Goal: Task Accomplishment & Management: Complete application form

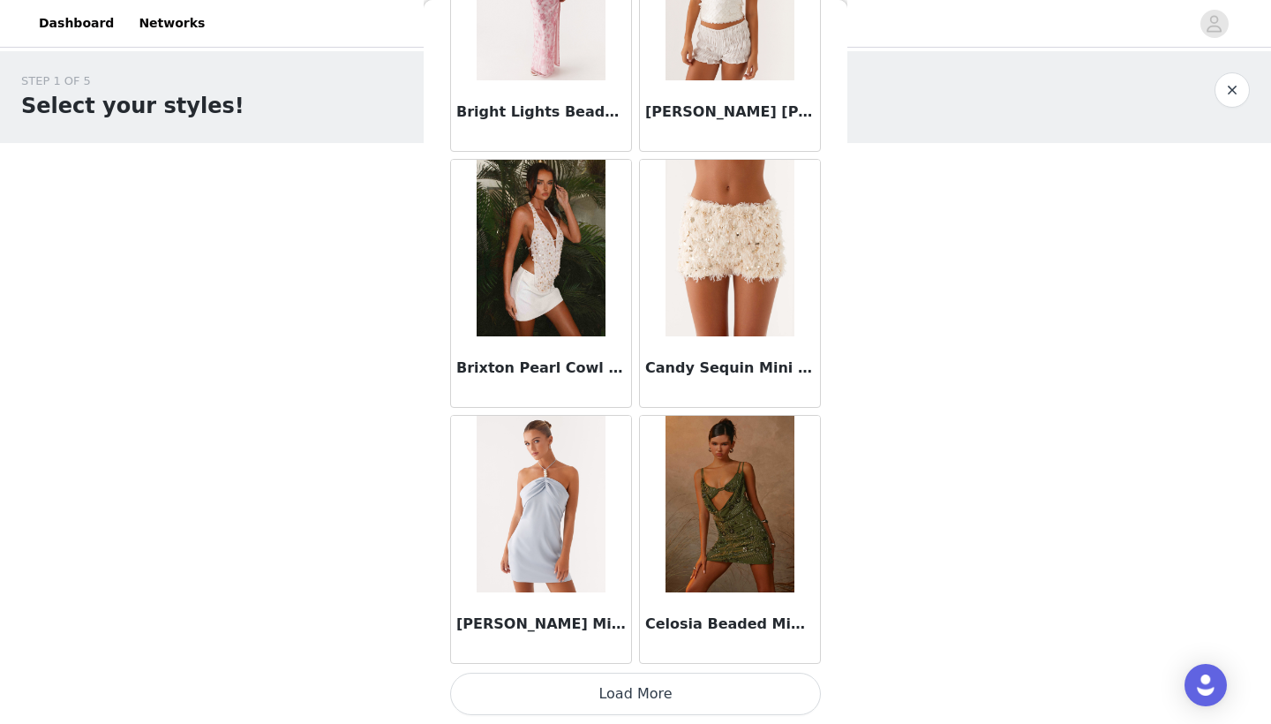
scroll to position [1978, 0]
click at [604, 697] on button "Load More" at bounding box center [635, 694] width 371 height 42
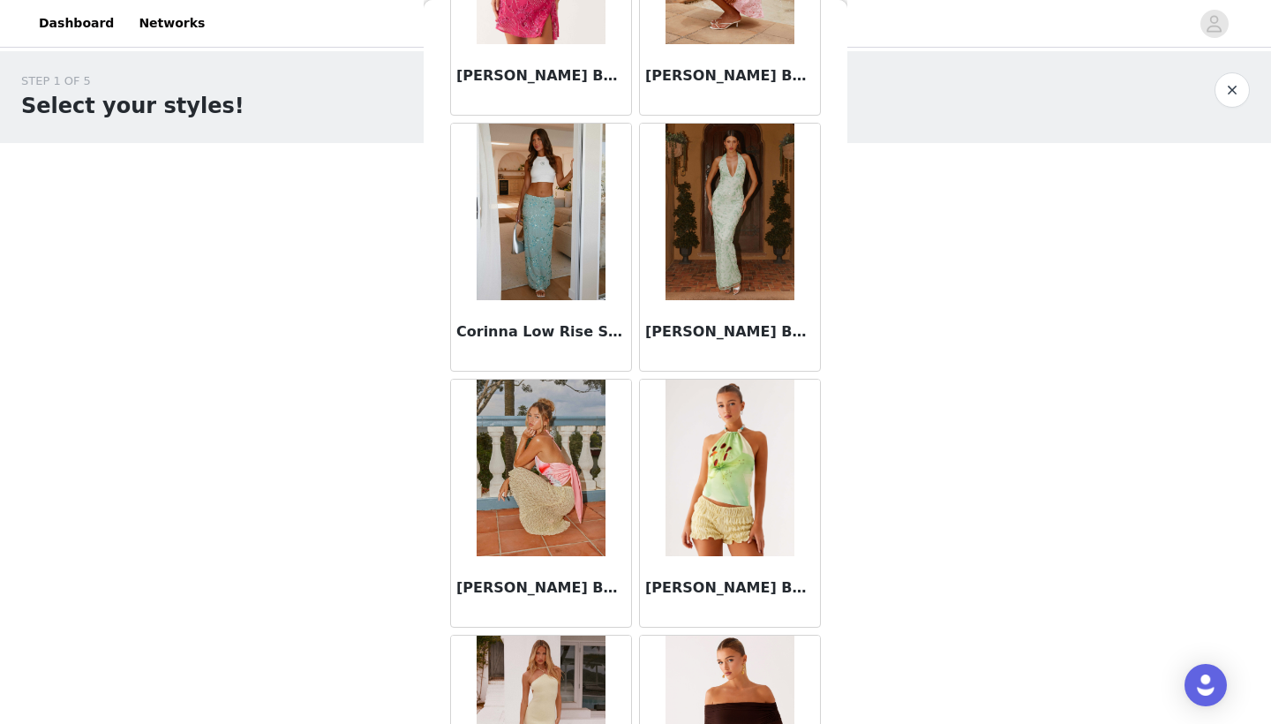
scroll to position [2801, 0]
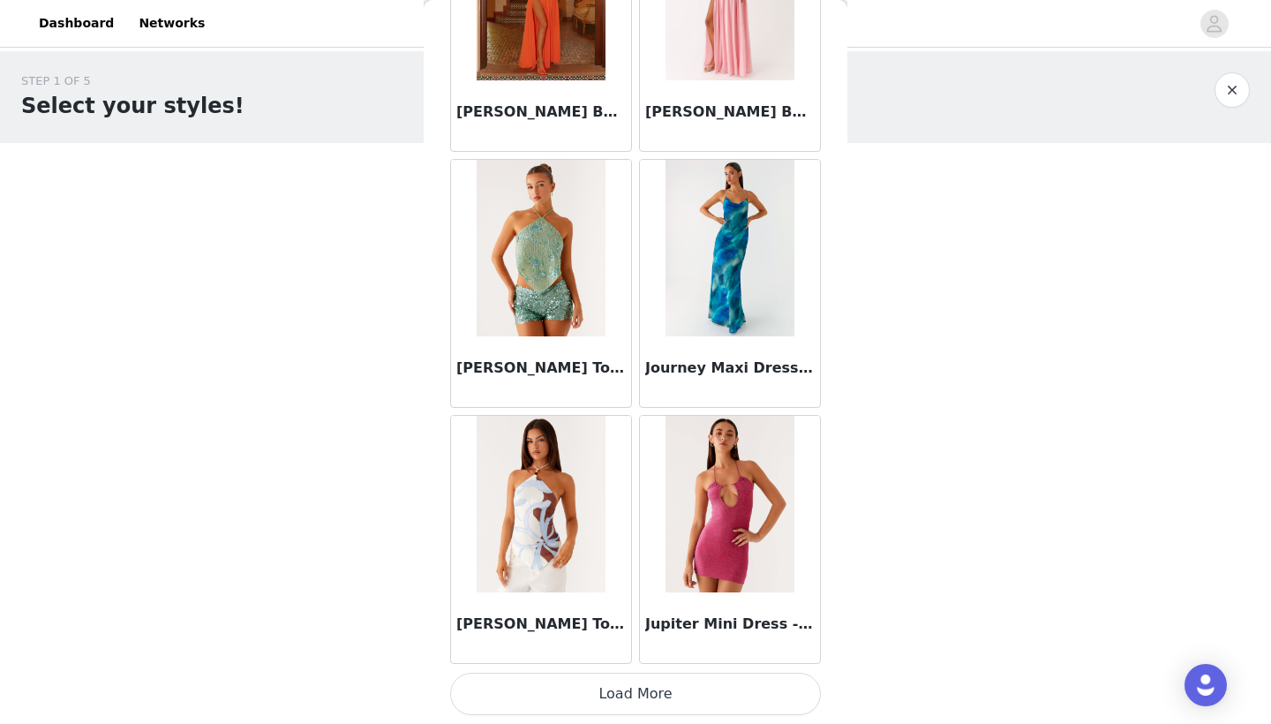
click at [584, 690] on button "Load More" at bounding box center [635, 694] width 371 height 42
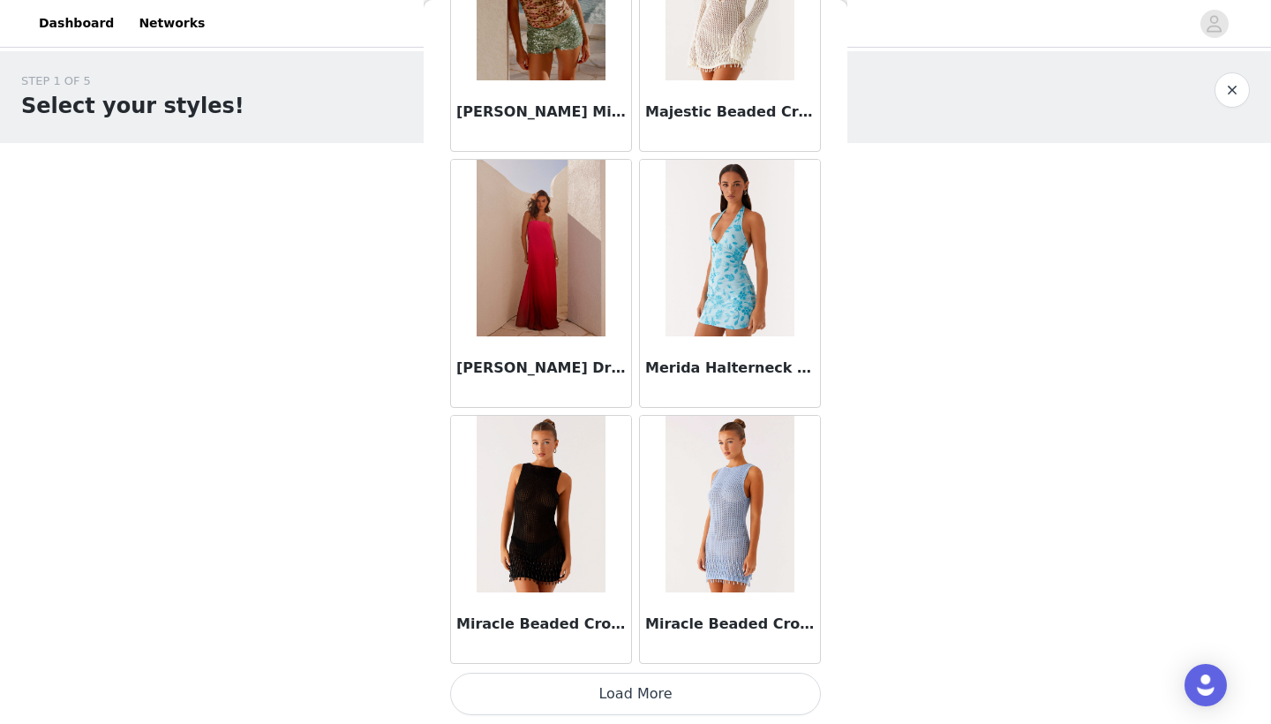
scroll to position [0, 0]
click at [599, 697] on button "Load More" at bounding box center [635, 694] width 371 height 42
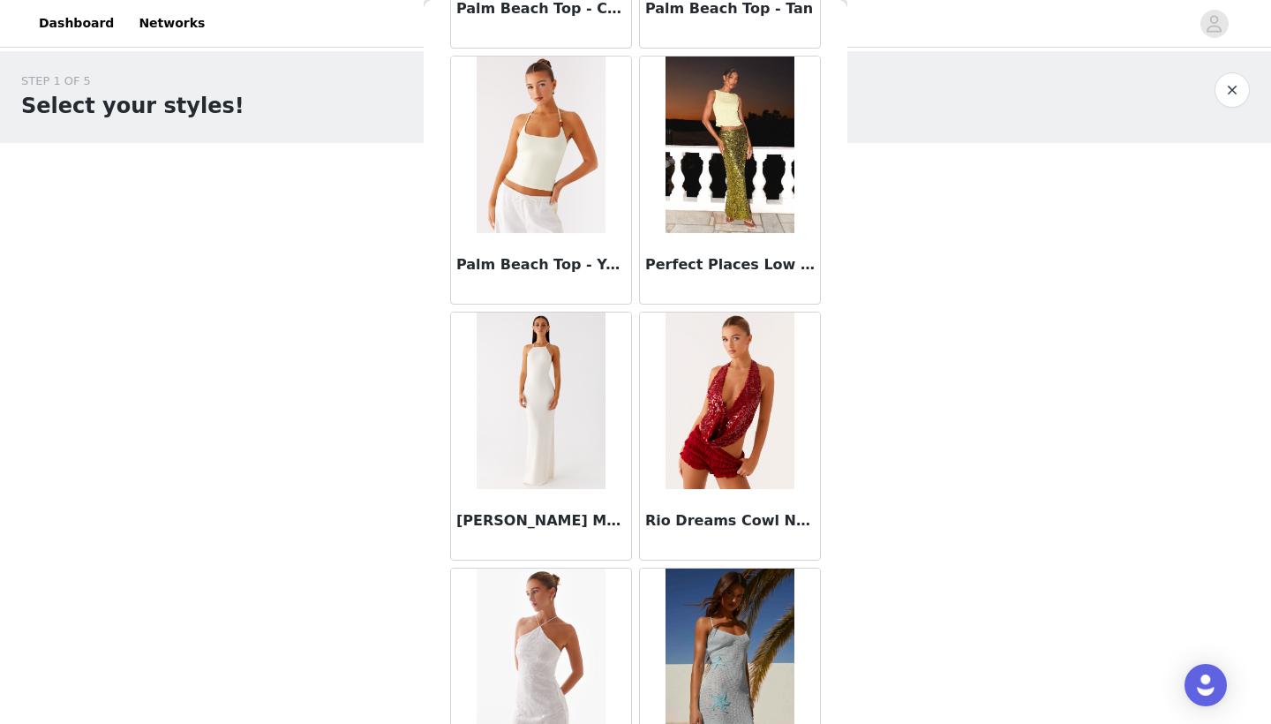
scroll to position [9507, 0]
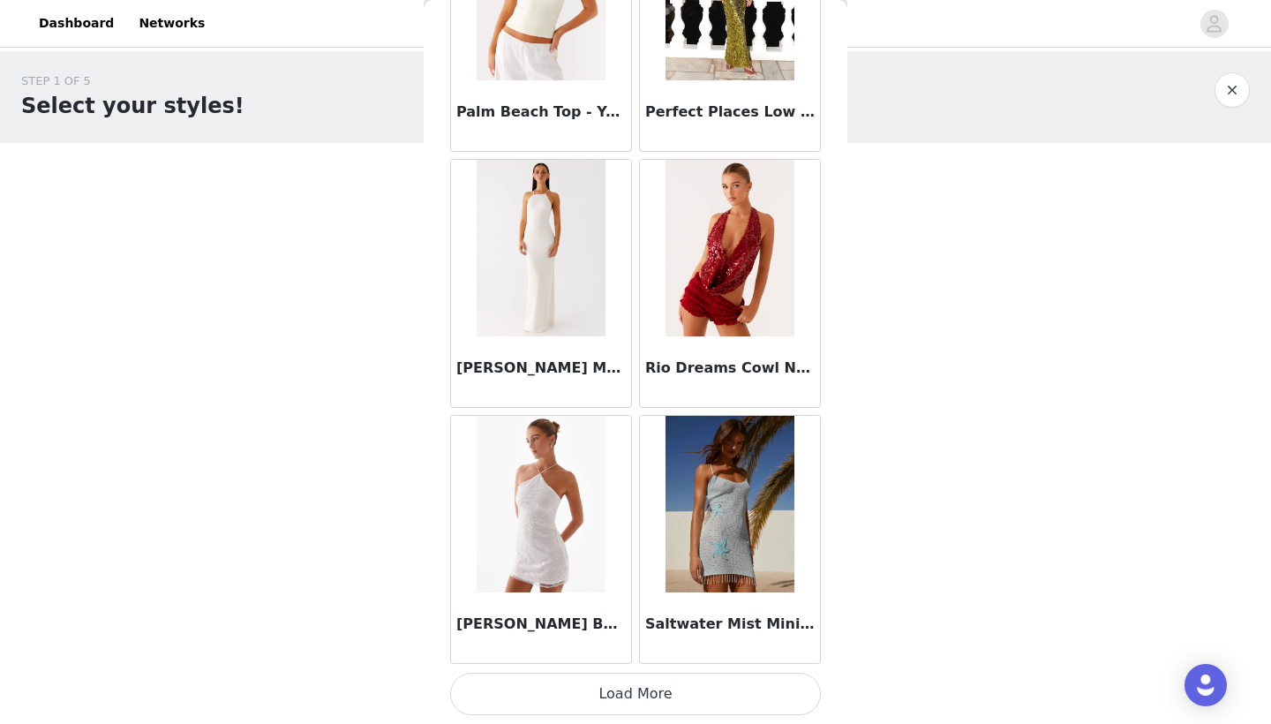
click at [574, 691] on button "Load More" at bounding box center [635, 694] width 371 height 42
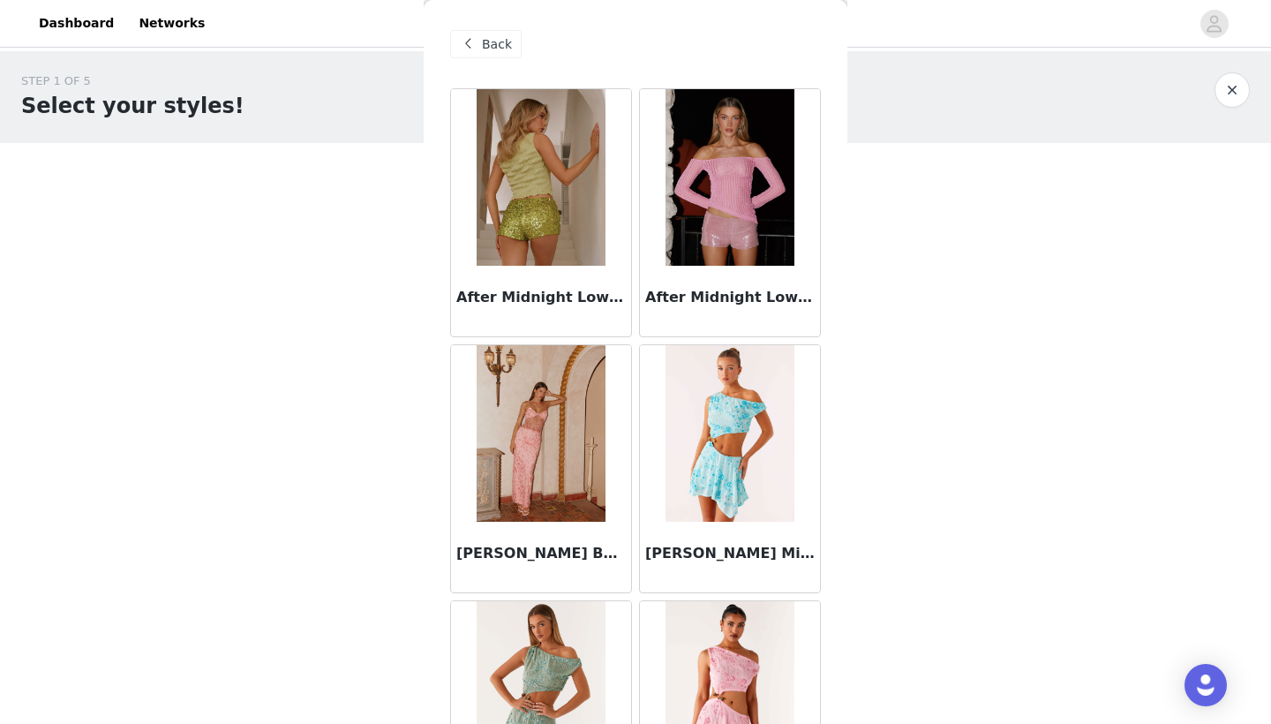
scroll to position [0, 0]
click at [468, 49] on span at bounding box center [467, 44] width 21 height 21
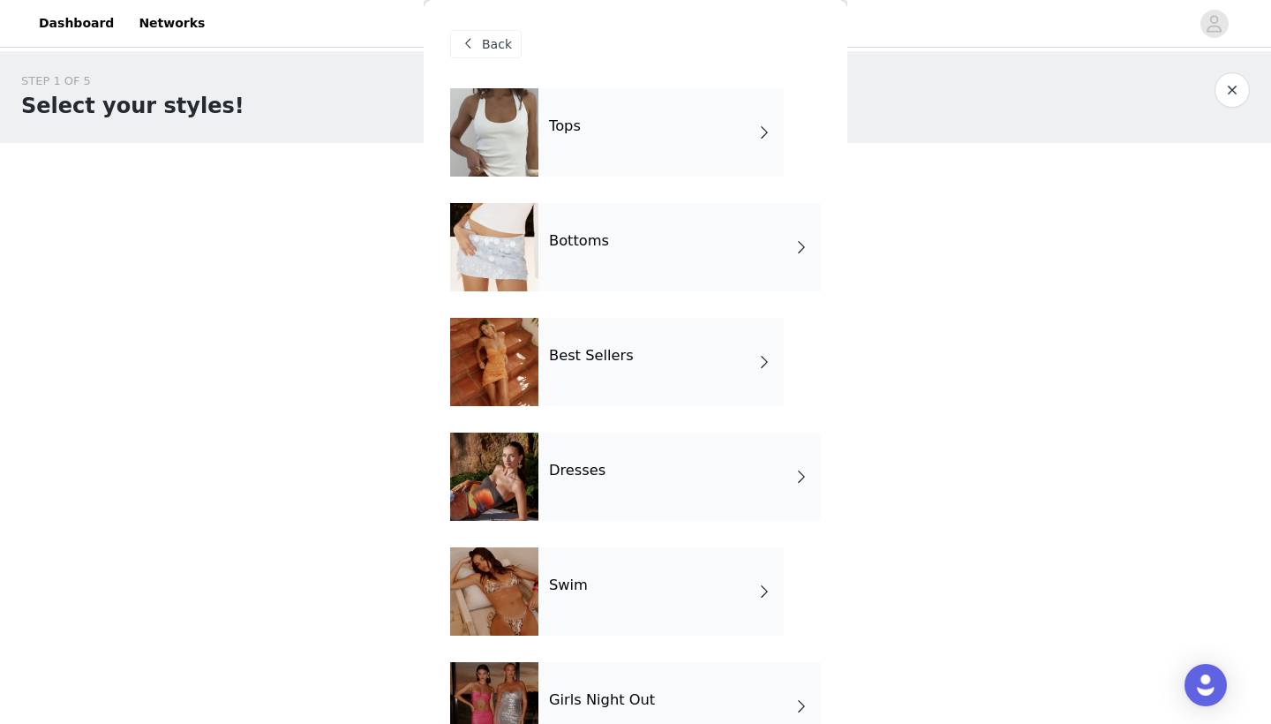
click at [710, 369] on div "Best Sellers" at bounding box center [661, 362] width 245 height 88
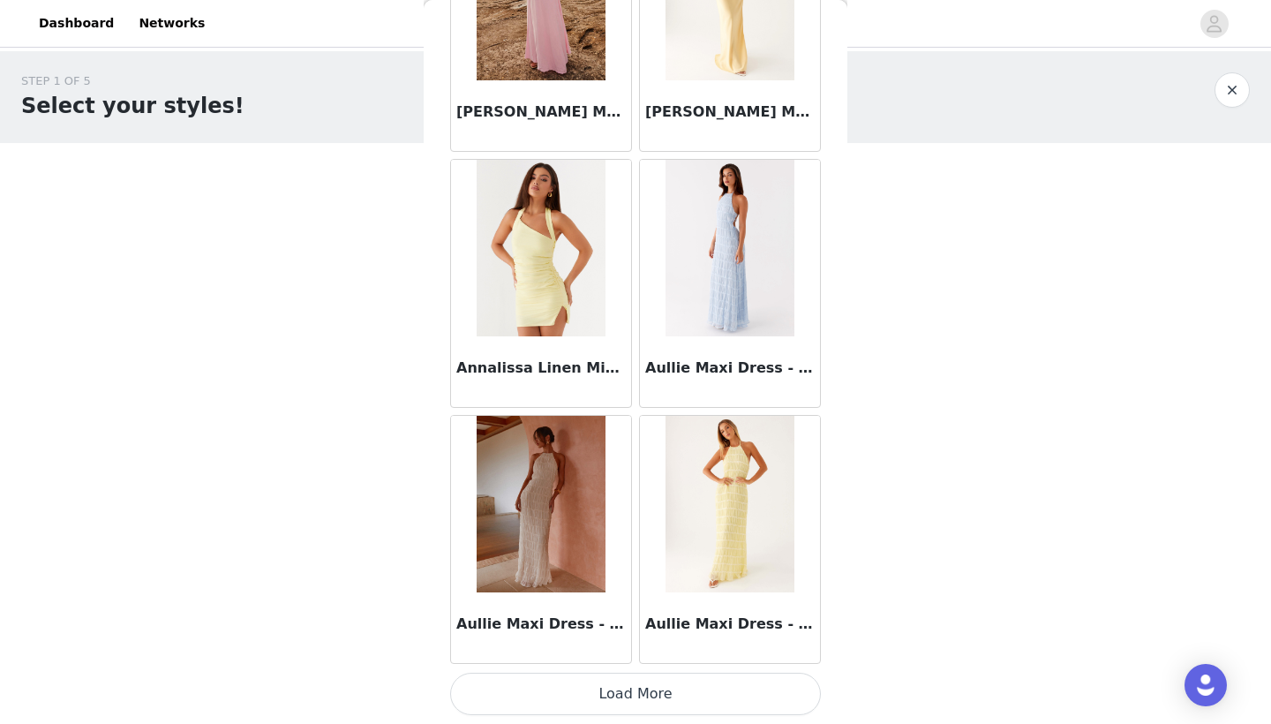
click at [540, 693] on button "Load More" at bounding box center [635, 694] width 371 height 42
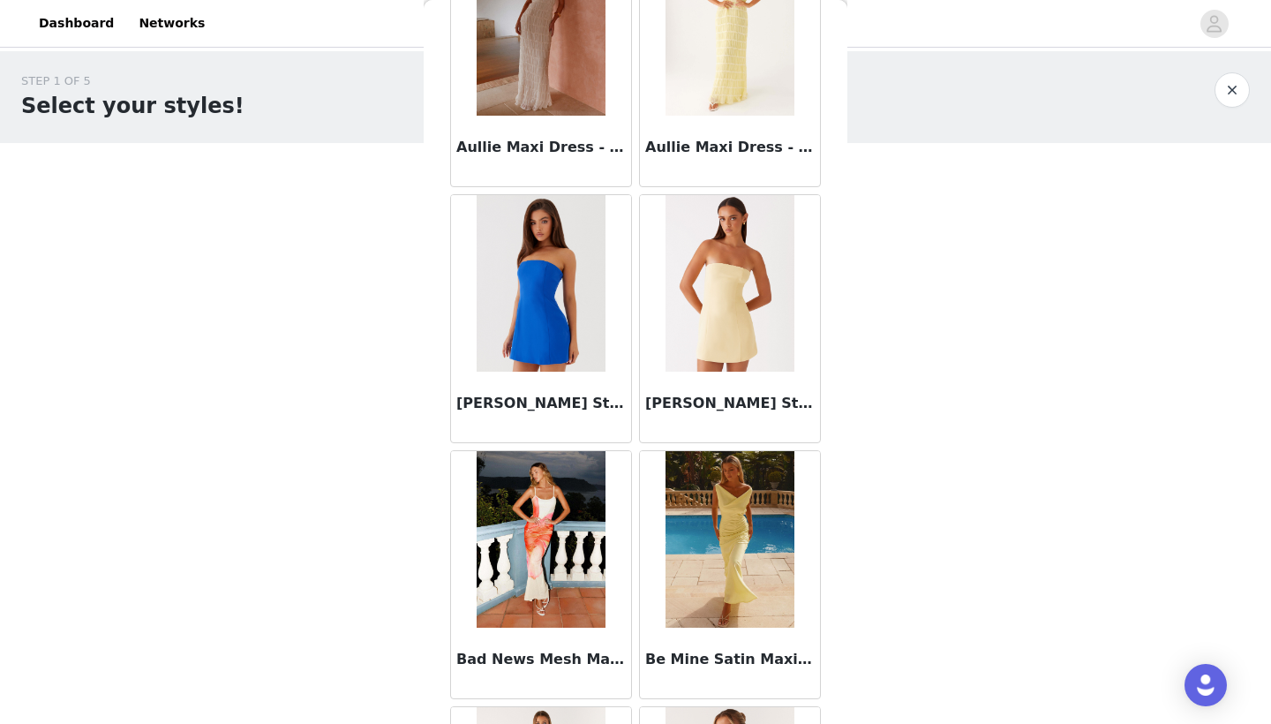
scroll to position [2628, 0]
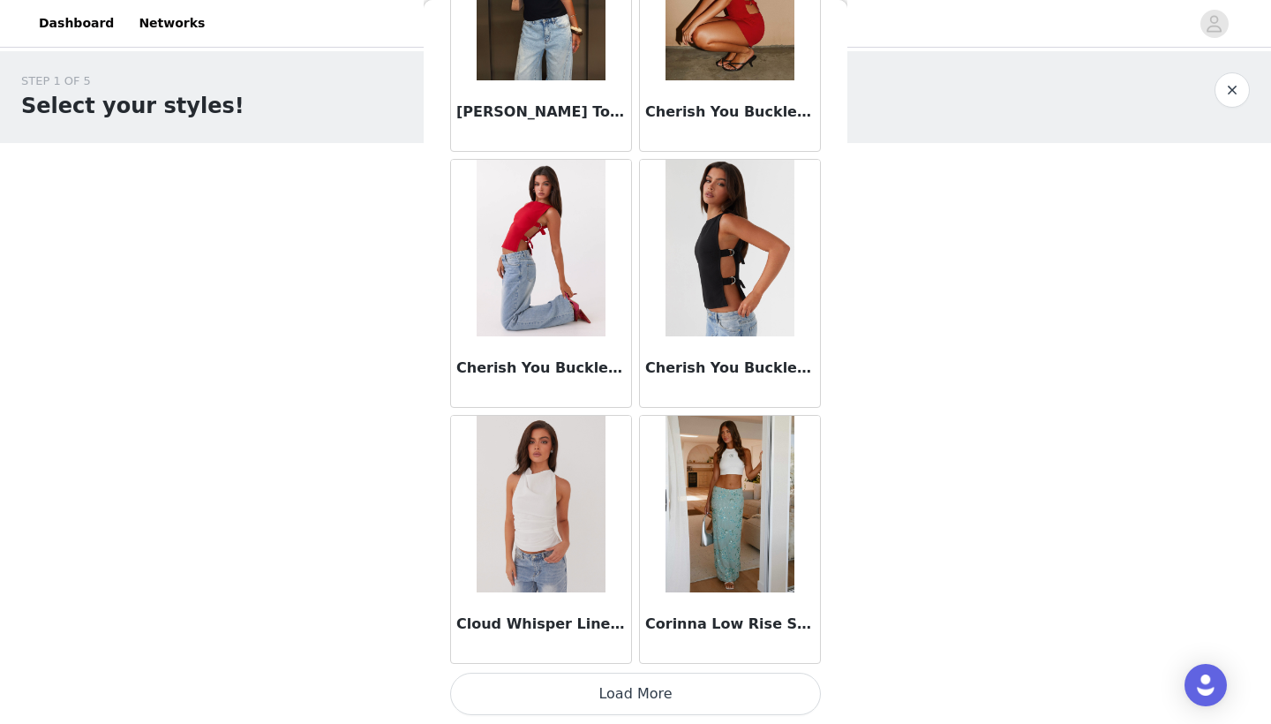
click at [595, 687] on button "Load More" at bounding box center [635, 694] width 371 height 42
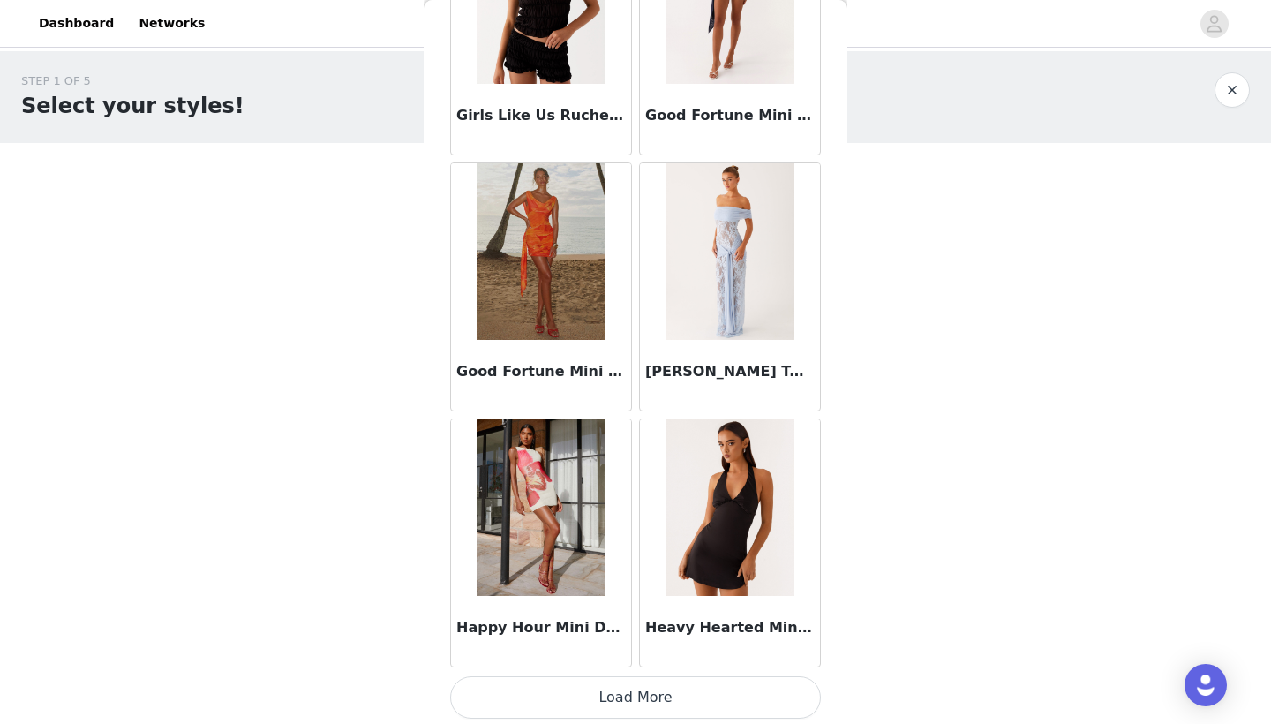
scroll to position [7099, 0]
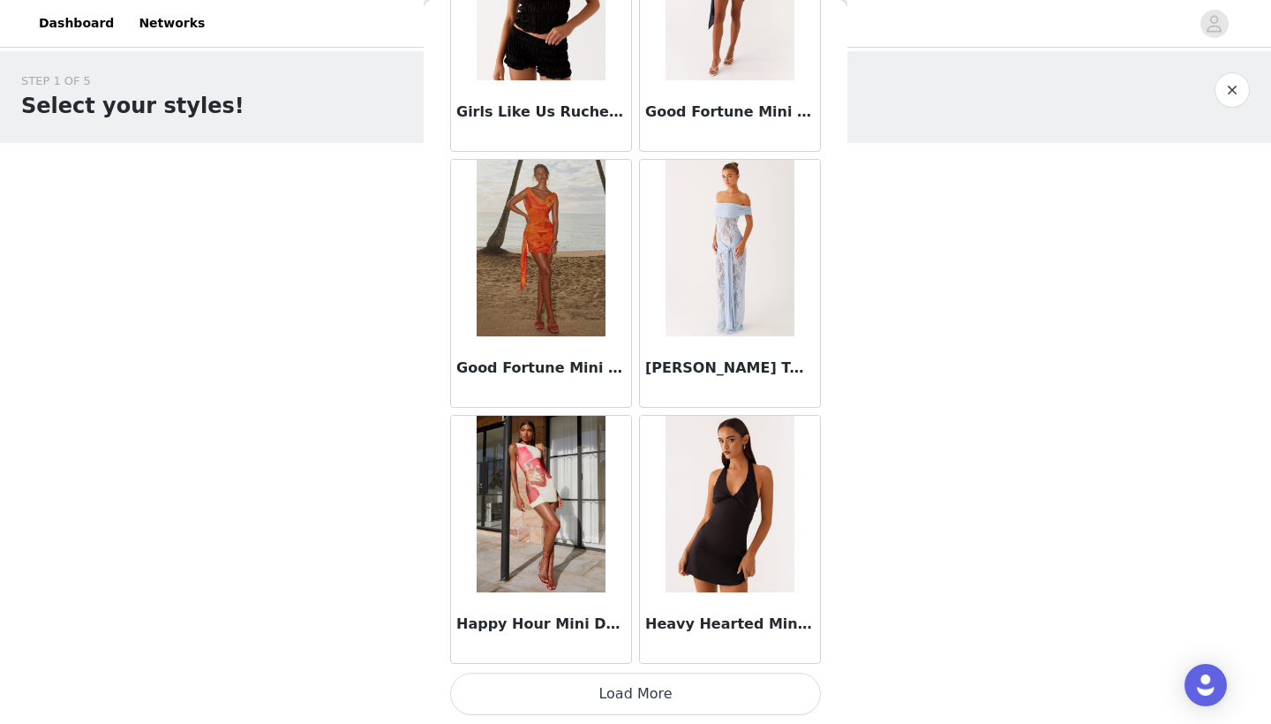
click at [587, 688] on button "Load More" at bounding box center [635, 694] width 371 height 42
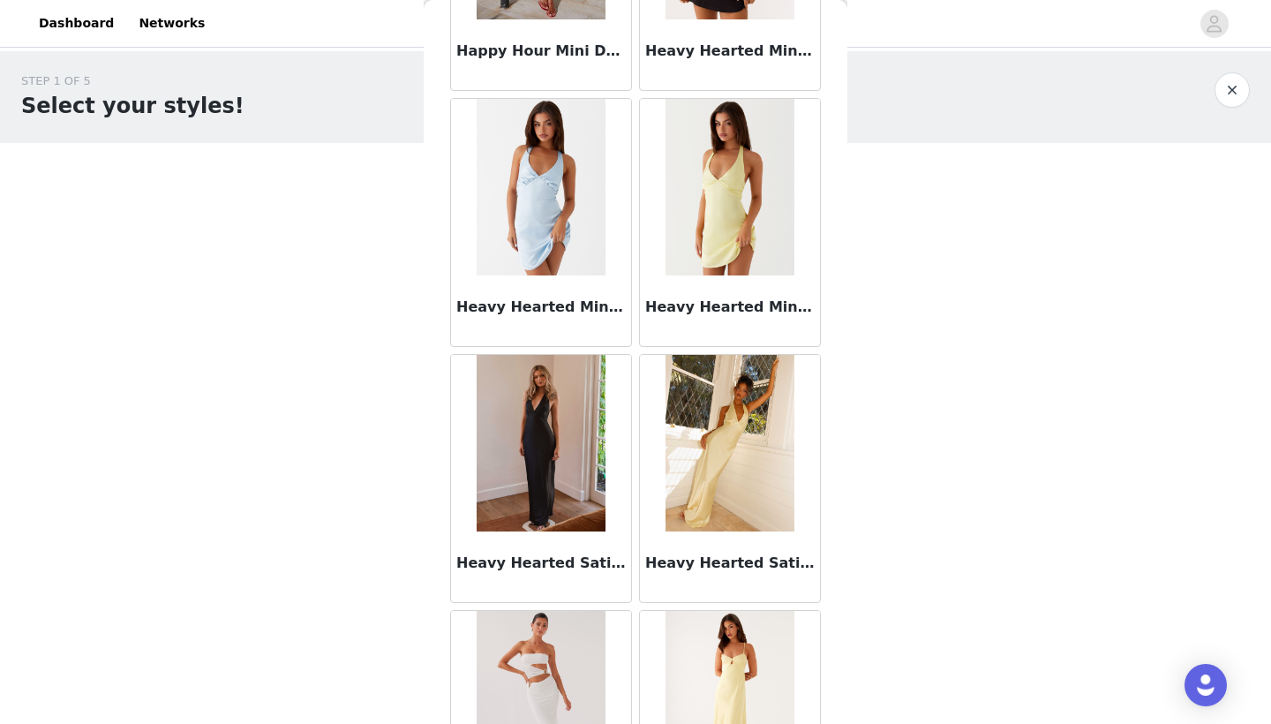
scroll to position [7720, 0]
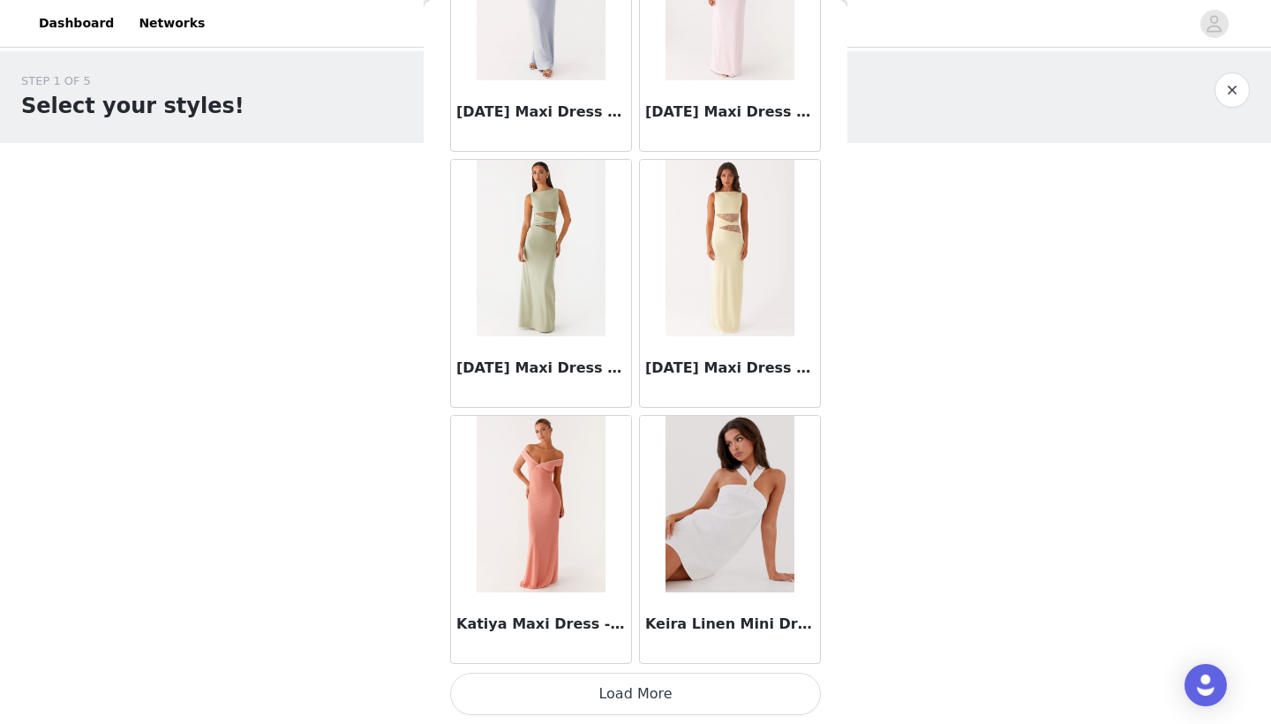
click at [606, 691] on button "Load More" at bounding box center [635, 694] width 371 height 42
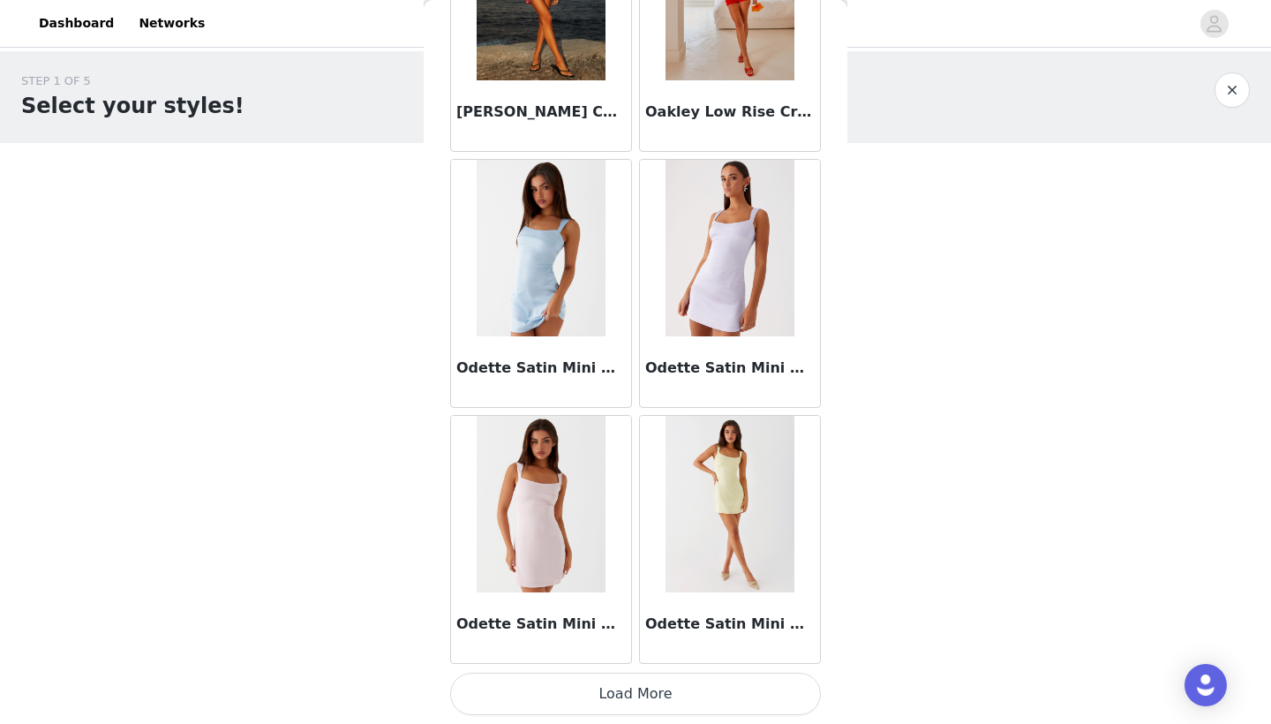
scroll to position [12219, 0]
click at [570, 705] on button "Load More" at bounding box center [635, 694] width 371 height 42
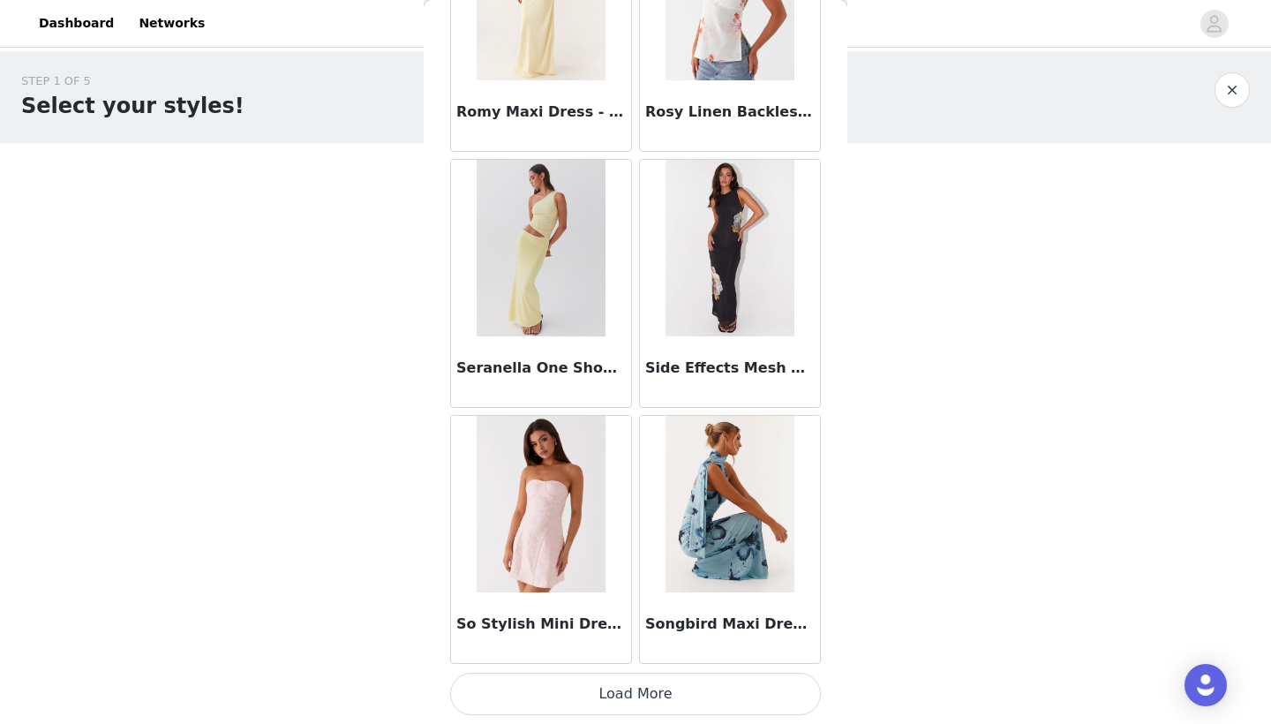
scroll to position [14780, 0]
click at [592, 690] on button "Load More" at bounding box center [635, 694] width 371 height 42
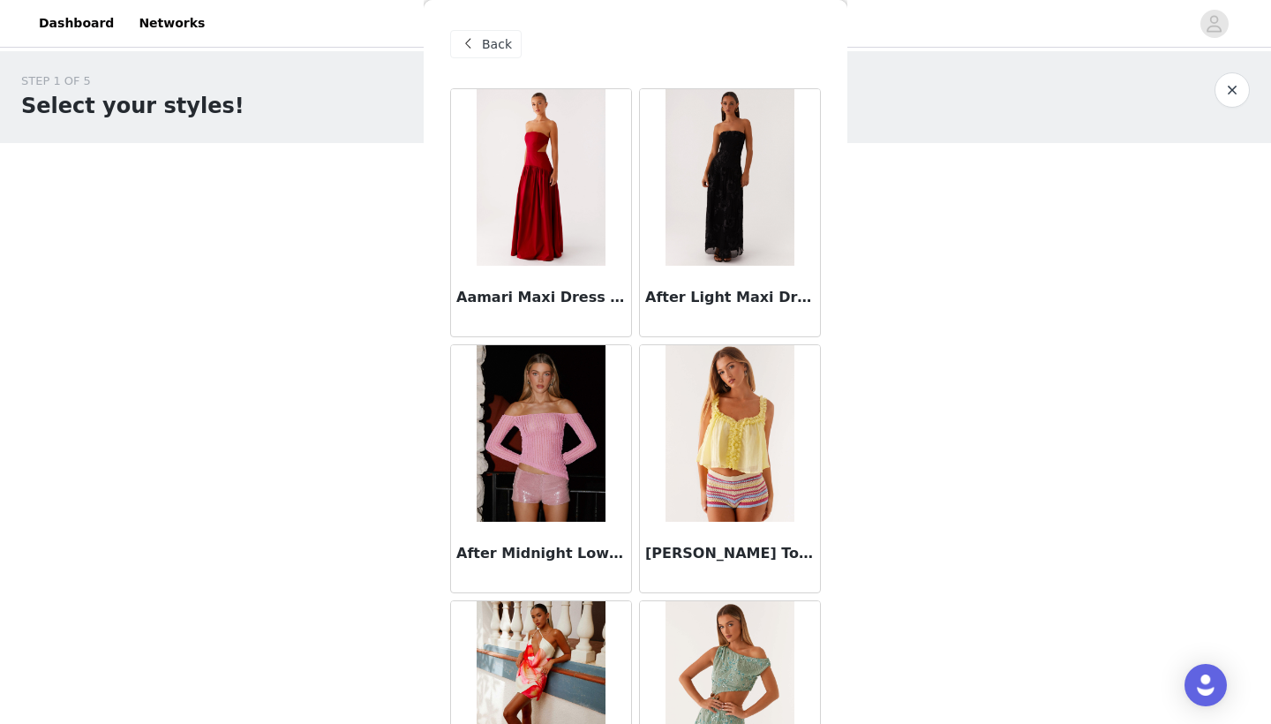
scroll to position [0, 0]
click at [503, 43] on span "Back" at bounding box center [497, 44] width 30 height 19
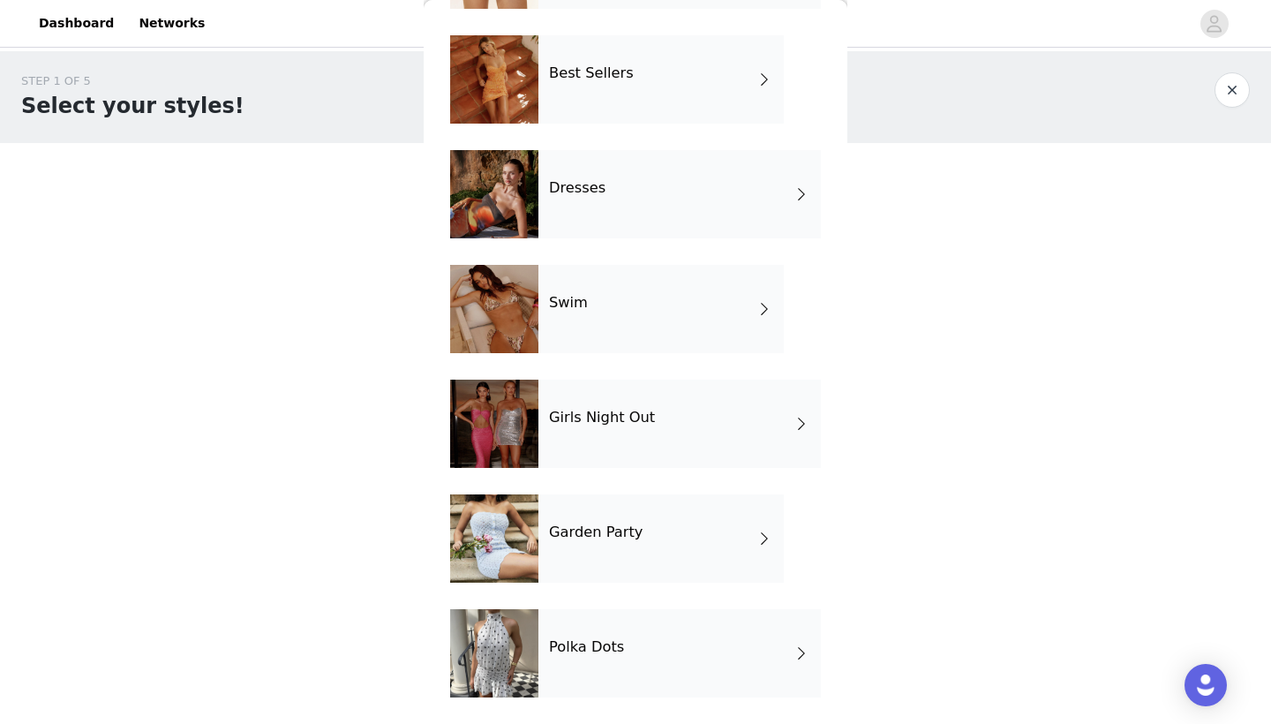
scroll to position [283, 0]
click at [758, 300] on span at bounding box center [765, 308] width 18 height 21
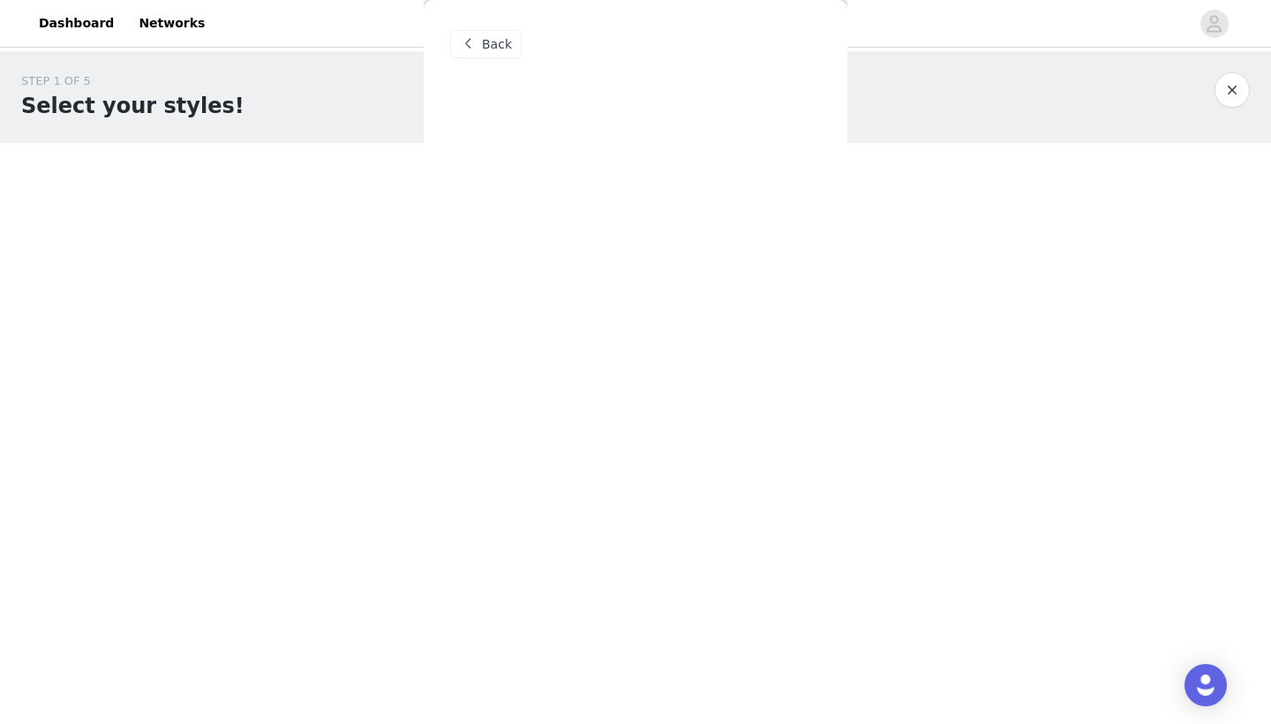
scroll to position [0, 0]
click at [493, 36] on span "Back" at bounding box center [497, 44] width 30 height 19
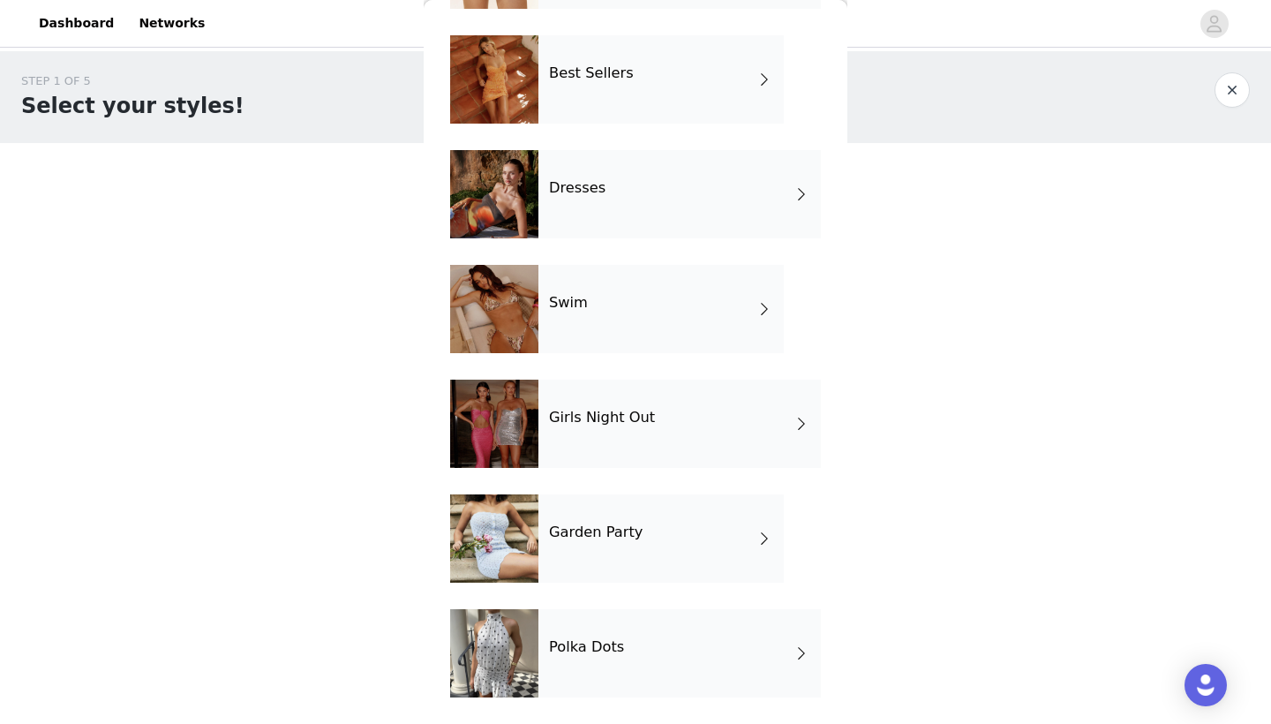
scroll to position [283, 0]
click at [735, 560] on div "Garden Party" at bounding box center [661, 538] width 245 height 88
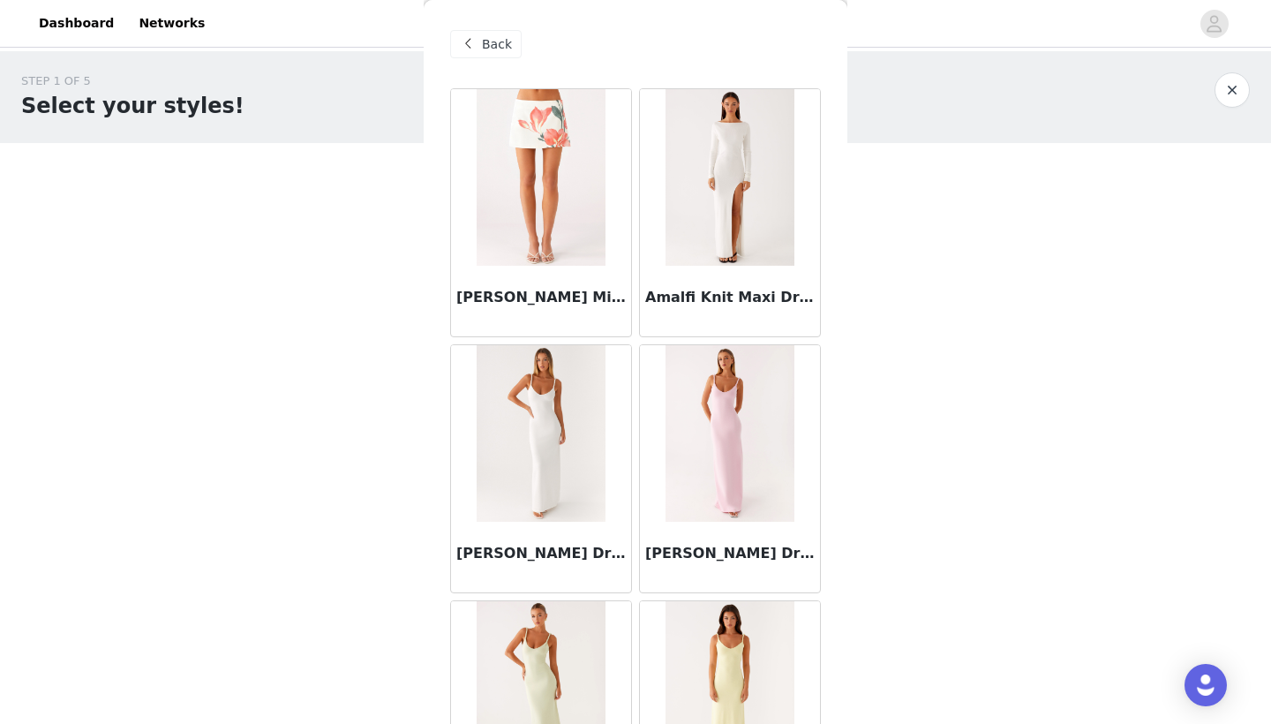
scroll to position [0, 0]
click at [474, 38] on span at bounding box center [467, 44] width 21 height 21
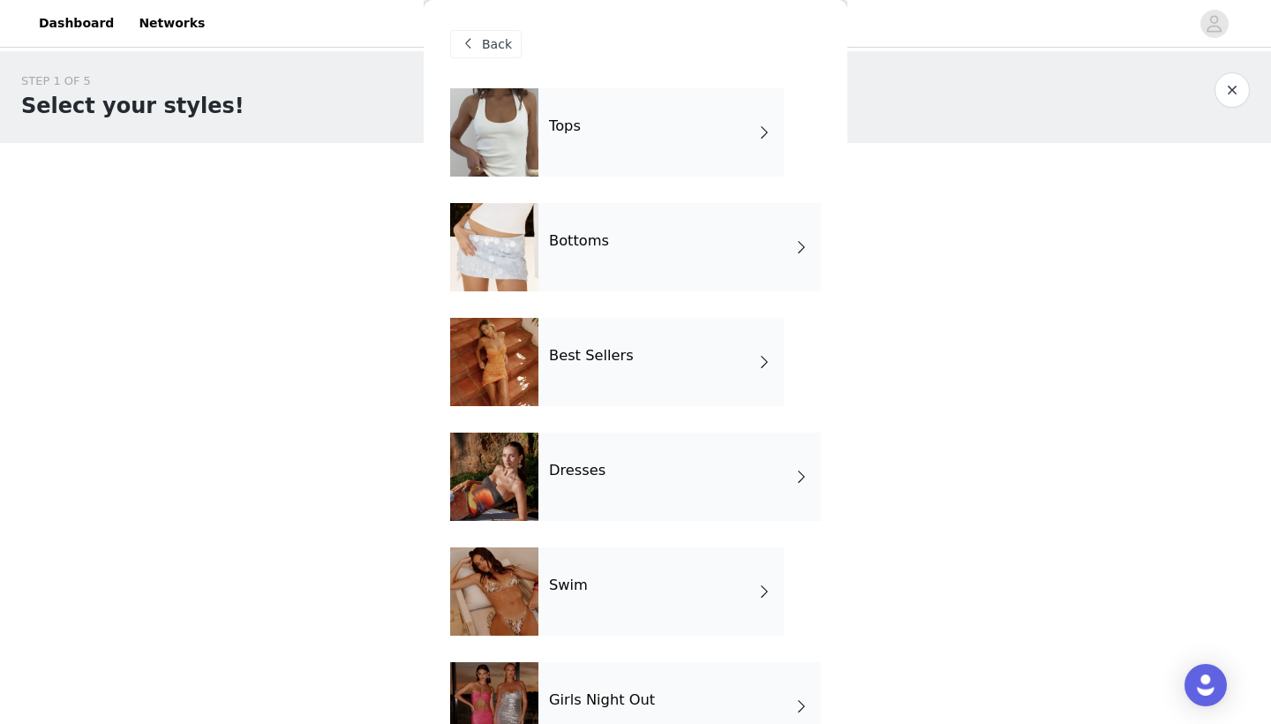
click at [746, 162] on div "Tops" at bounding box center [661, 132] width 245 height 88
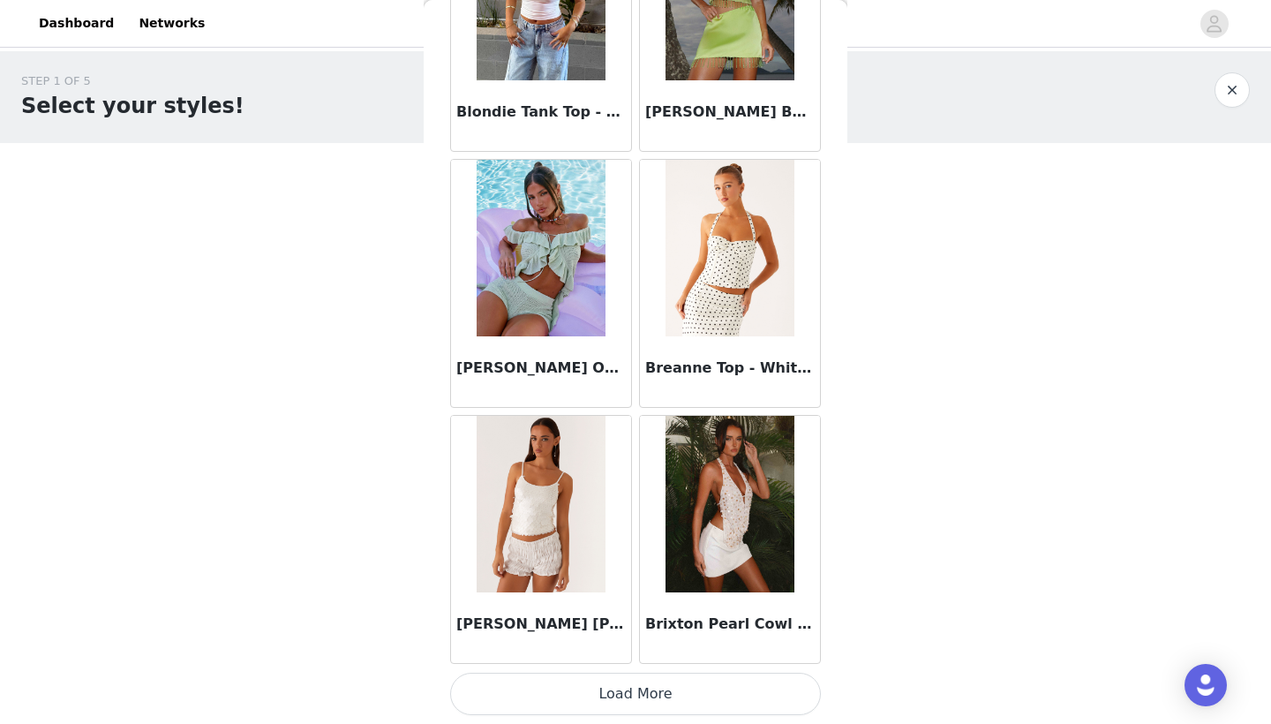
click at [637, 694] on button "Load More" at bounding box center [635, 694] width 371 height 42
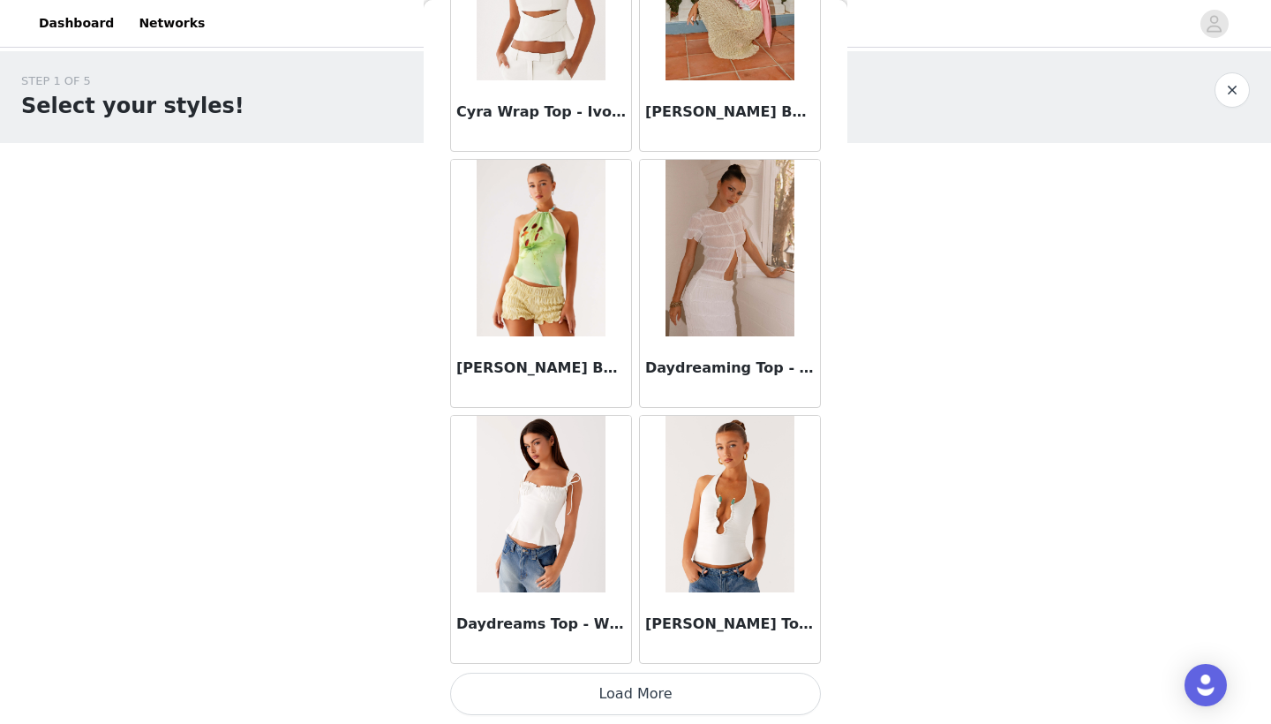
click at [588, 699] on button "Load More" at bounding box center [635, 694] width 371 height 42
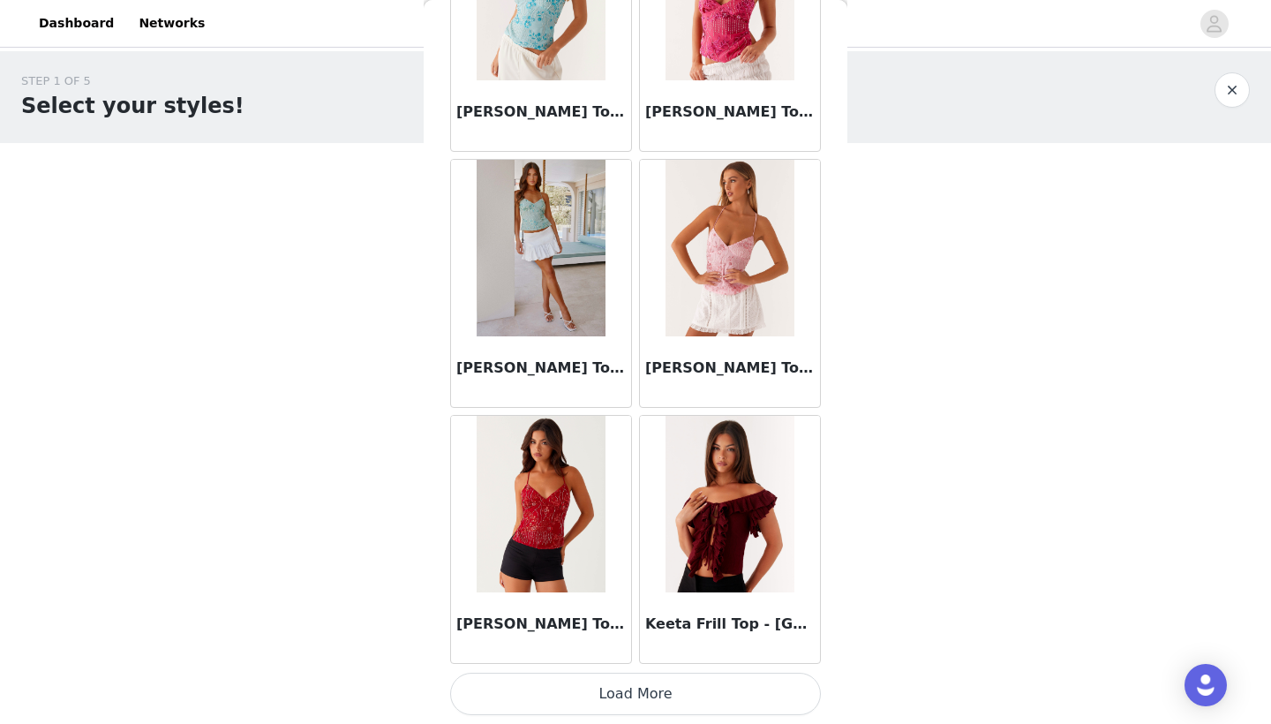
scroll to position [7099, 0]
click at [548, 674] on button "Load More" at bounding box center [635, 694] width 371 height 42
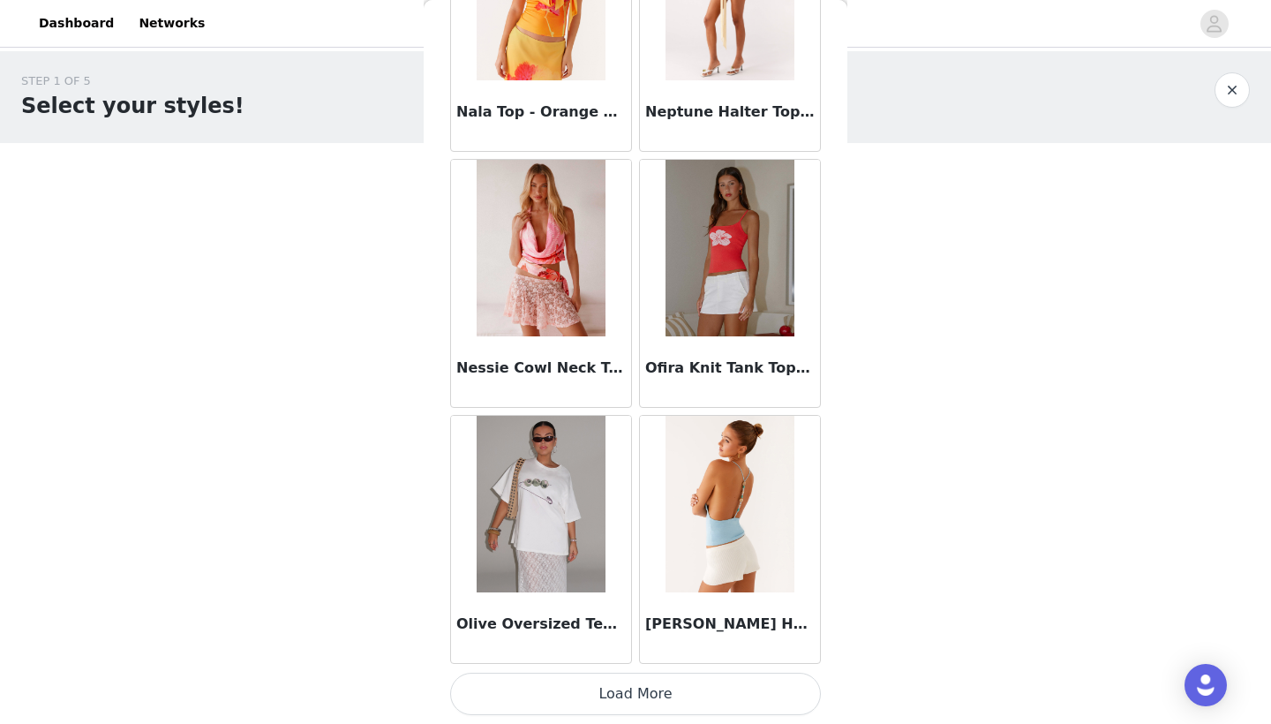
scroll to position [9659, 0]
click at [592, 693] on button "Load More" at bounding box center [635, 694] width 371 height 42
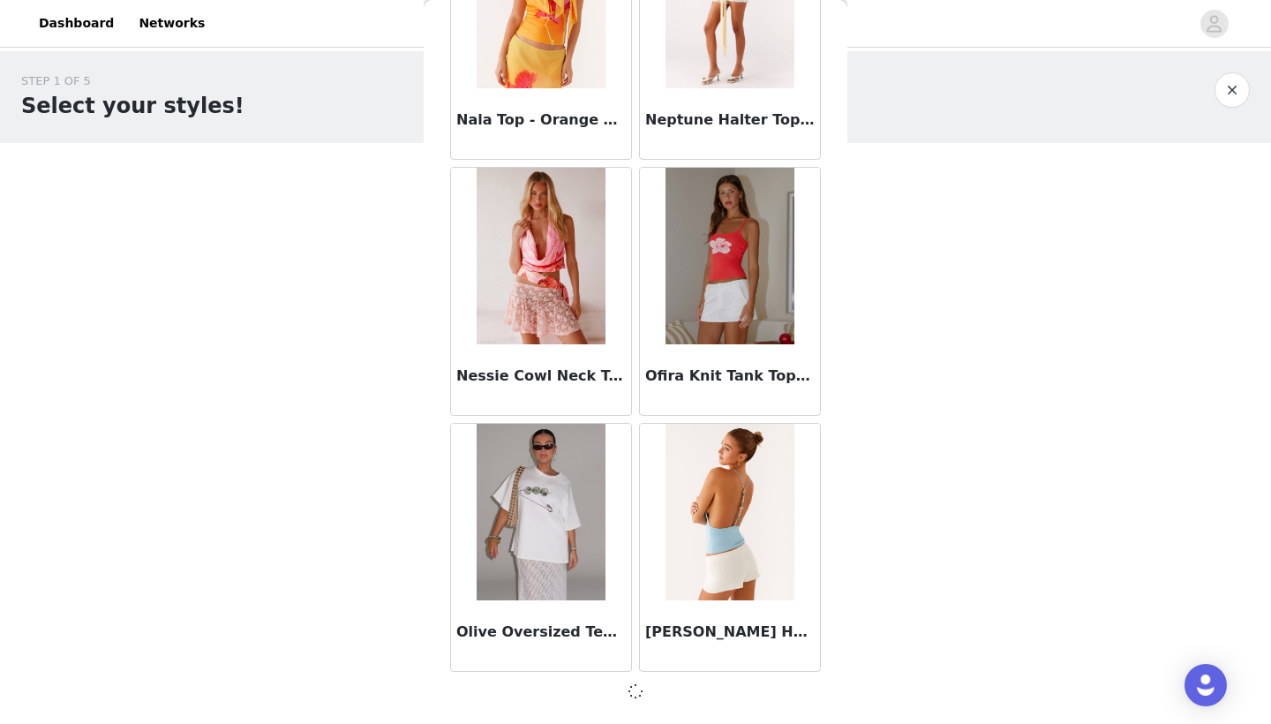
scroll to position [9651, 0]
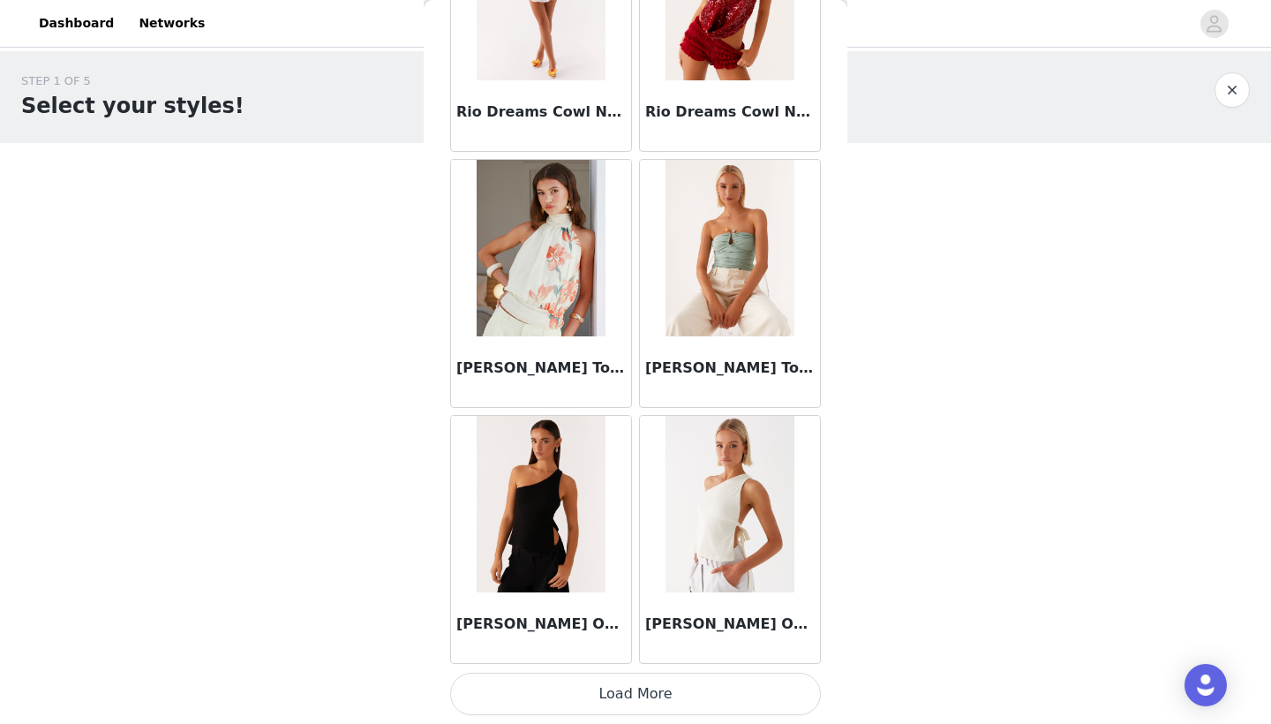
click at [643, 684] on button "Load More" at bounding box center [635, 694] width 371 height 42
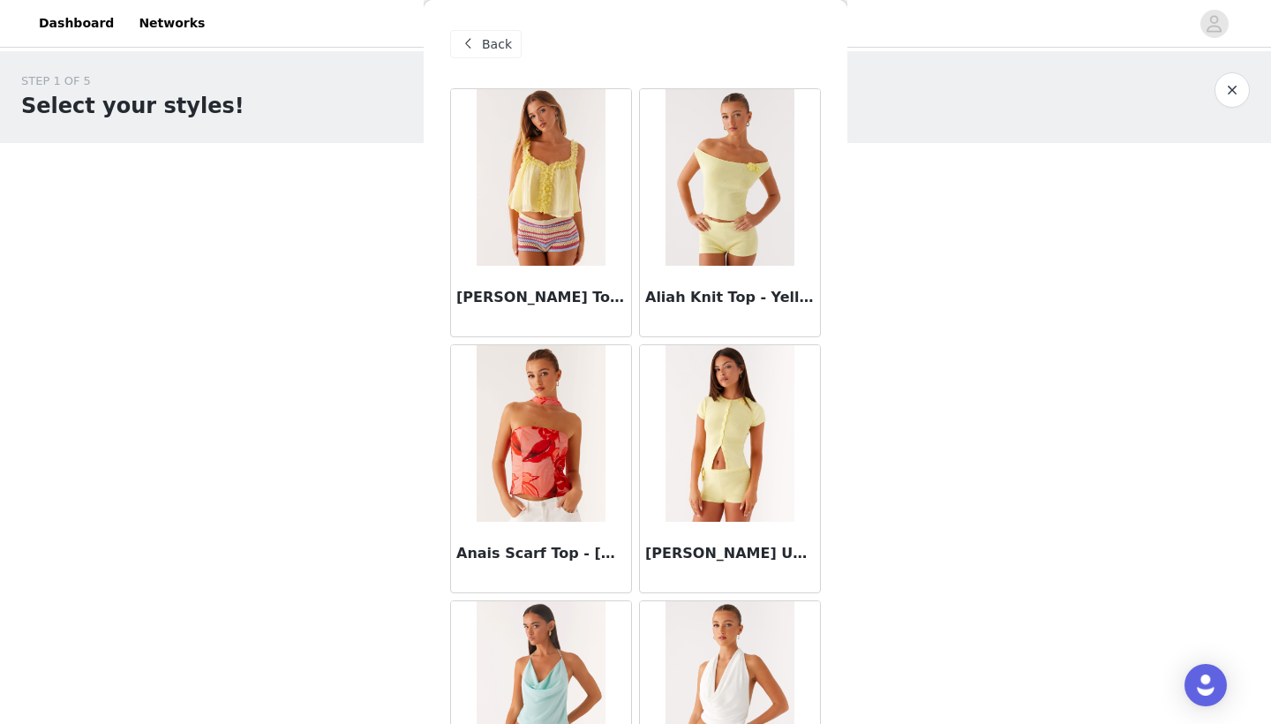
scroll to position [0, 0]
click at [477, 38] on span at bounding box center [467, 44] width 21 height 21
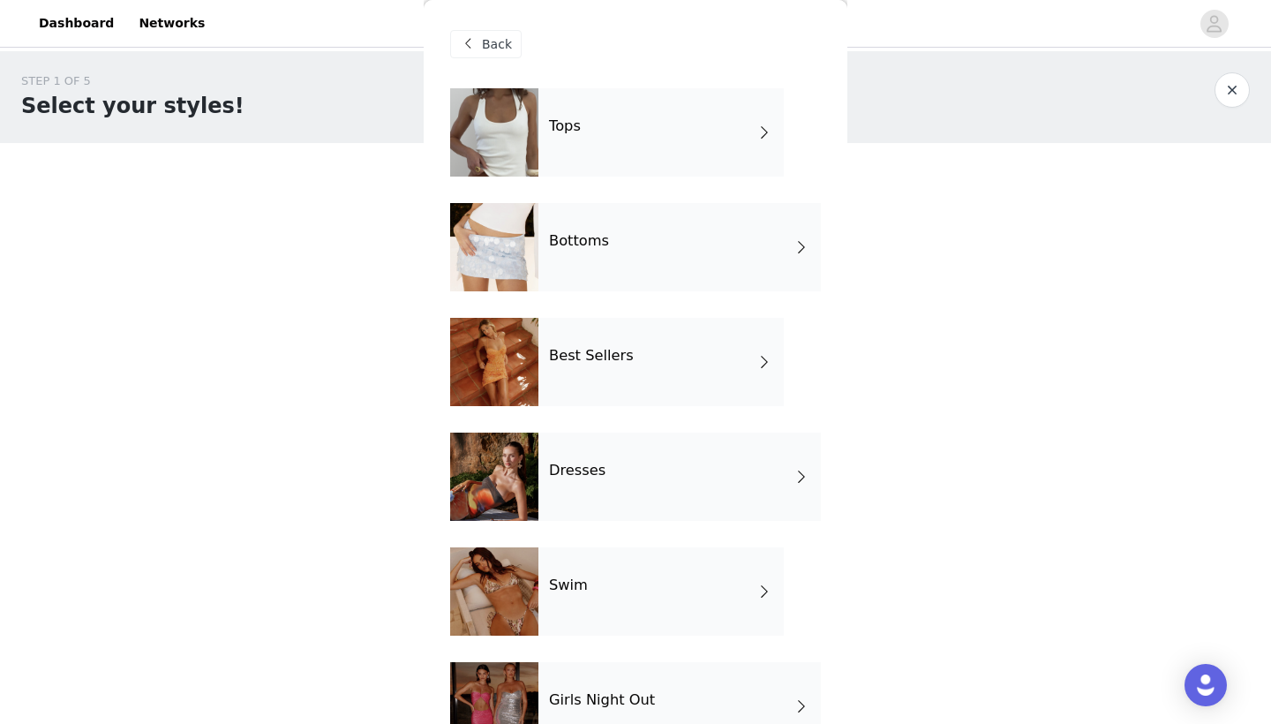
click at [648, 266] on div "Bottoms" at bounding box center [680, 247] width 283 height 88
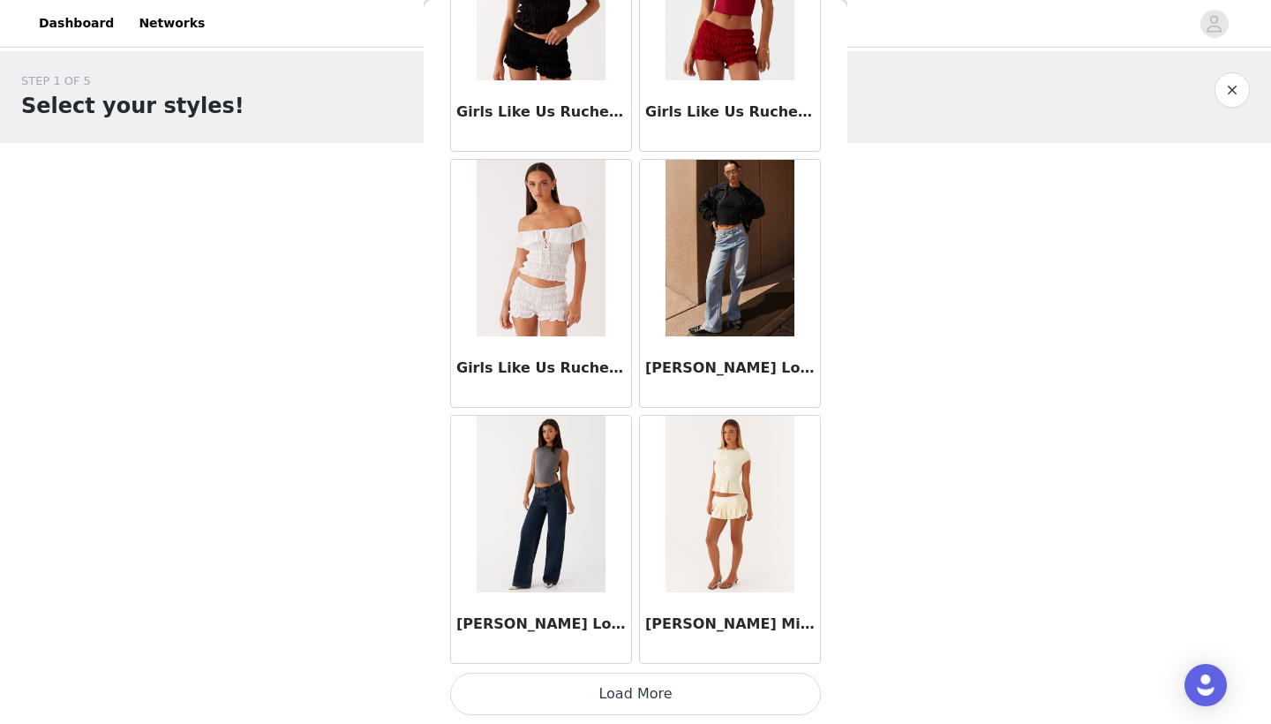
scroll to position [1978, 0]
click at [601, 692] on button "Load More" at bounding box center [635, 694] width 371 height 42
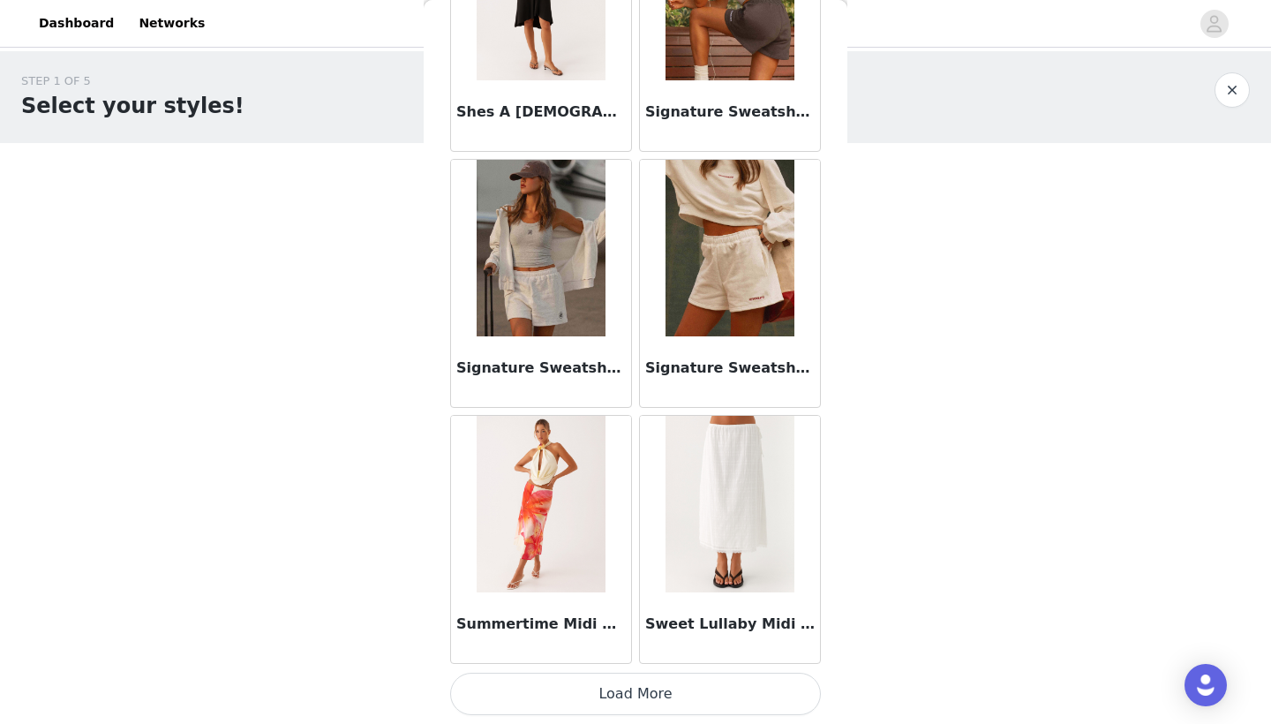
scroll to position [4538, 0]
click at [613, 689] on button "Load More" at bounding box center [635, 694] width 371 height 42
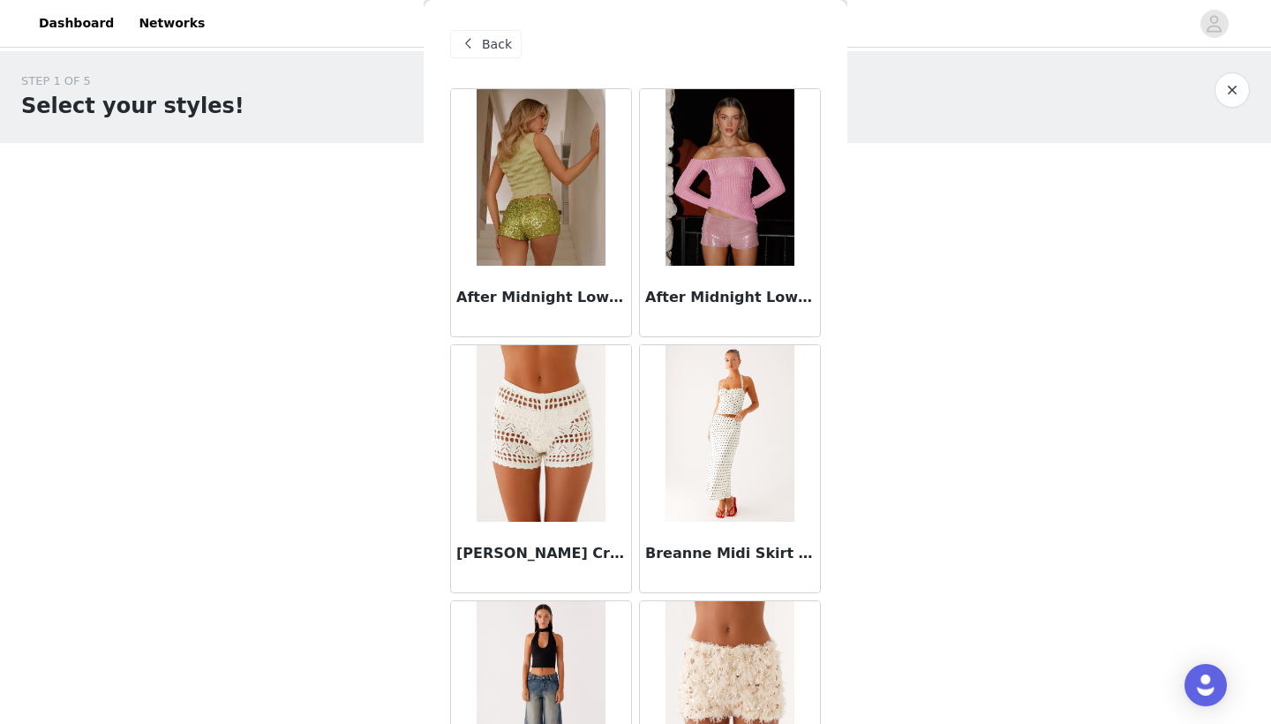
scroll to position [0, 0]
click at [491, 40] on span "Back" at bounding box center [497, 44] width 30 height 19
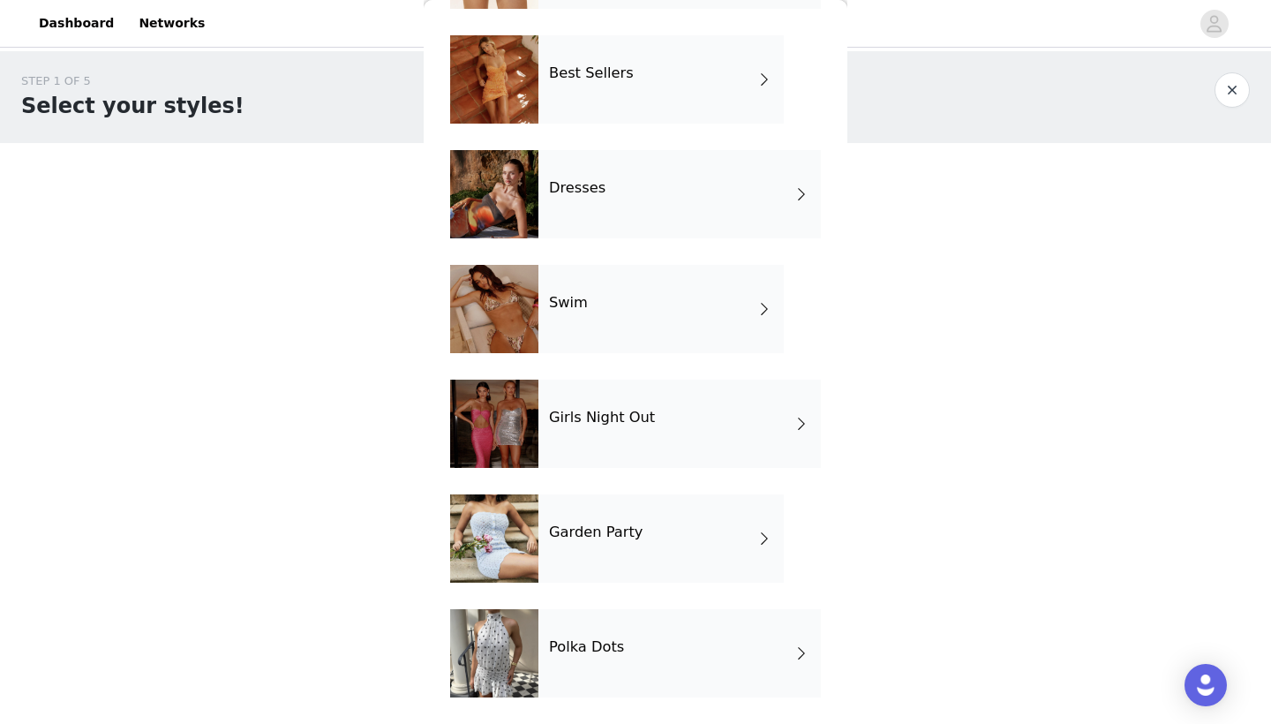
scroll to position [283, 0]
click at [776, 630] on div "Polka Dots" at bounding box center [680, 653] width 283 height 88
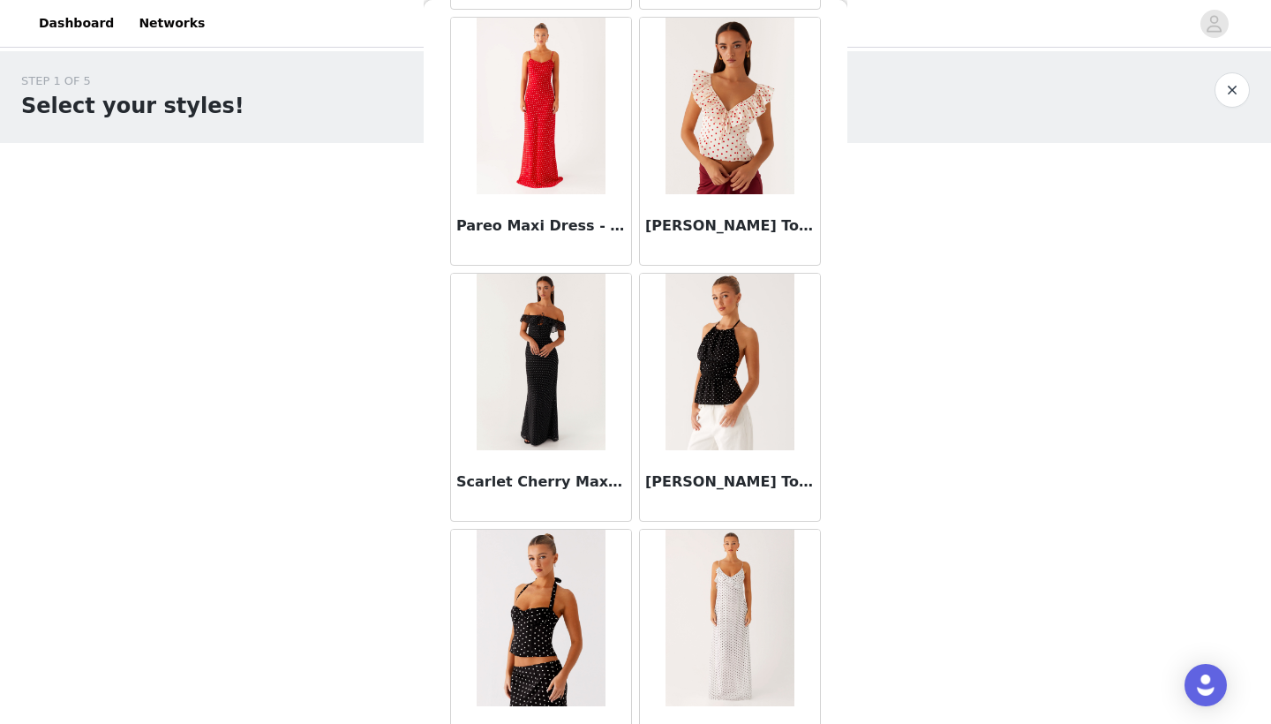
scroll to position [854, 0]
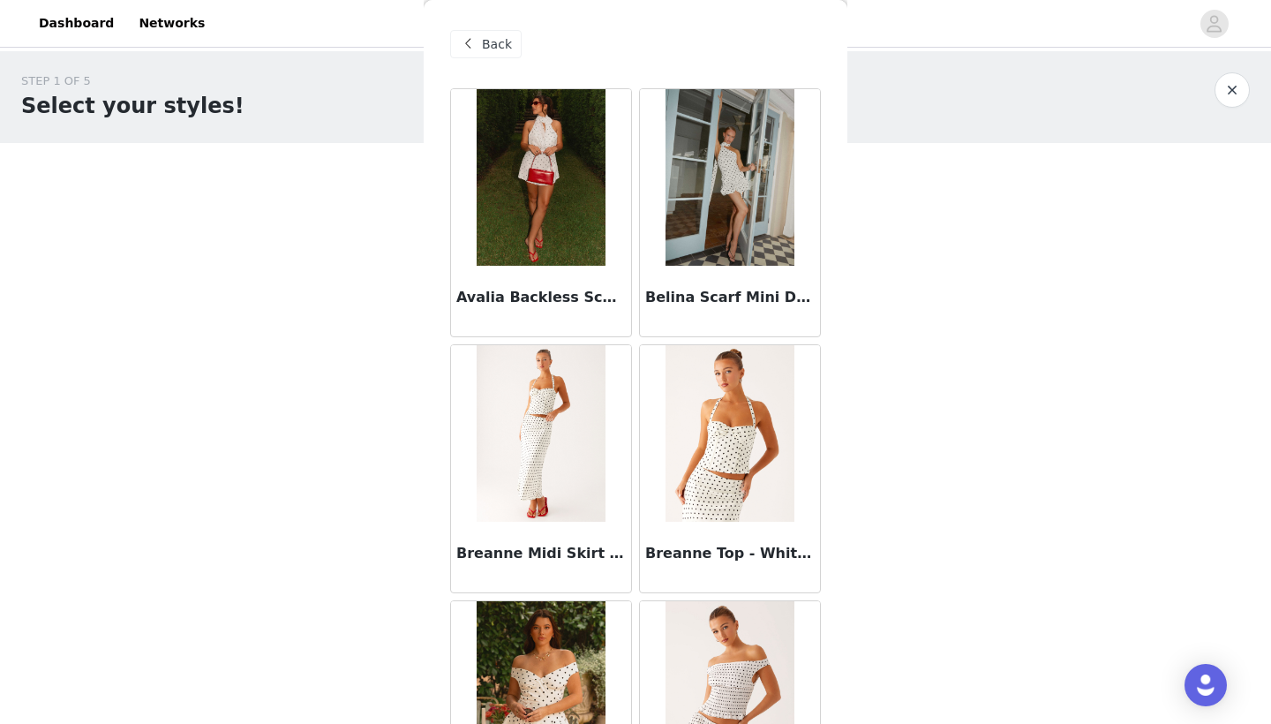
click at [475, 45] on span at bounding box center [467, 44] width 21 height 21
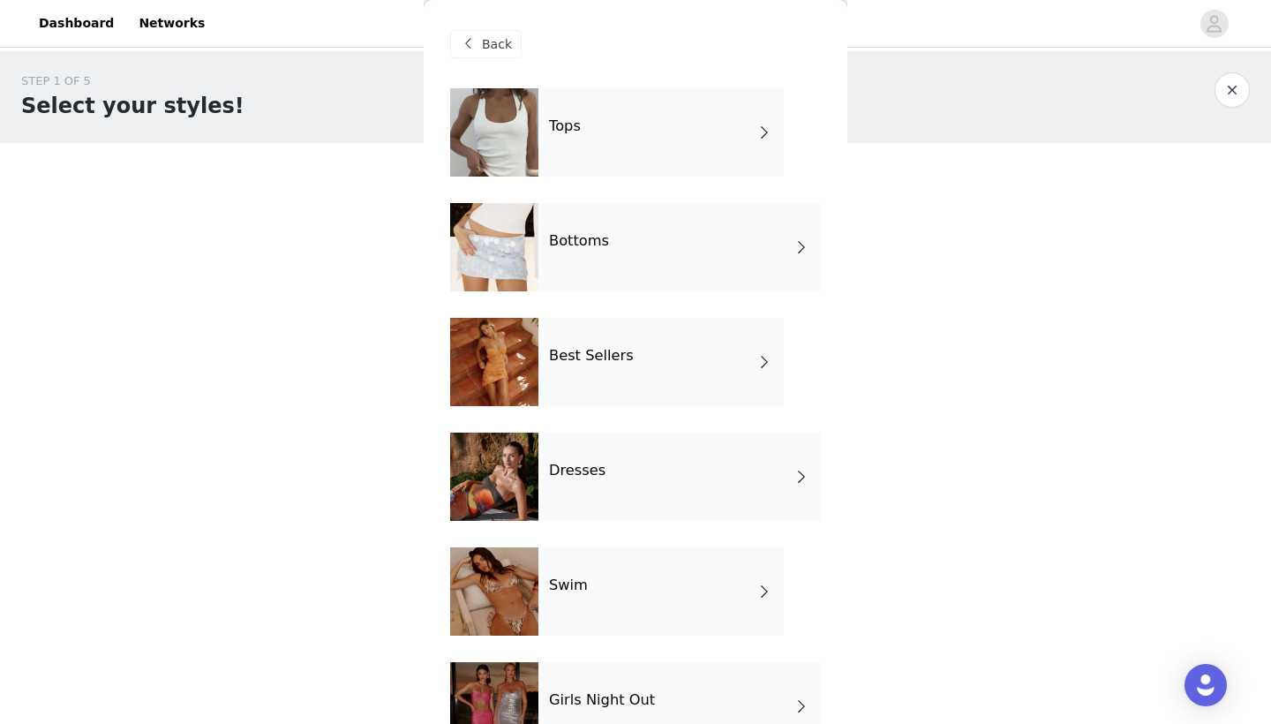
click at [695, 496] on div "Dresses" at bounding box center [680, 477] width 283 height 88
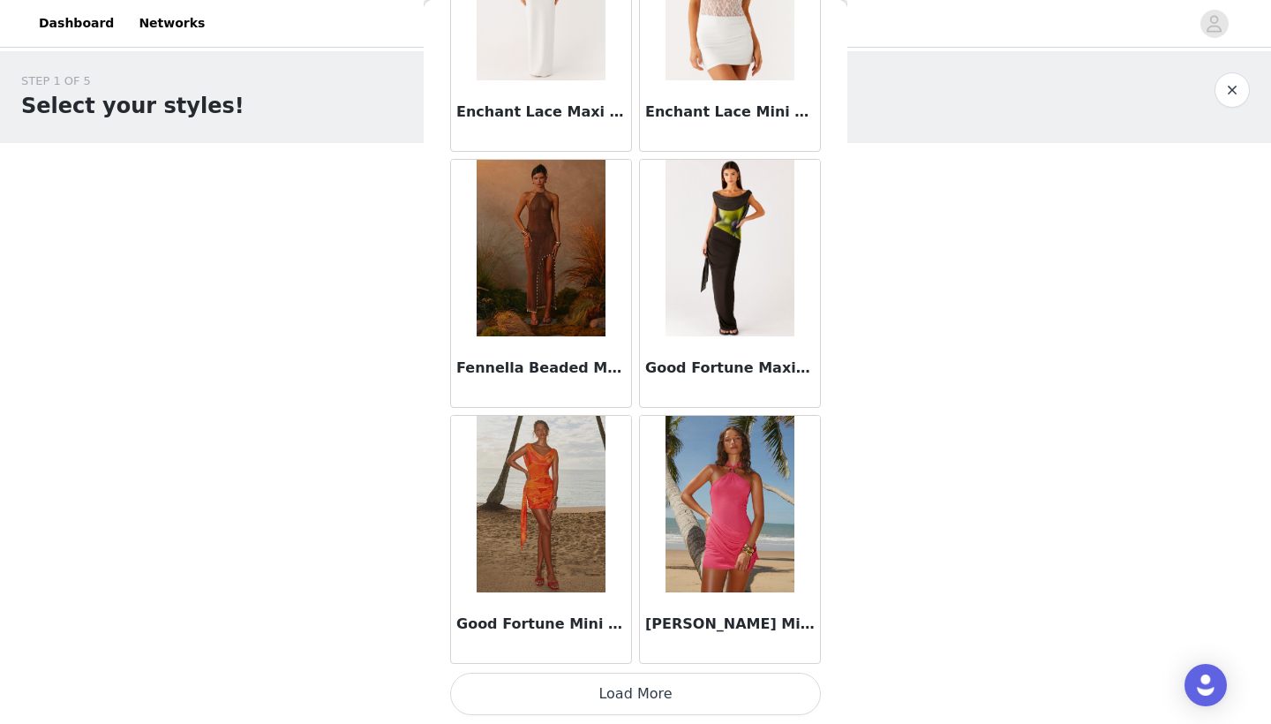
scroll to position [1978, 0]
click at [584, 694] on button "Load More" at bounding box center [635, 694] width 371 height 42
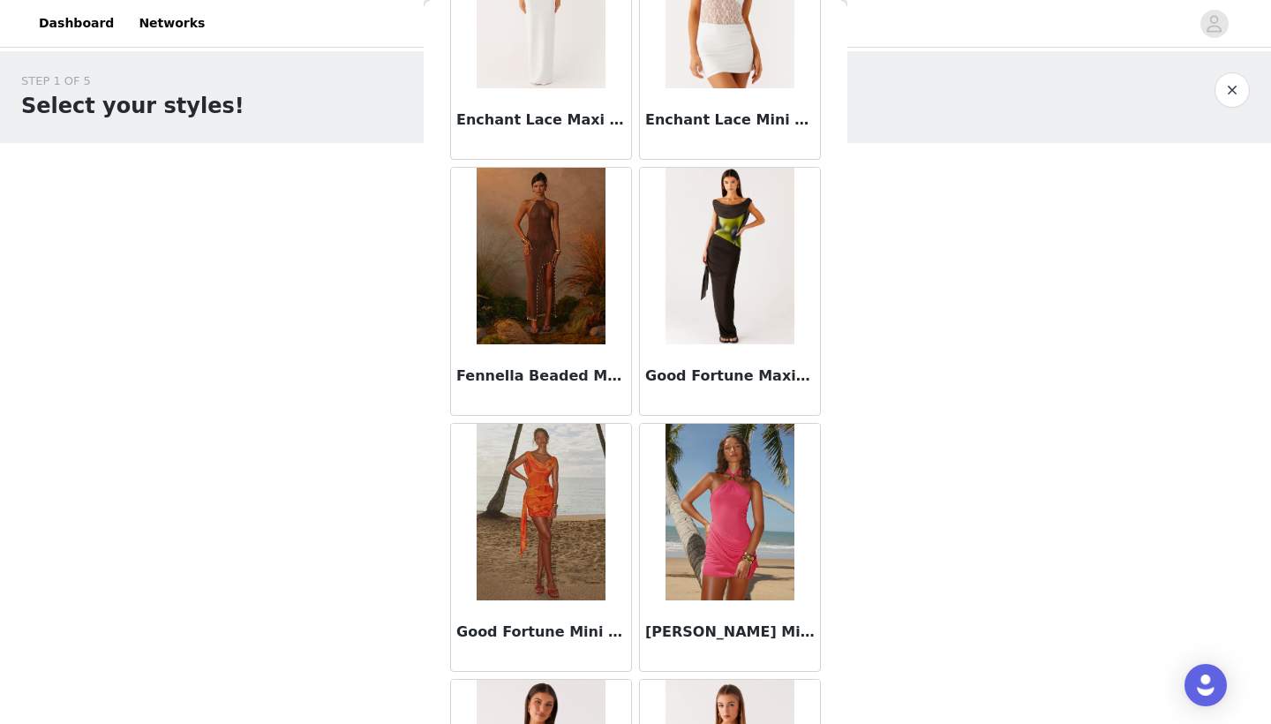
scroll to position [0, 0]
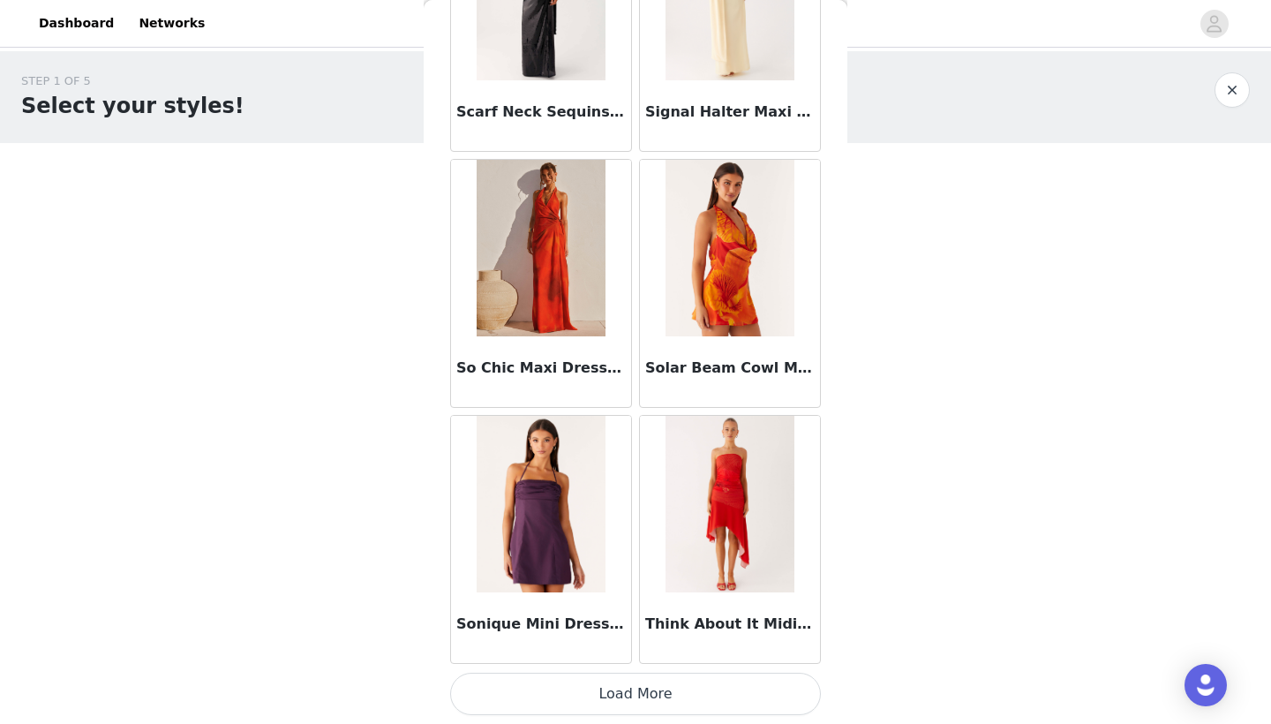
click at [602, 689] on button "Load More" at bounding box center [635, 694] width 371 height 42
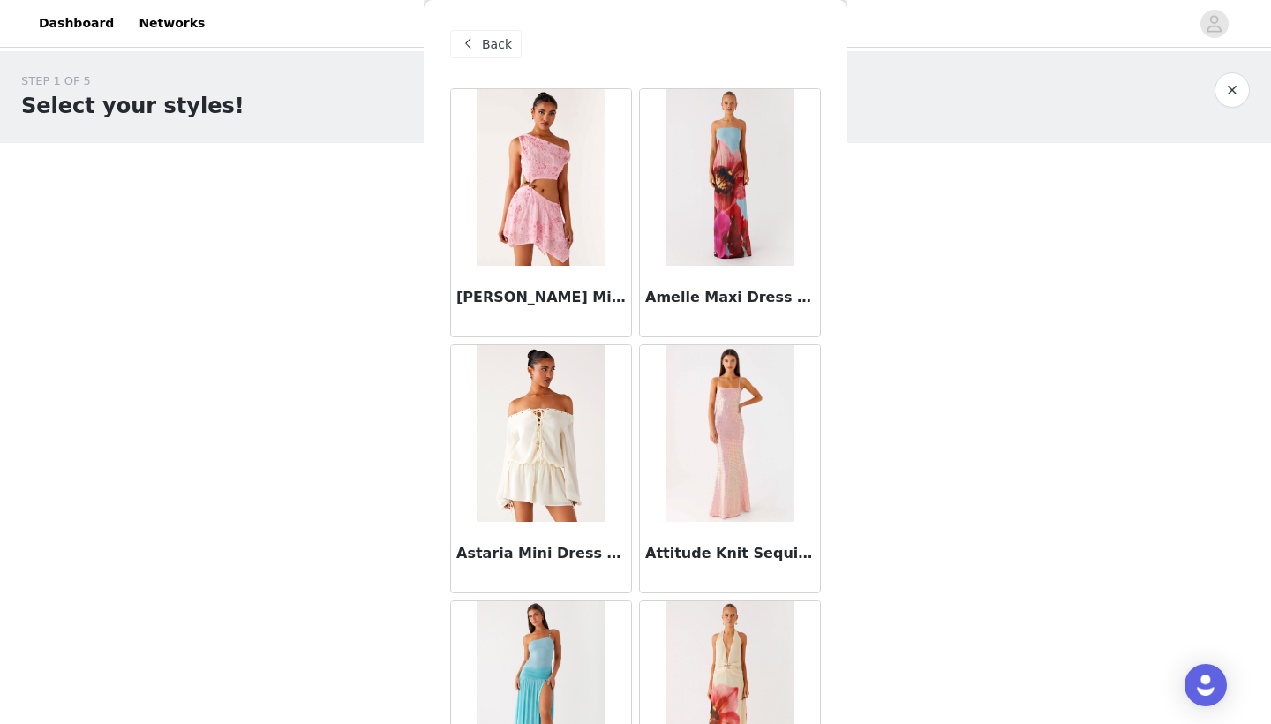
click at [471, 43] on span at bounding box center [467, 44] width 21 height 21
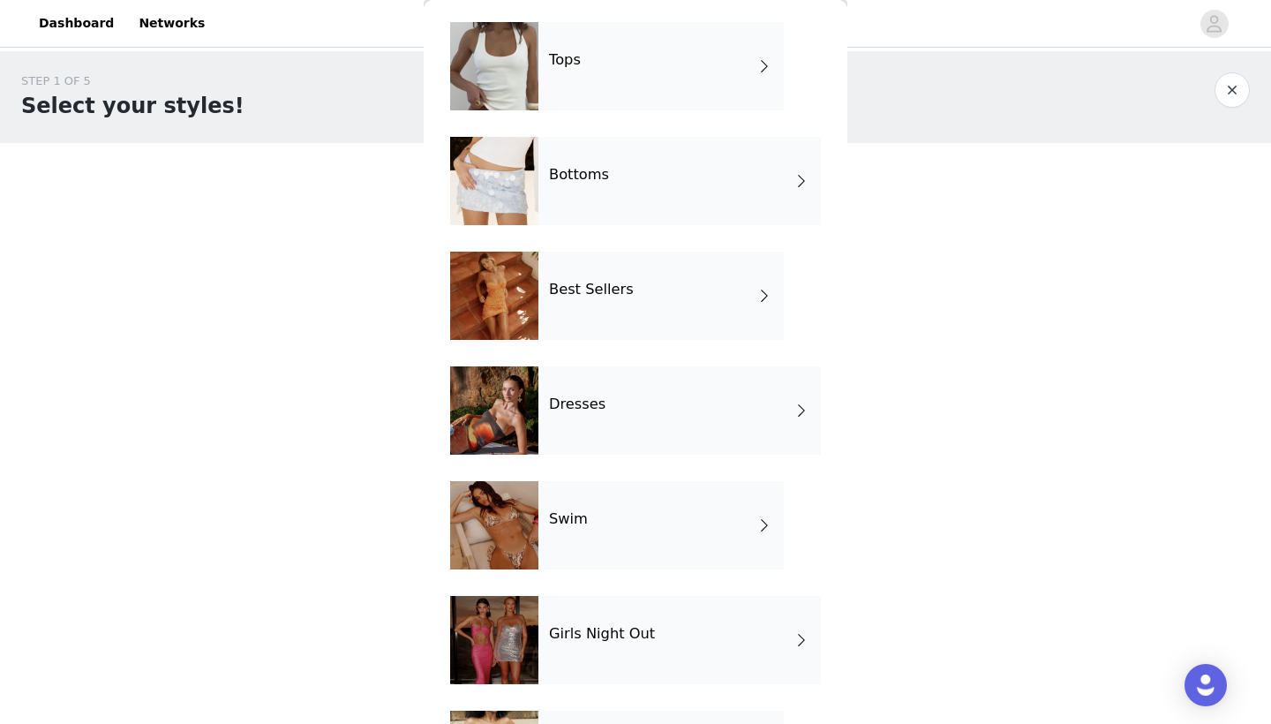
scroll to position [81, 0]
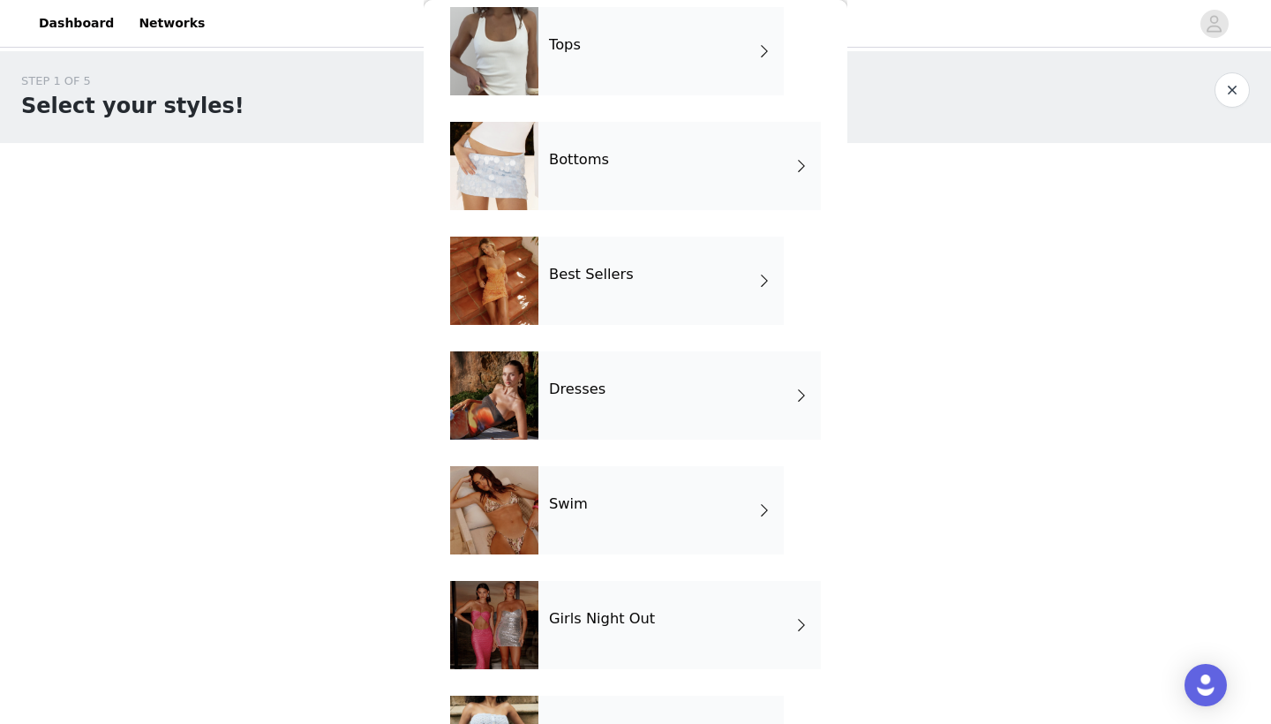
click at [742, 494] on div "Swim" at bounding box center [661, 510] width 245 height 88
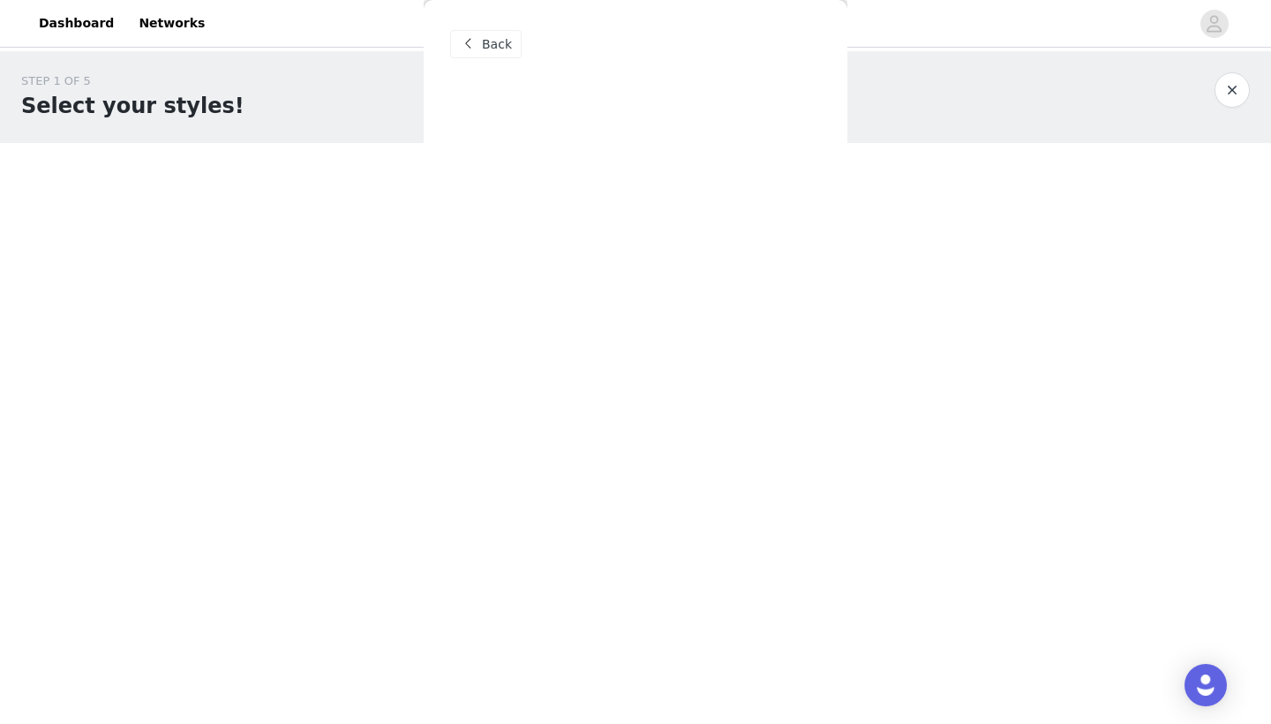
scroll to position [0, 0]
click at [488, 46] on span "Back" at bounding box center [497, 44] width 30 height 19
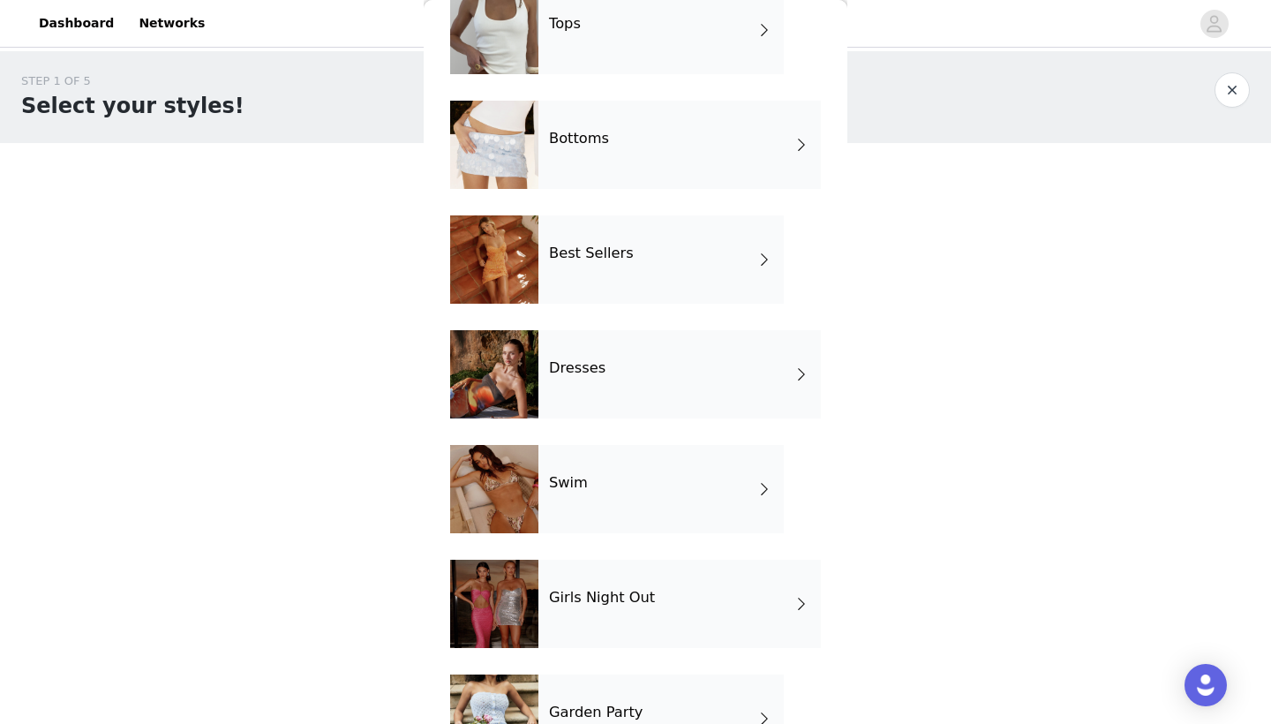
scroll to position [111, 0]
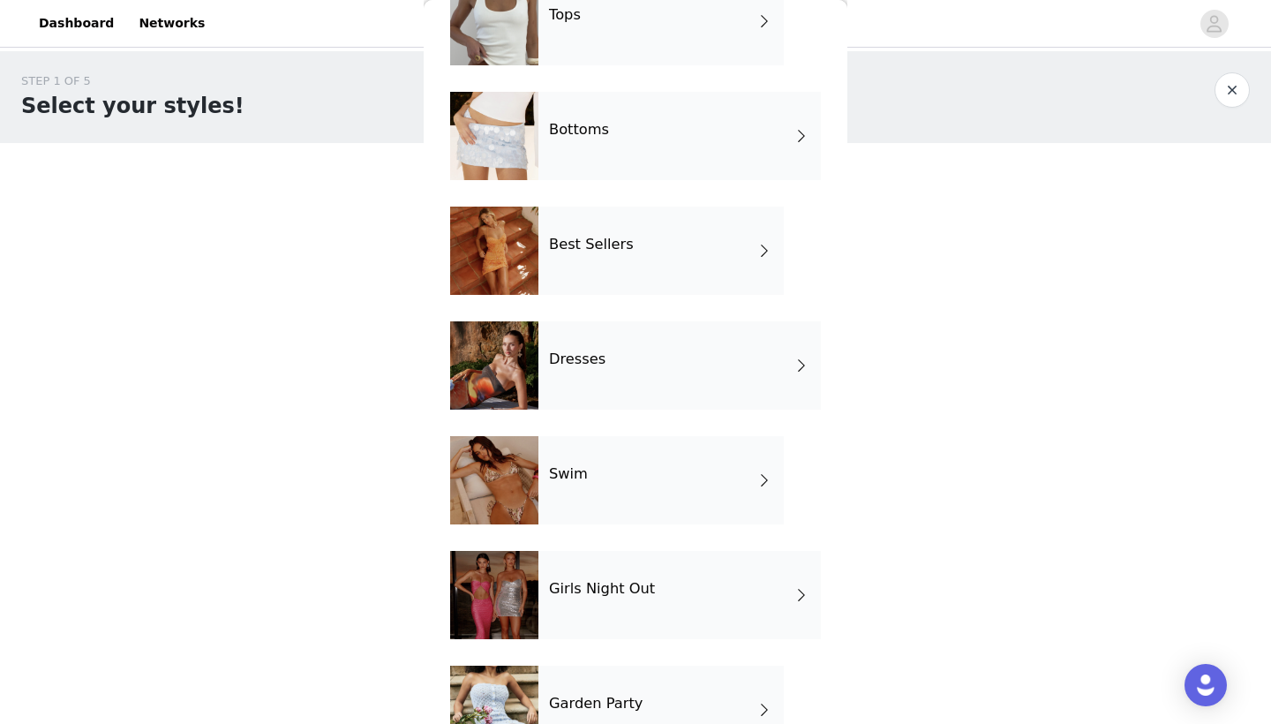
click at [684, 609] on div "Girls Night Out" at bounding box center [680, 595] width 283 height 88
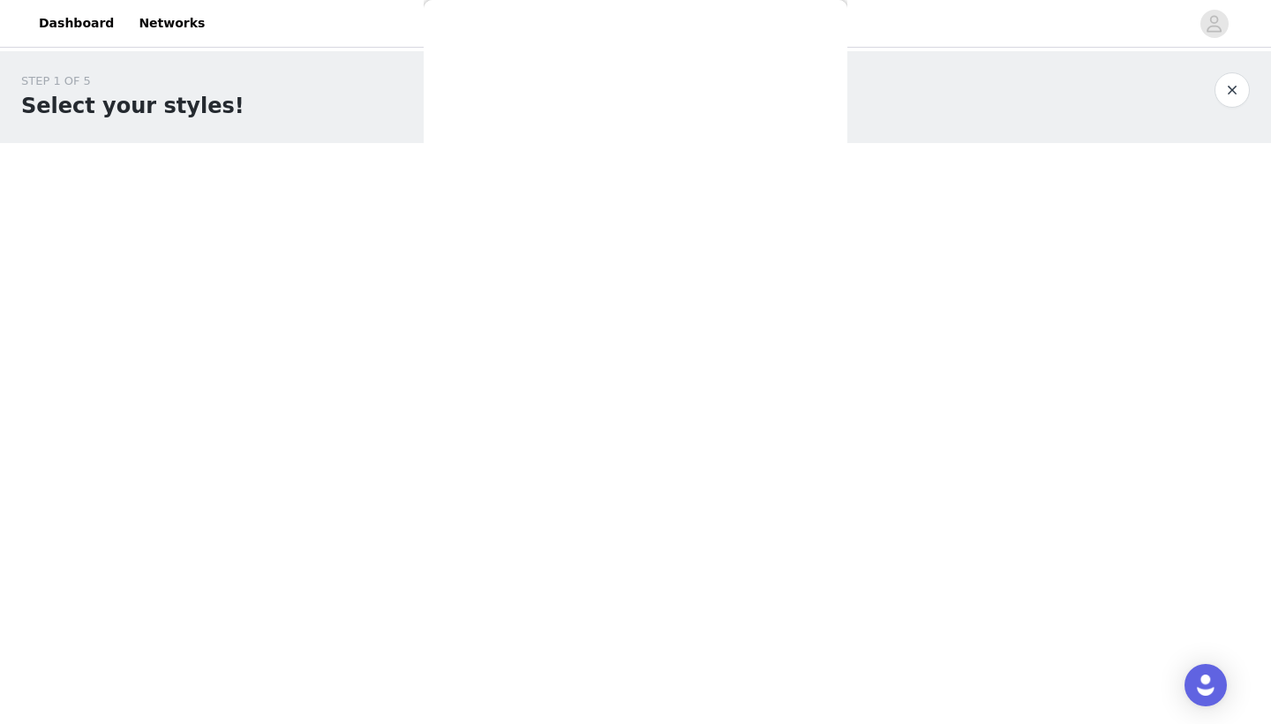
scroll to position [0, 0]
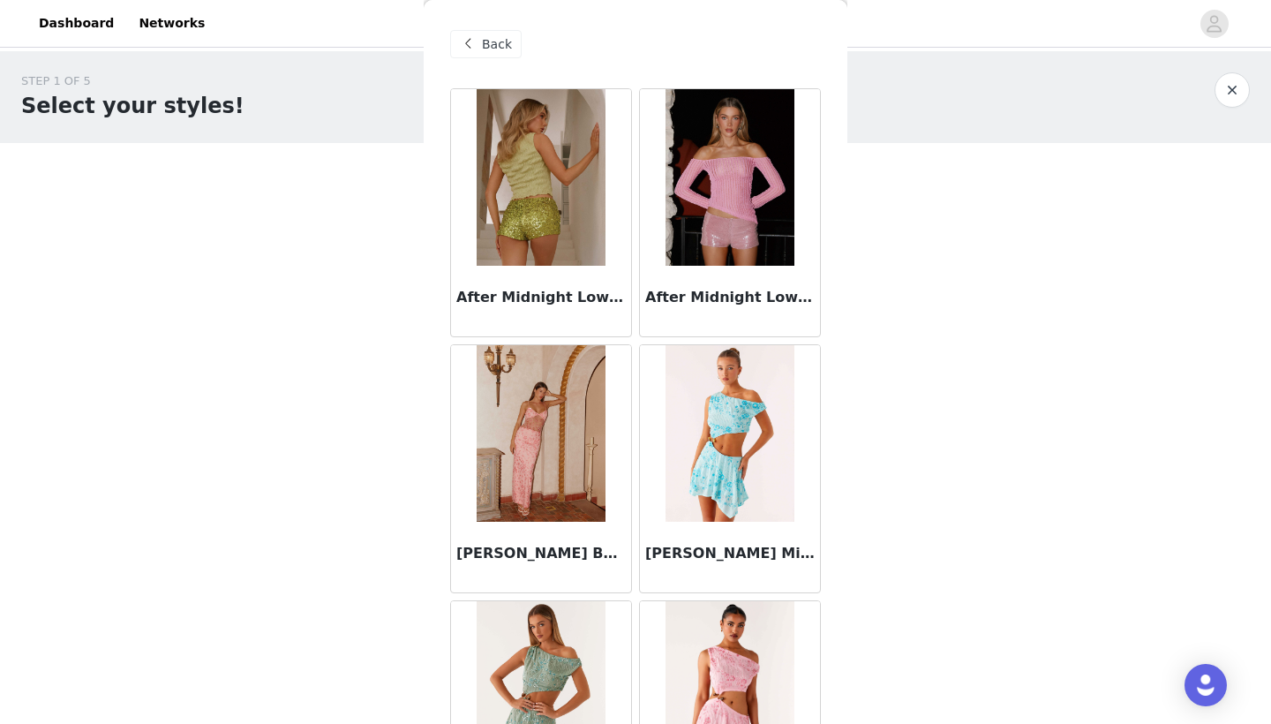
click at [467, 46] on span at bounding box center [467, 44] width 21 height 21
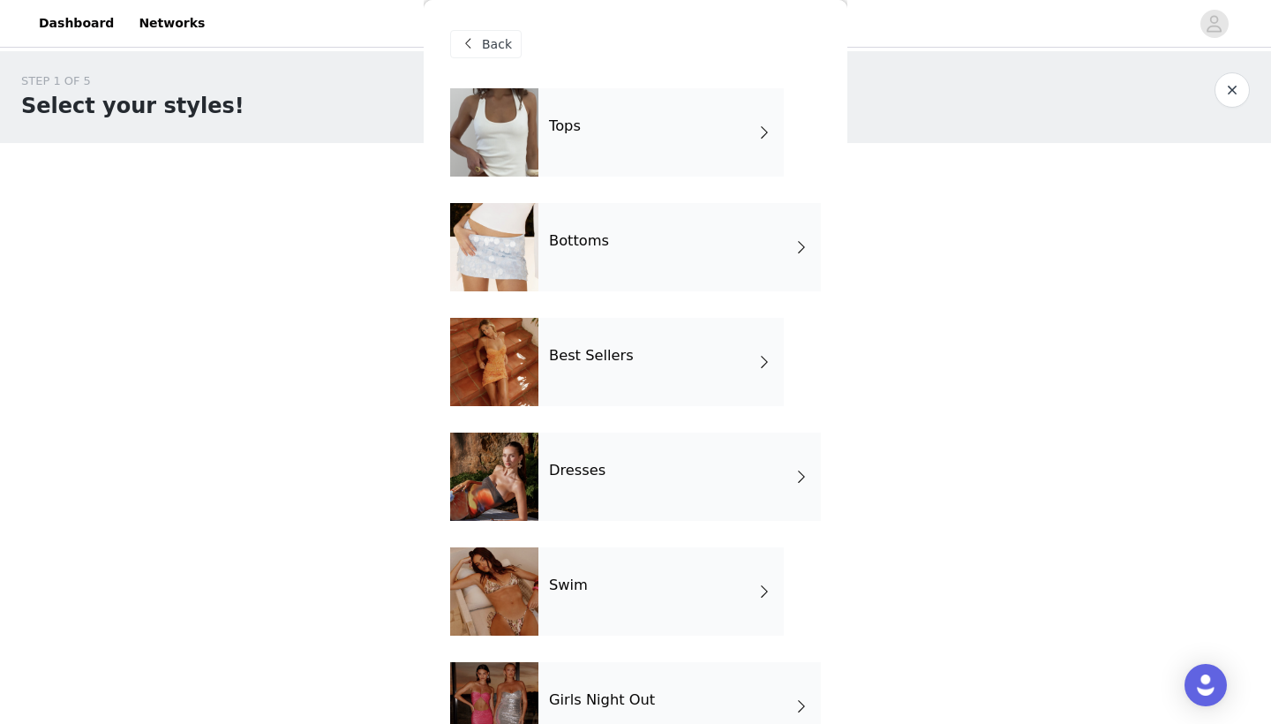
click at [728, 369] on div "Best Sellers" at bounding box center [661, 362] width 245 height 88
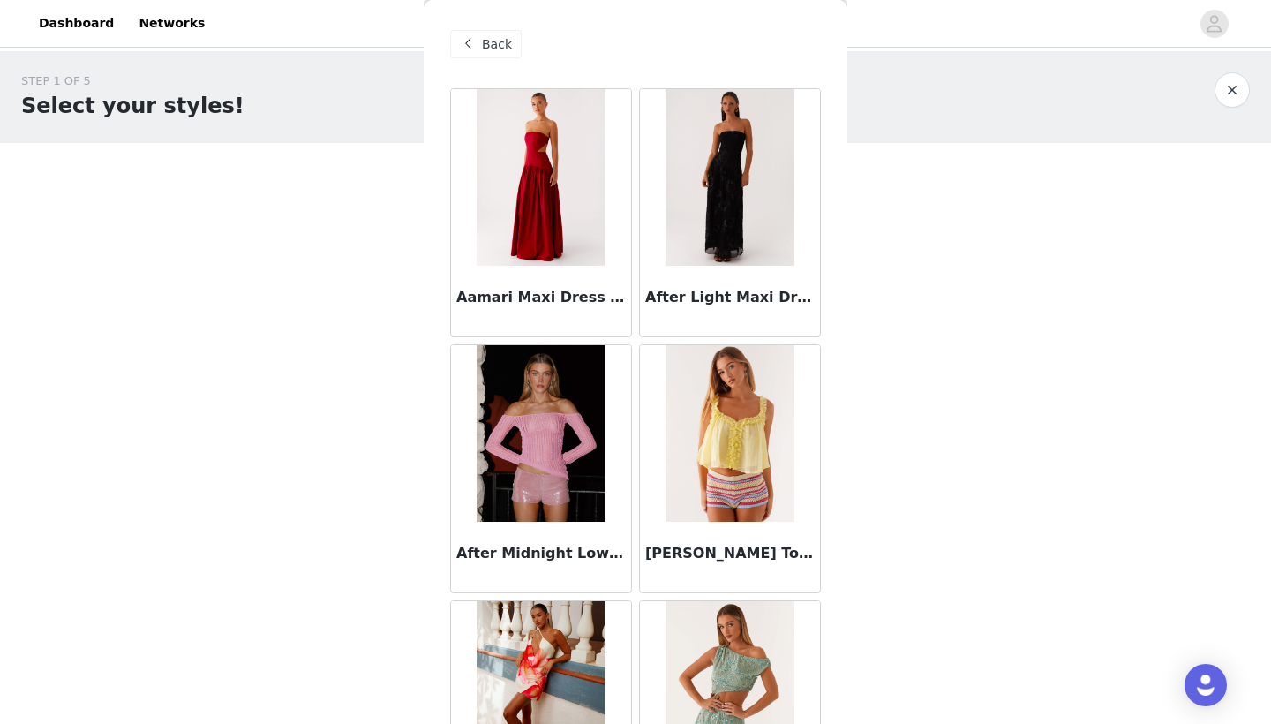
click at [490, 60] on div "Back" at bounding box center [635, 44] width 371 height 88
click at [477, 43] on span at bounding box center [467, 44] width 21 height 21
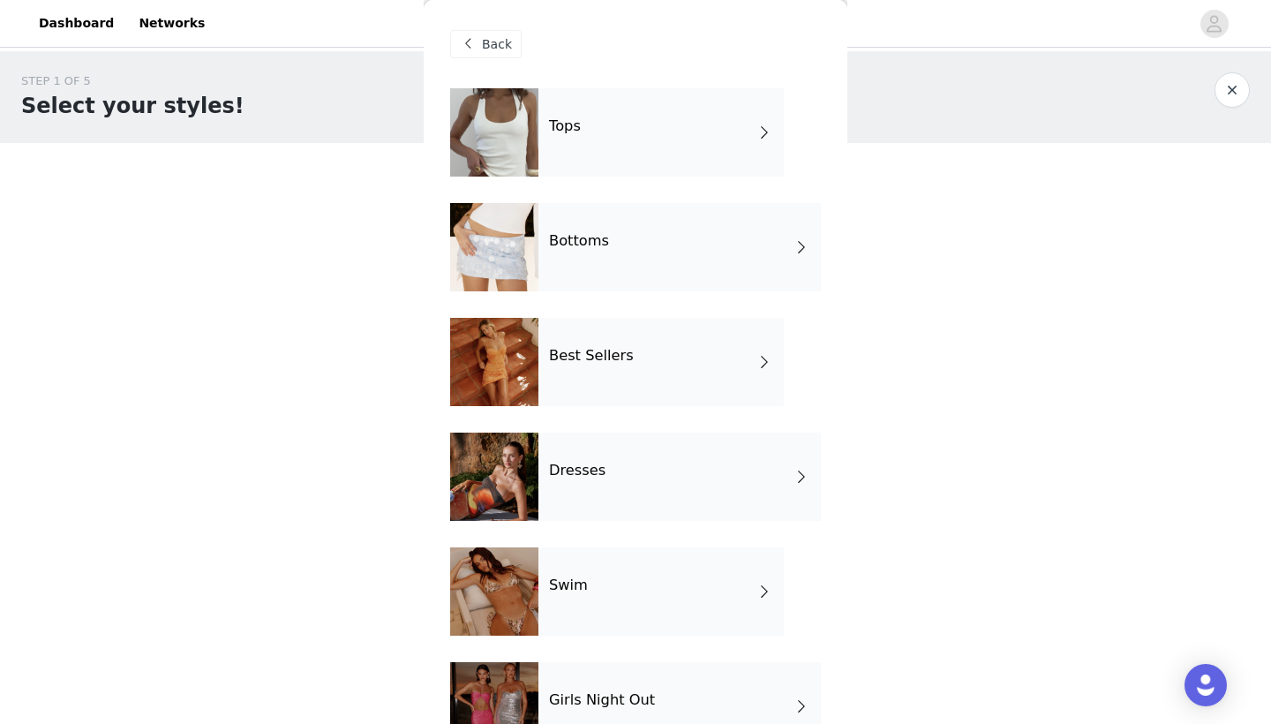
click at [704, 165] on div "Tops" at bounding box center [661, 132] width 245 height 88
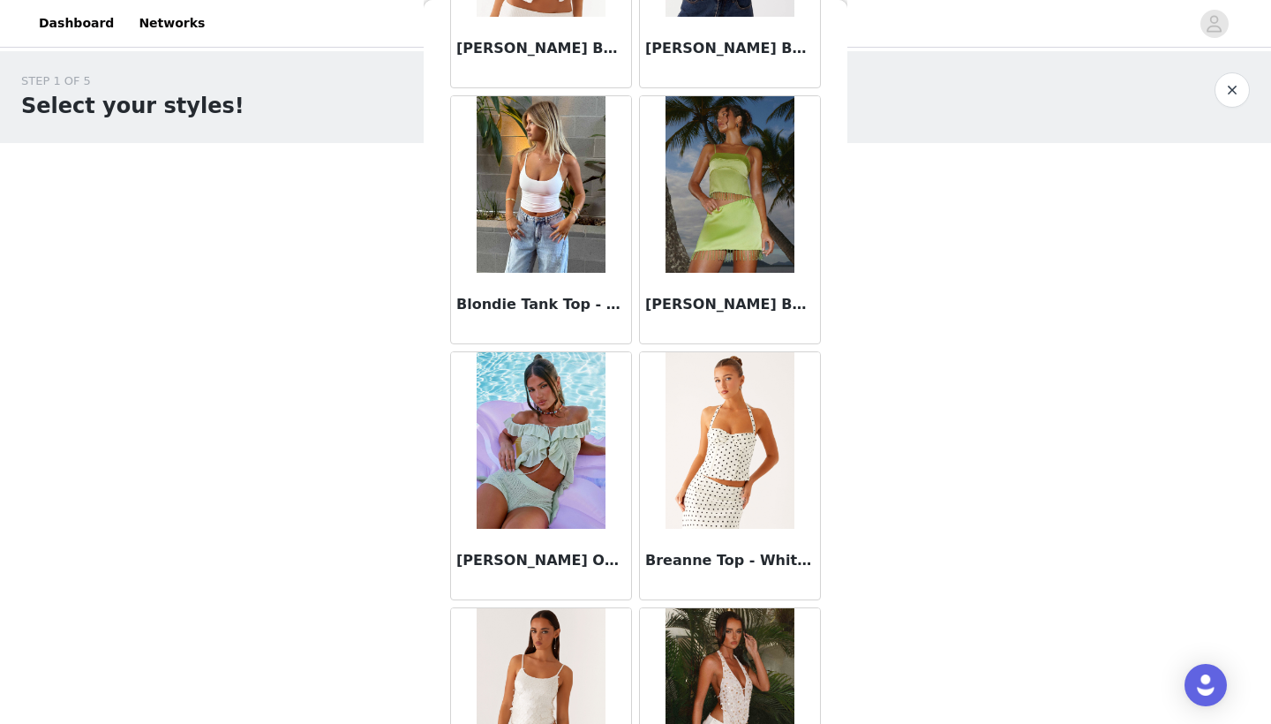
scroll to position [1786, 0]
click at [511, 231] on img at bounding box center [541, 183] width 128 height 177
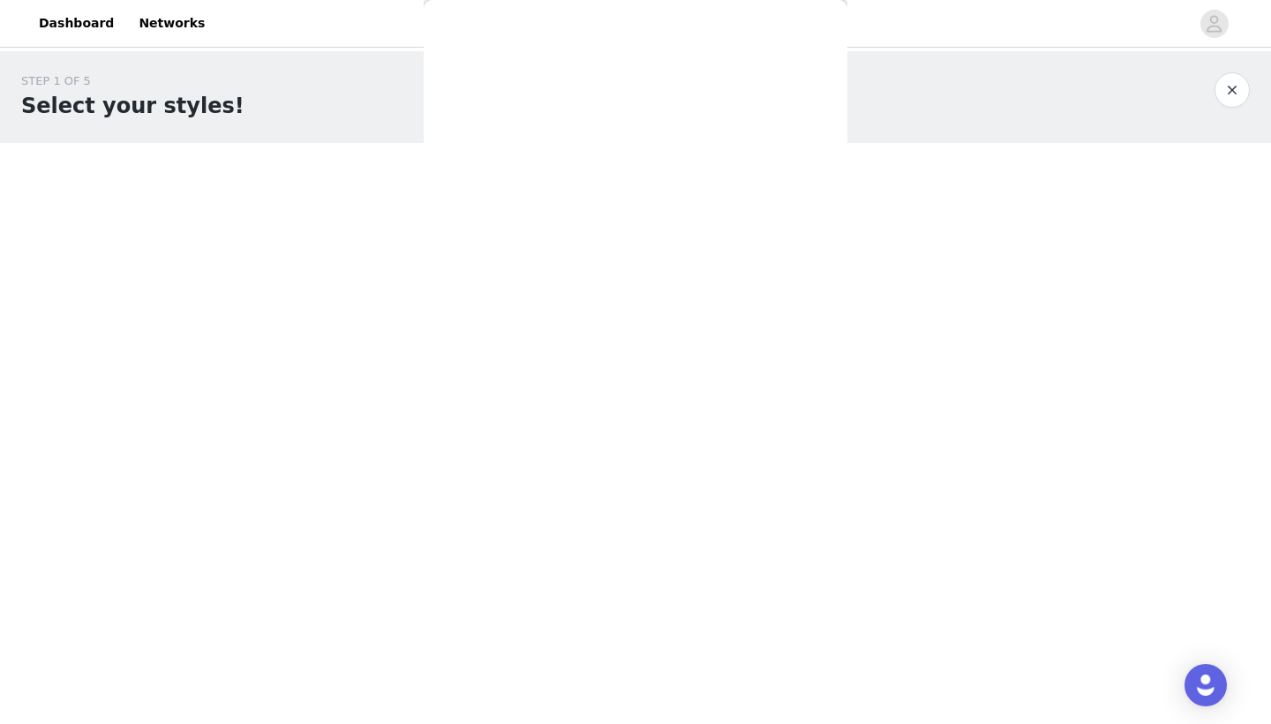
scroll to position [0, 0]
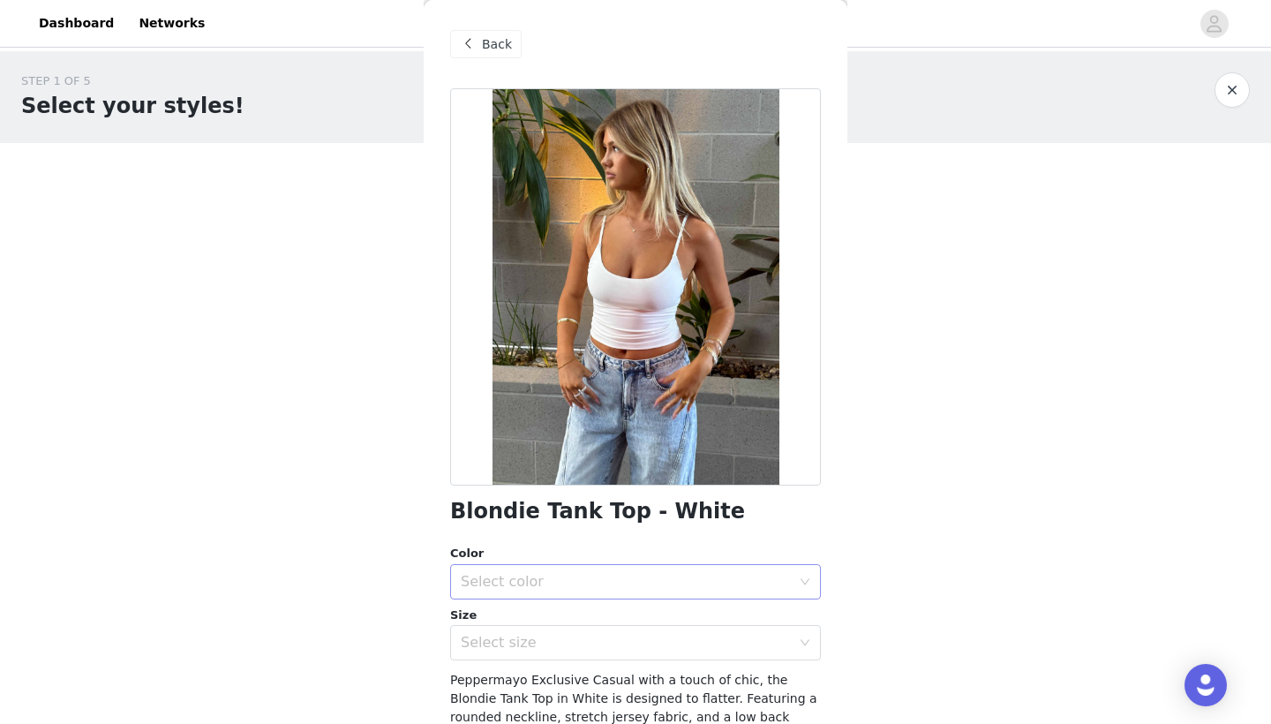
click at [558, 594] on div "Select color" at bounding box center [630, 582] width 338 height 34
click at [527, 619] on li "White" at bounding box center [635, 620] width 371 height 28
click at [520, 626] on div "Select size" at bounding box center [630, 643] width 338 height 34
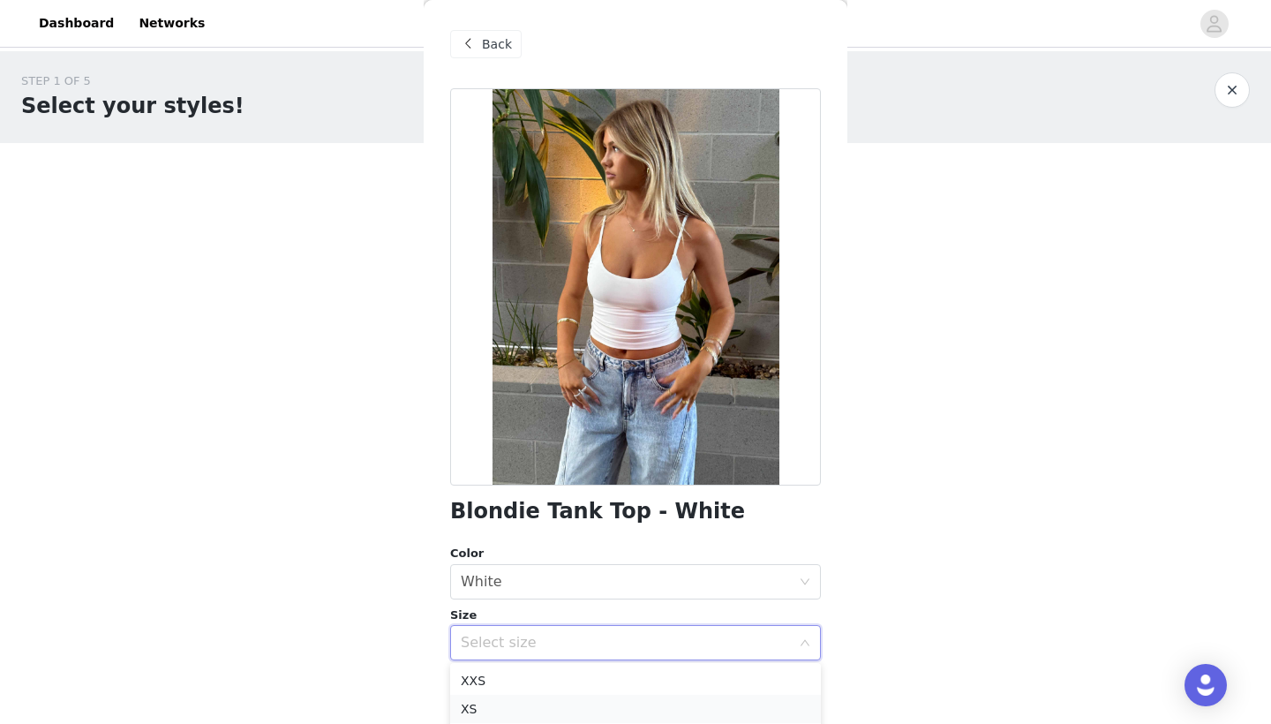
click at [482, 710] on li "XS" at bounding box center [635, 709] width 371 height 28
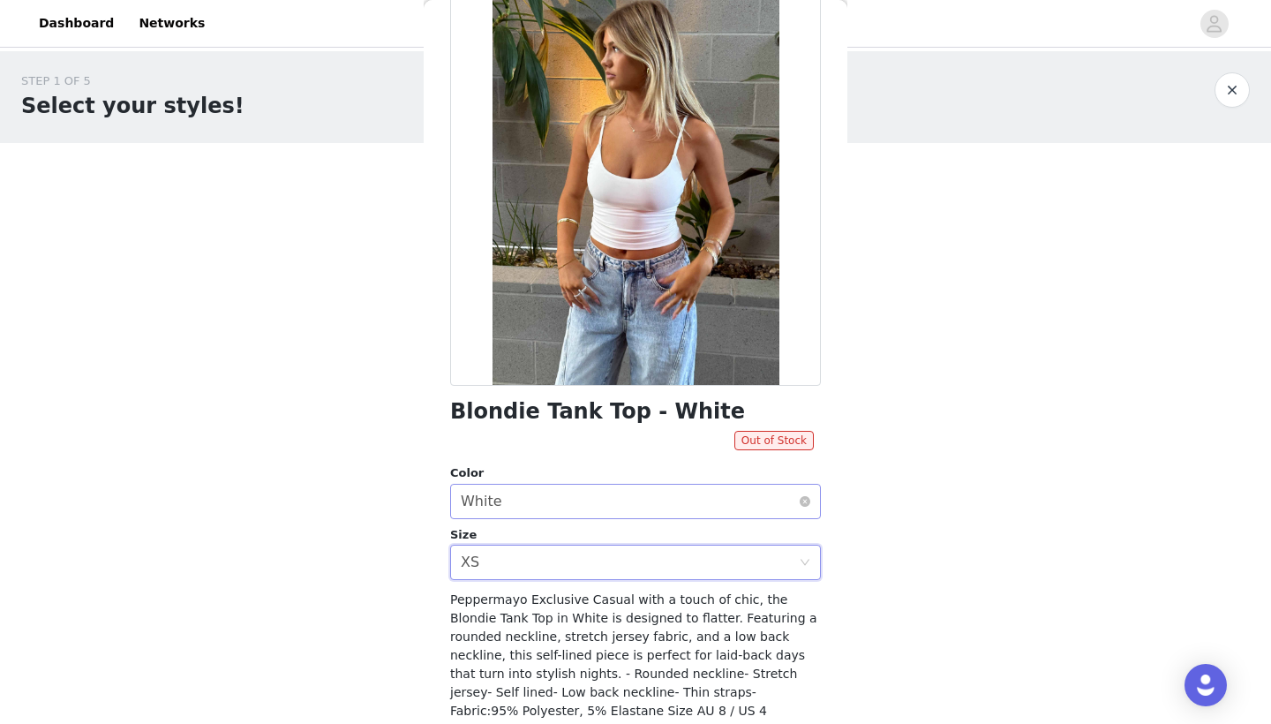
scroll to position [108, 0]
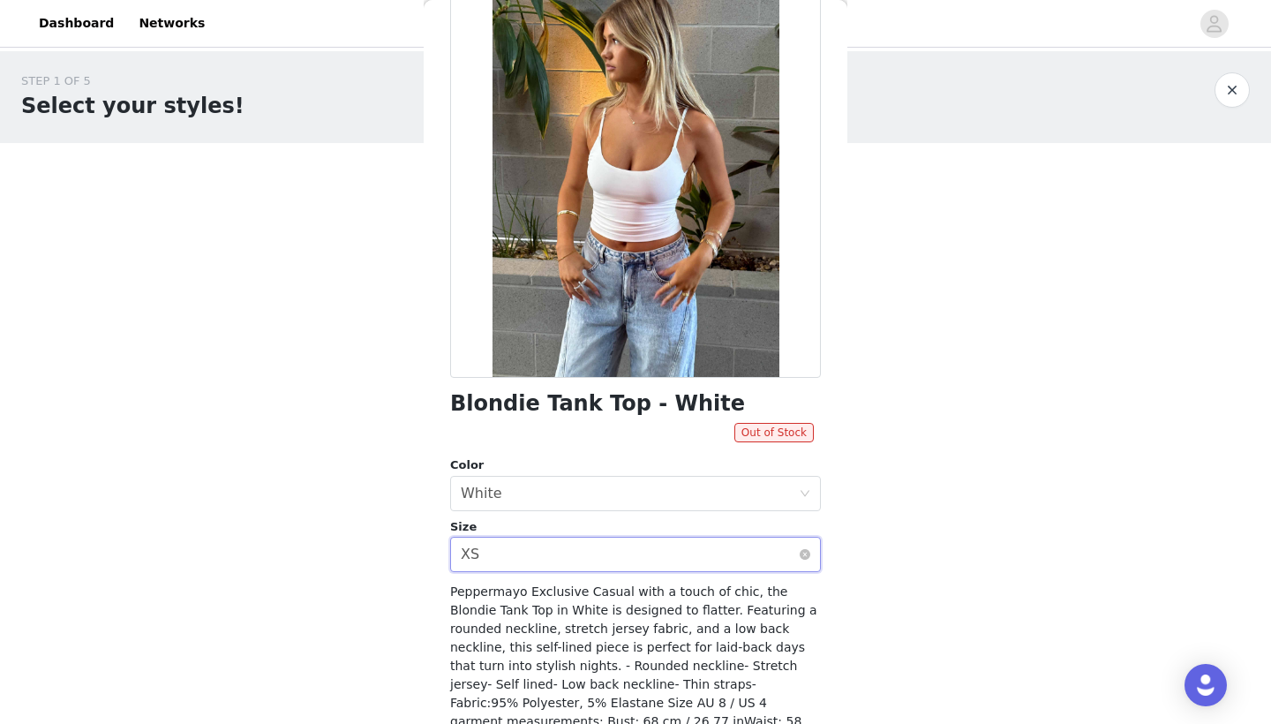
click at [587, 557] on div "Select size XS" at bounding box center [630, 555] width 338 height 34
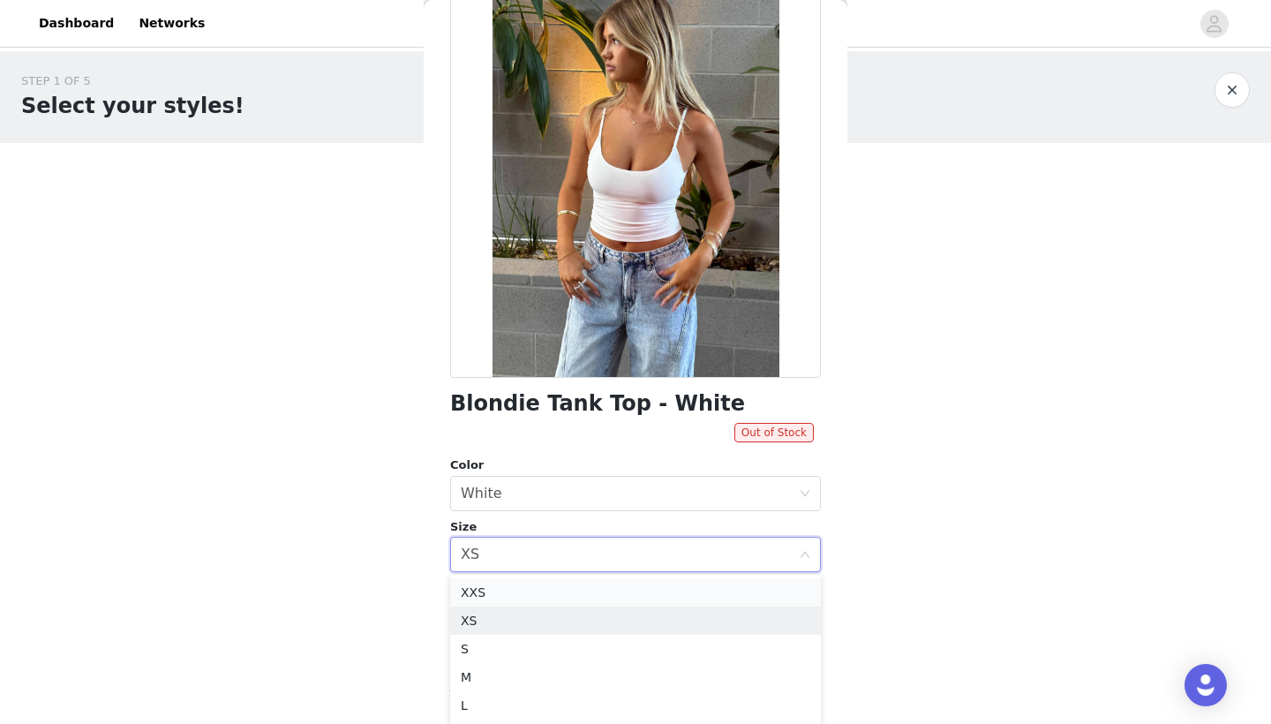
click at [506, 598] on li "XXS" at bounding box center [635, 592] width 371 height 28
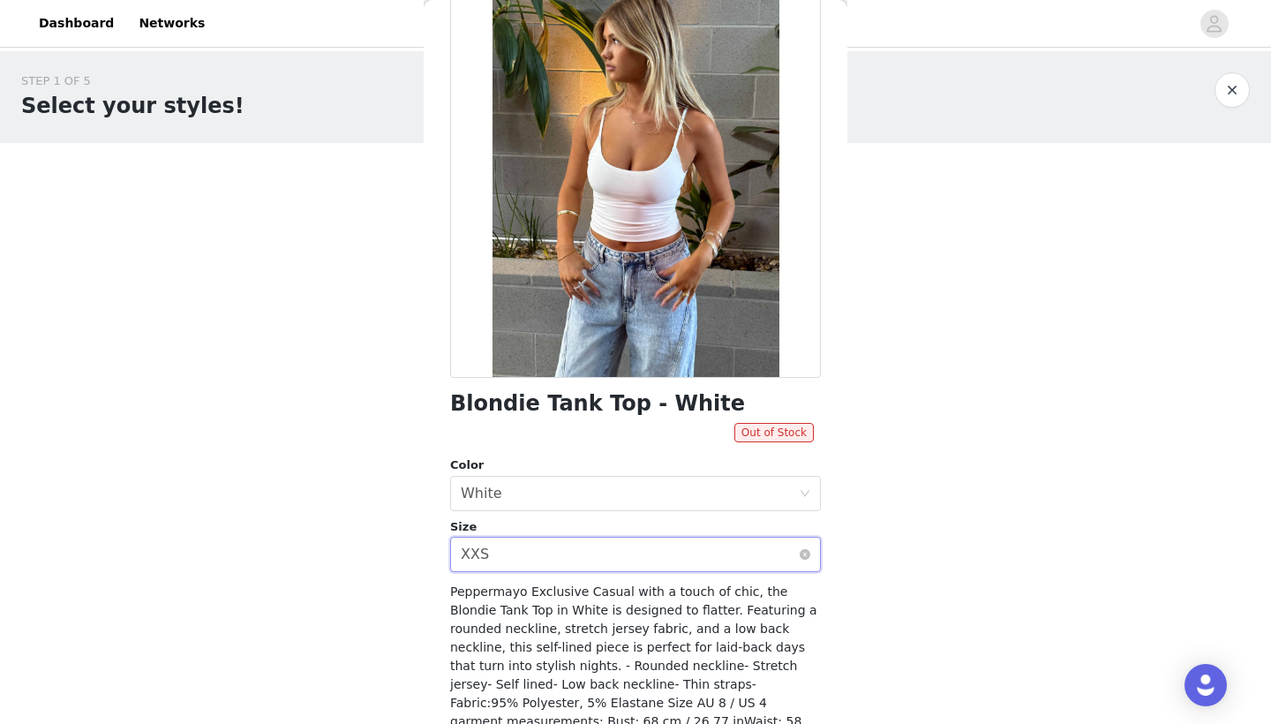
click at [504, 550] on div "Select size XXS" at bounding box center [630, 555] width 338 height 34
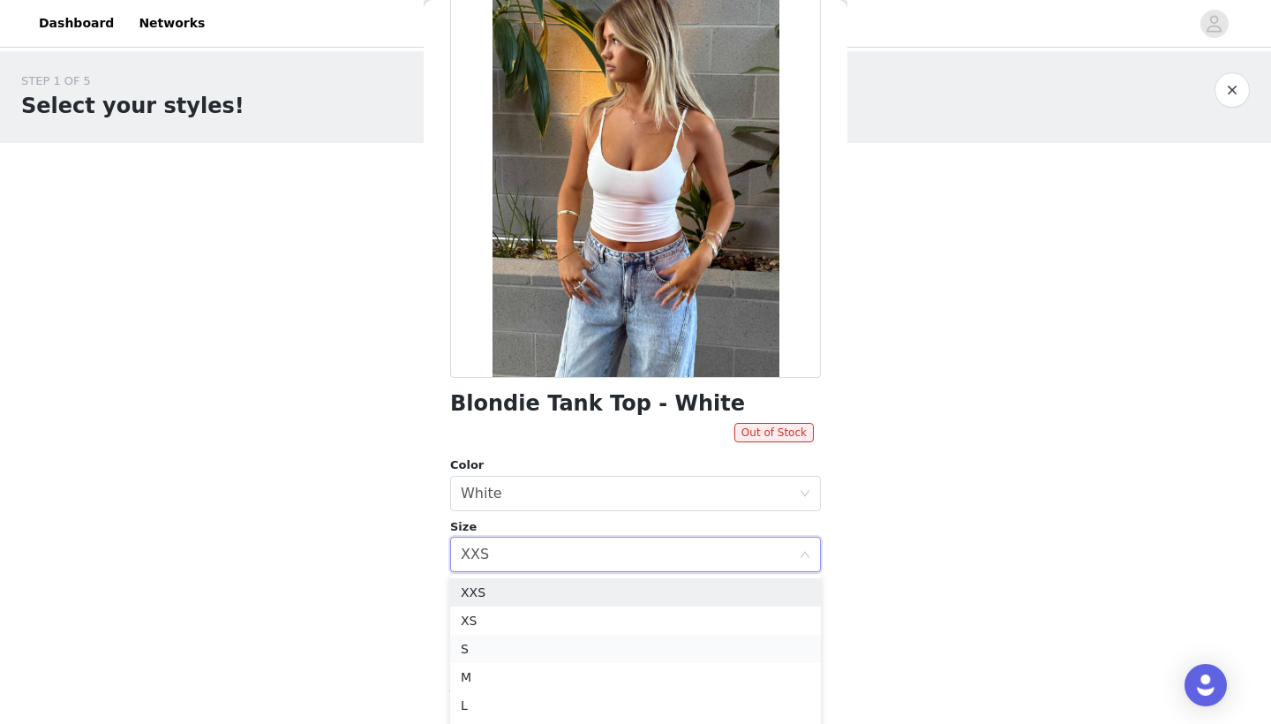
click at [464, 646] on li "S" at bounding box center [635, 649] width 371 height 28
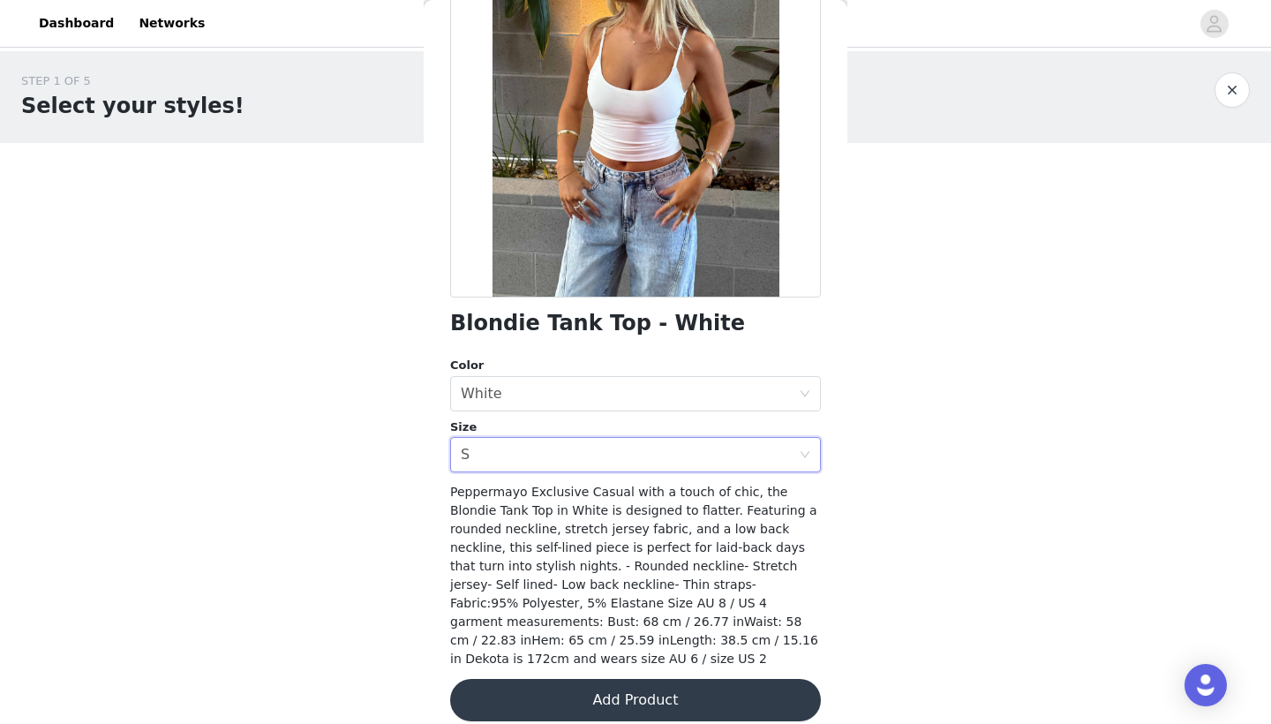
scroll to position [187, 0]
click at [513, 686] on button "Add Product" at bounding box center [635, 701] width 371 height 42
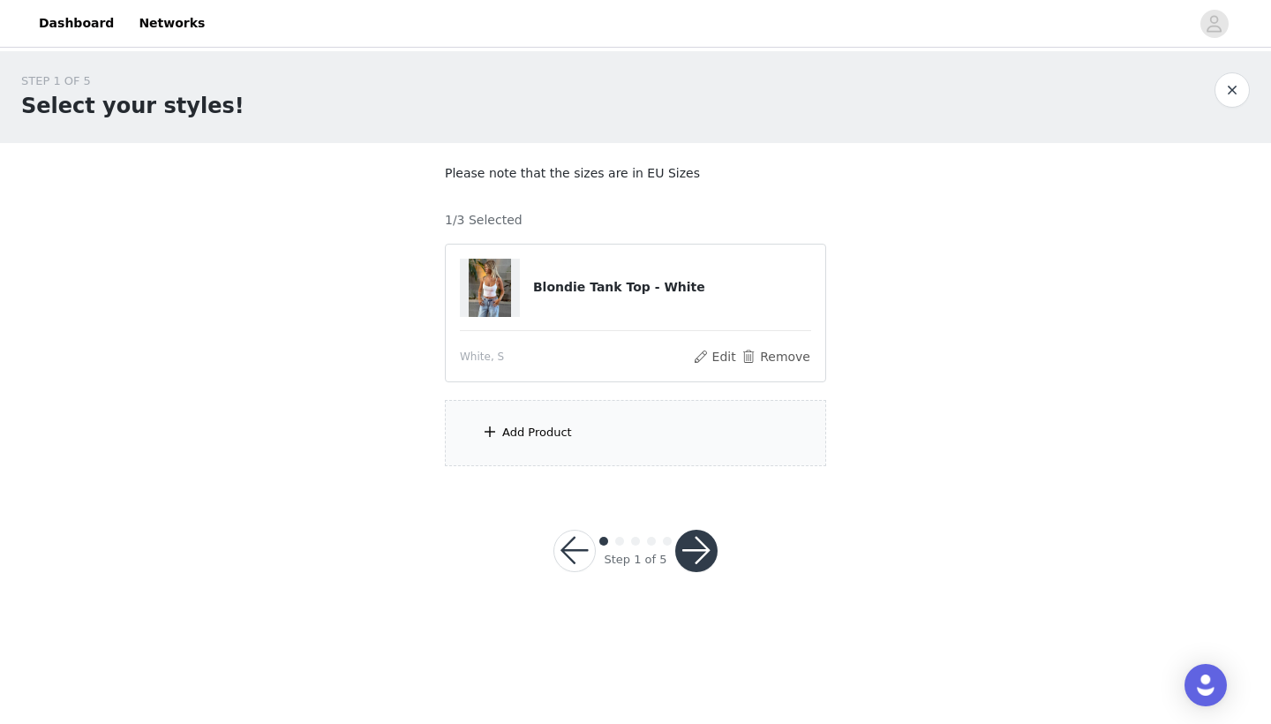
click at [588, 444] on div "Add Product" at bounding box center [635, 433] width 381 height 66
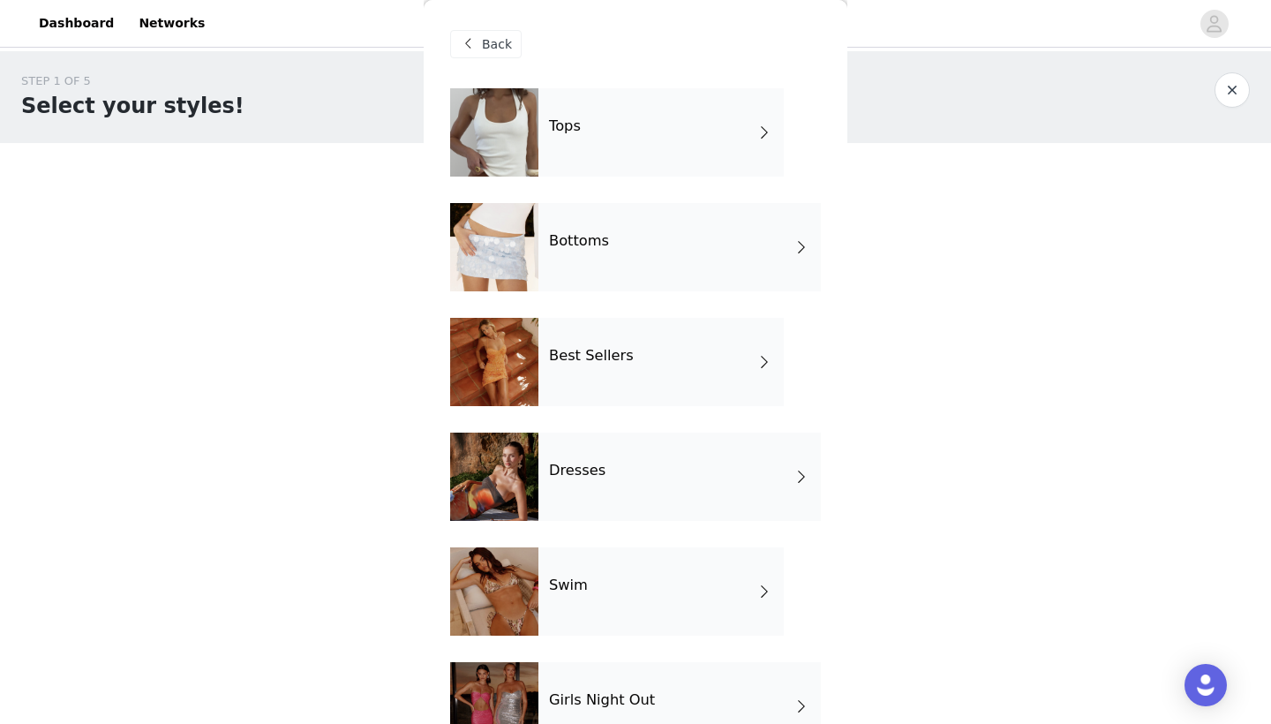
click at [743, 142] on div "Tops" at bounding box center [661, 132] width 245 height 88
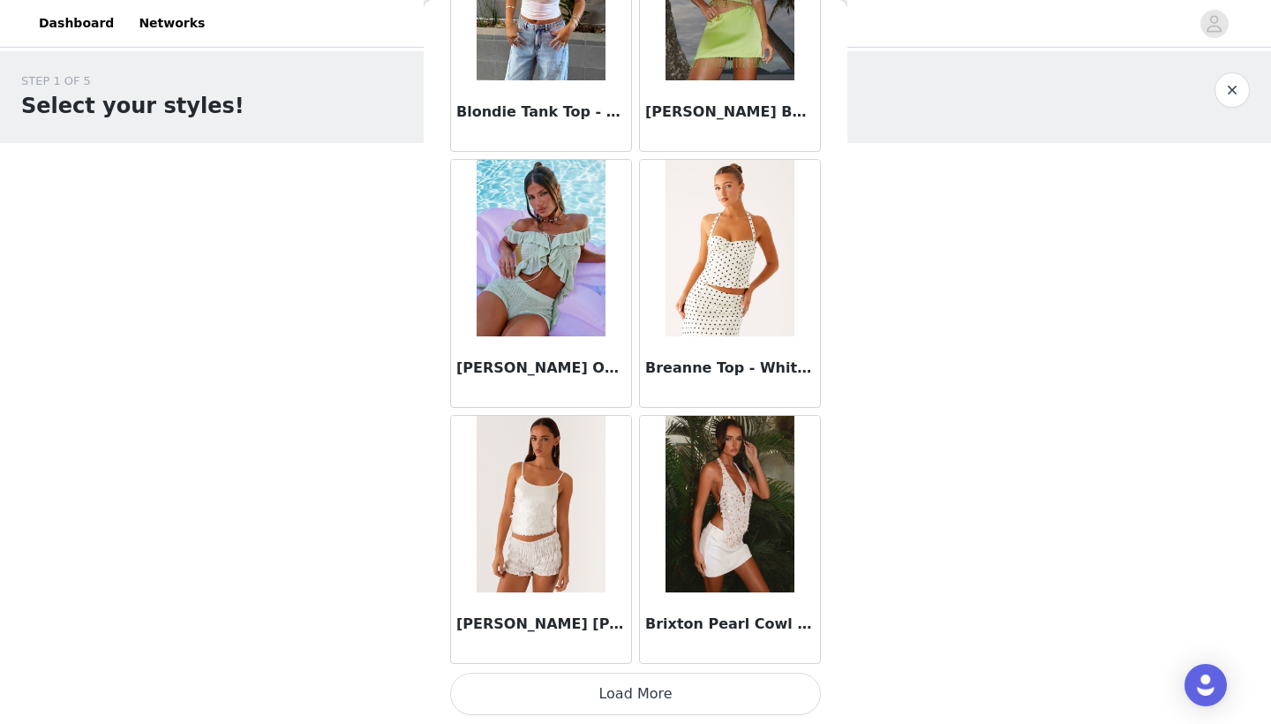
scroll to position [1978, 0]
click at [591, 697] on button "Load More" at bounding box center [635, 694] width 371 height 42
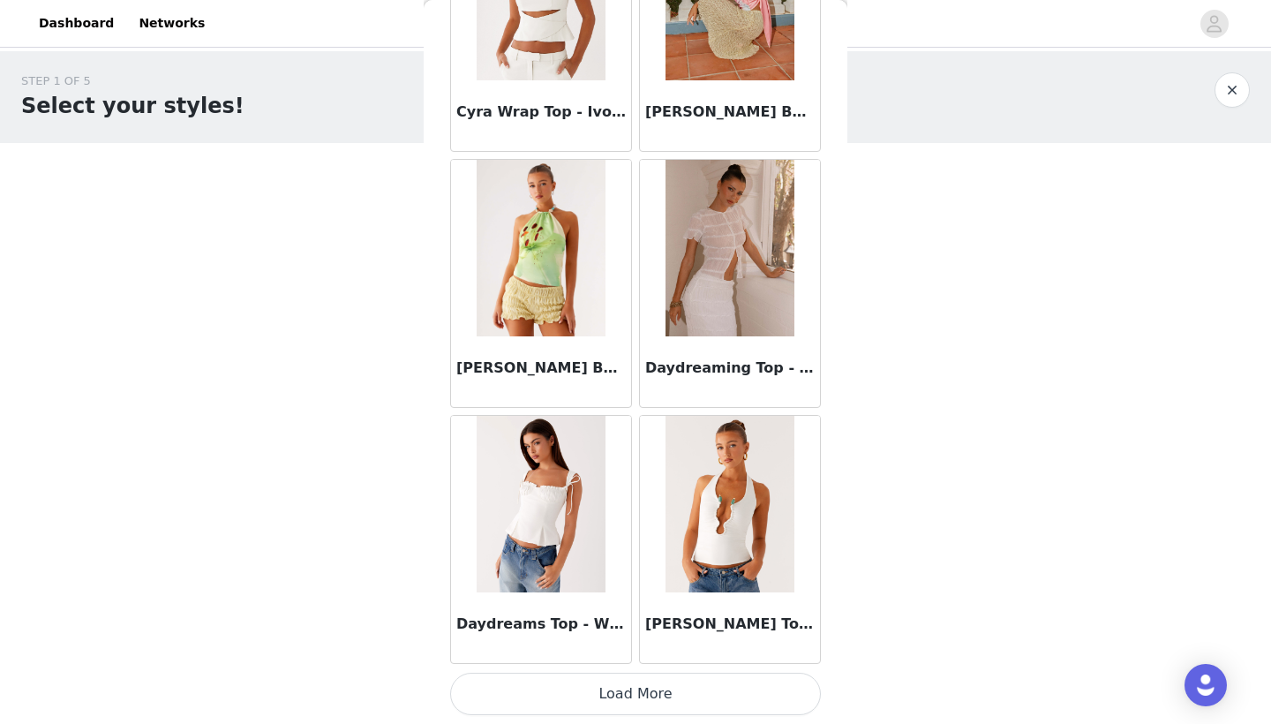
scroll to position [0, 0]
click at [556, 688] on button "Load More" at bounding box center [635, 694] width 371 height 42
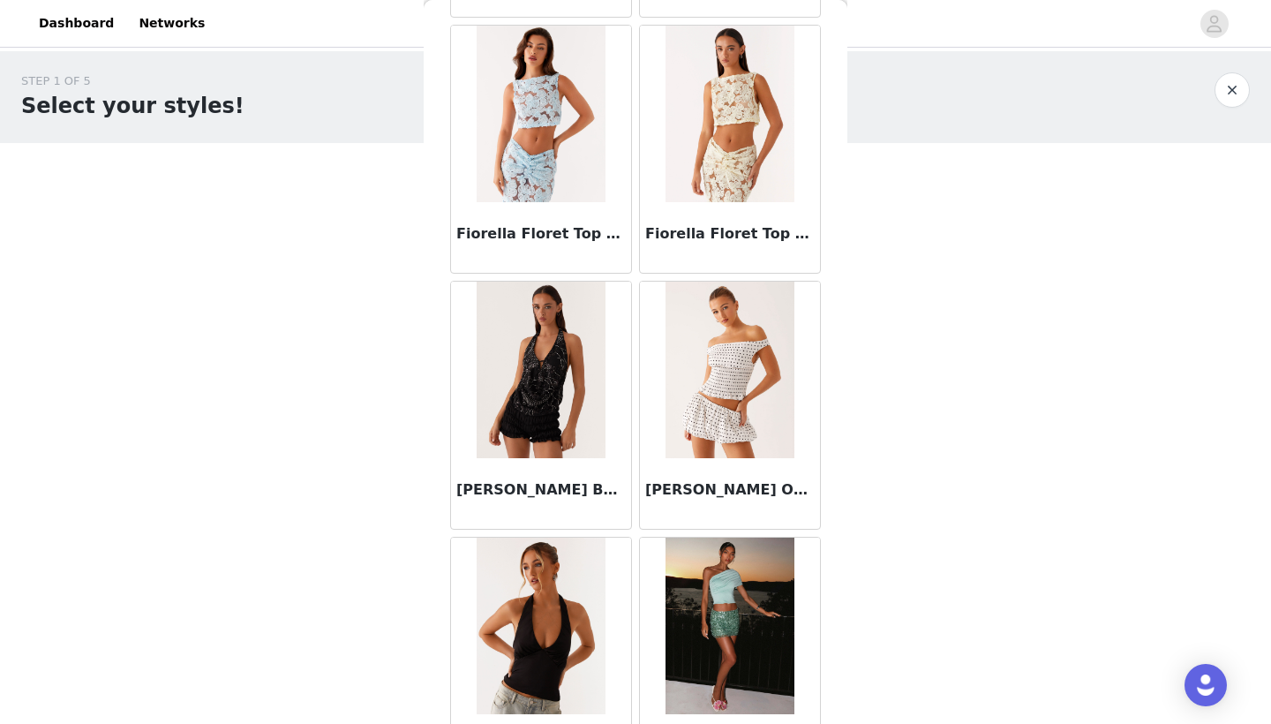
scroll to position [5875, 0]
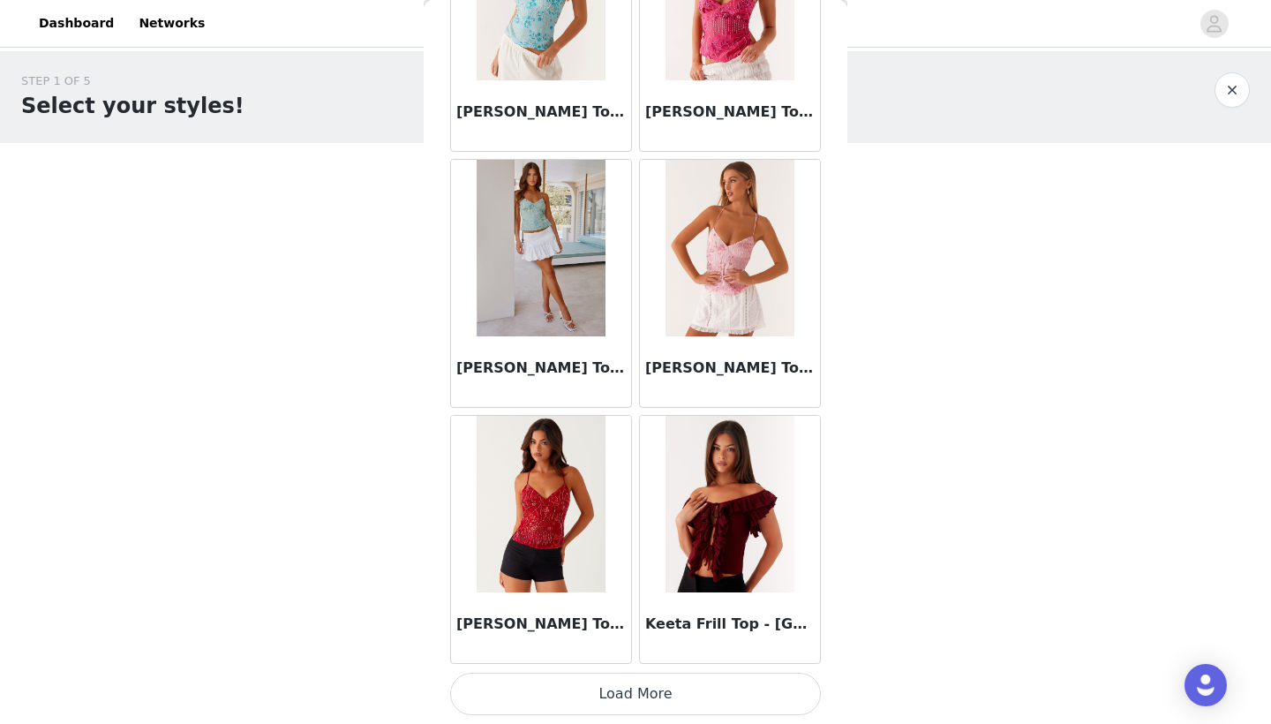
click at [607, 695] on button "Load More" at bounding box center [635, 694] width 371 height 42
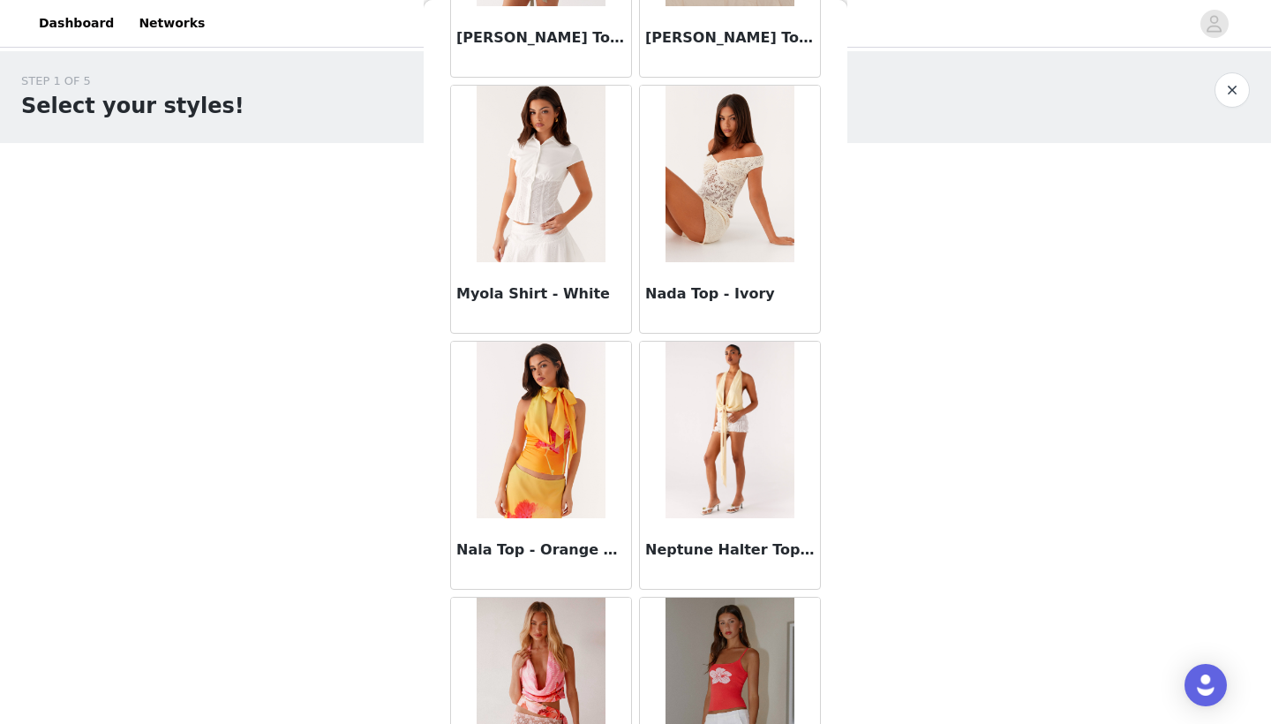
scroll to position [9376, 0]
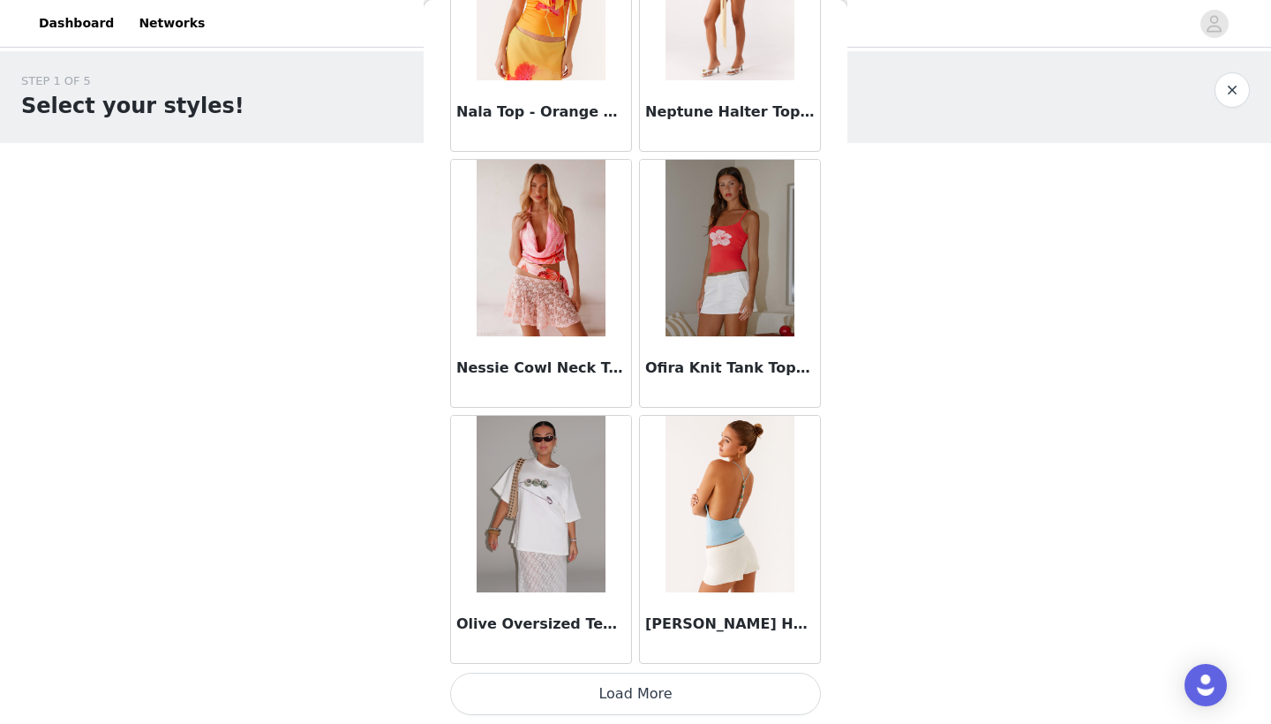
click at [583, 700] on button "Load More" at bounding box center [635, 694] width 371 height 42
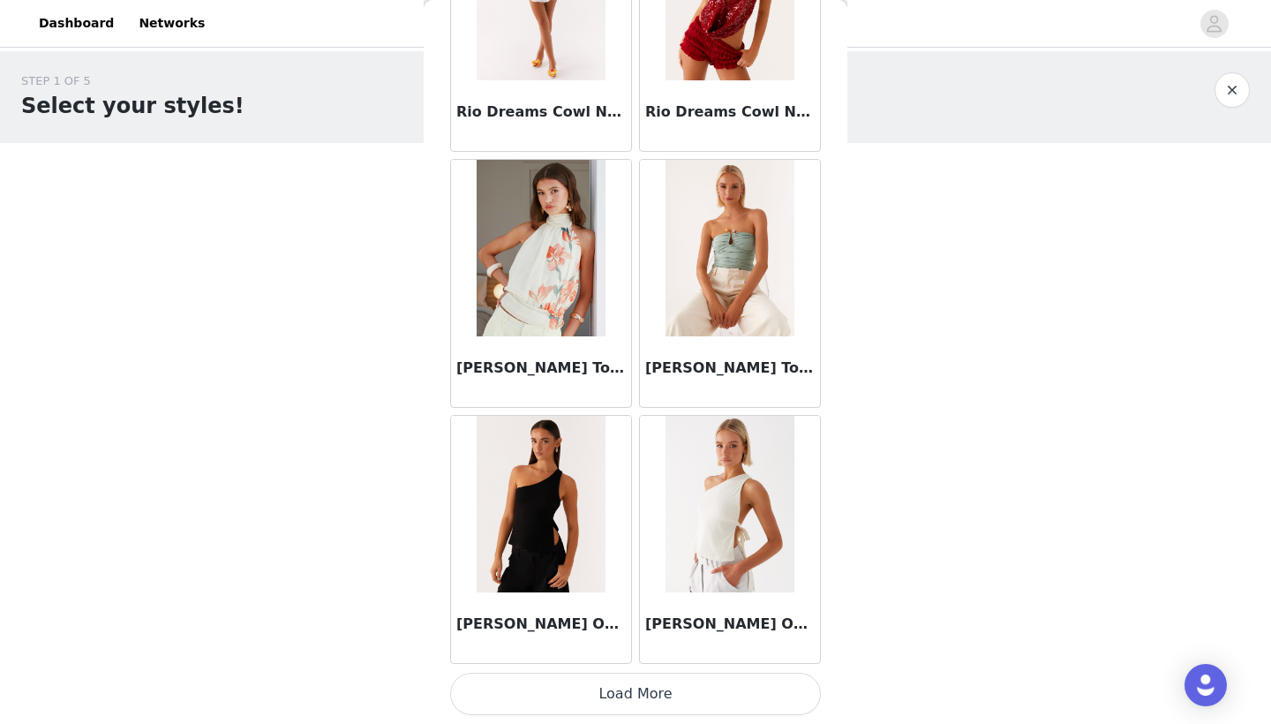
scroll to position [12219, 0]
click at [604, 694] on button "Load More" at bounding box center [635, 694] width 371 height 42
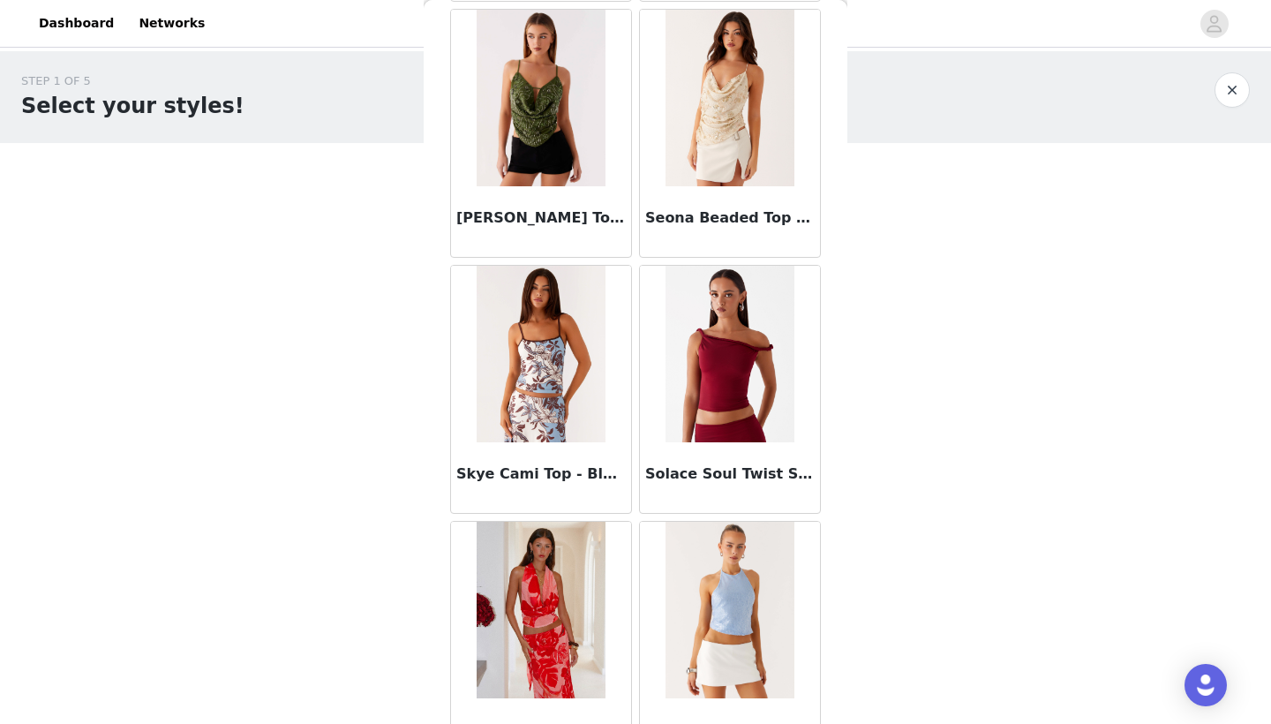
scroll to position [13228, 0]
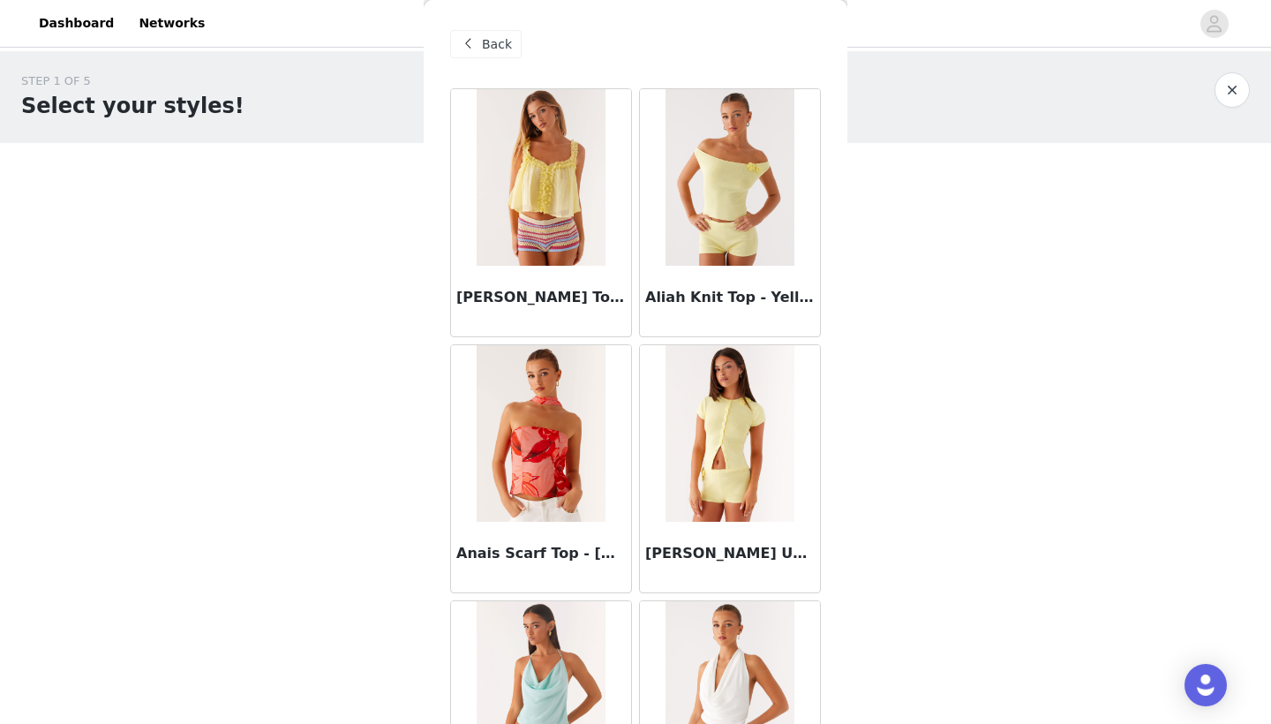
click at [460, 26] on div "Back" at bounding box center [635, 44] width 371 height 88
click at [462, 37] on span at bounding box center [467, 44] width 21 height 21
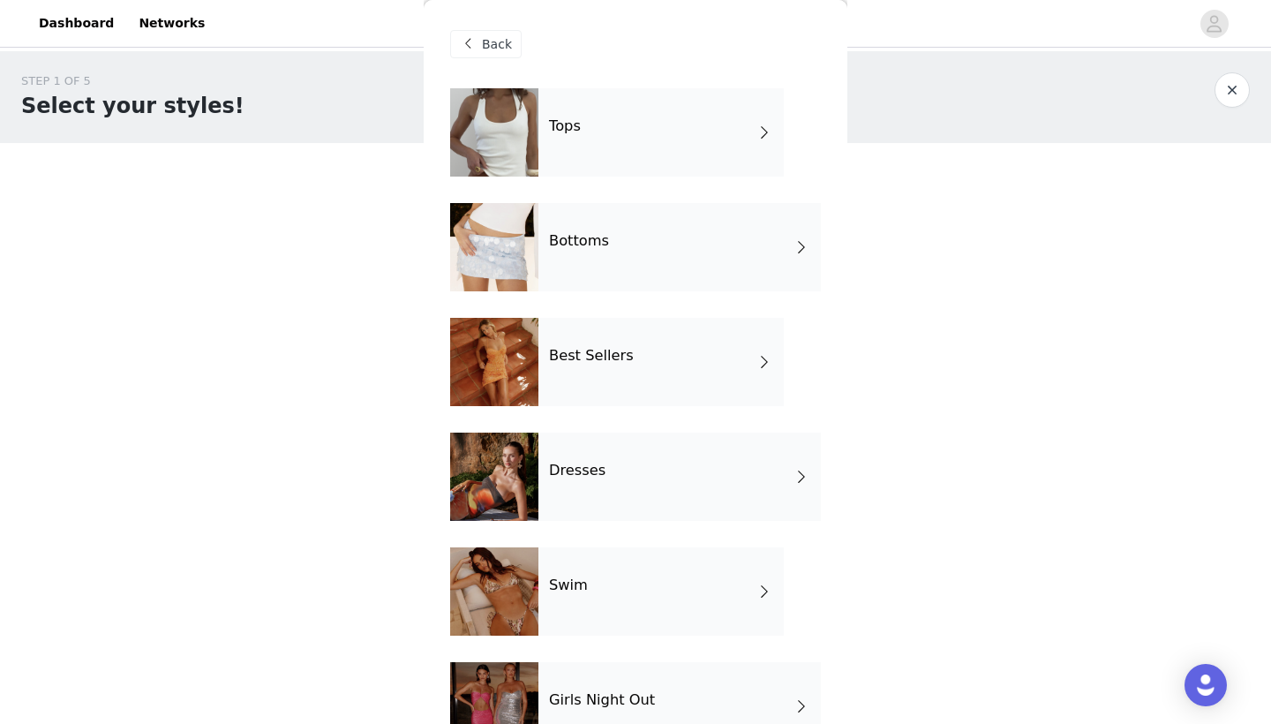
click at [792, 248] on div "Bottoms" at bounding box center [680, 247] width 283 height 88
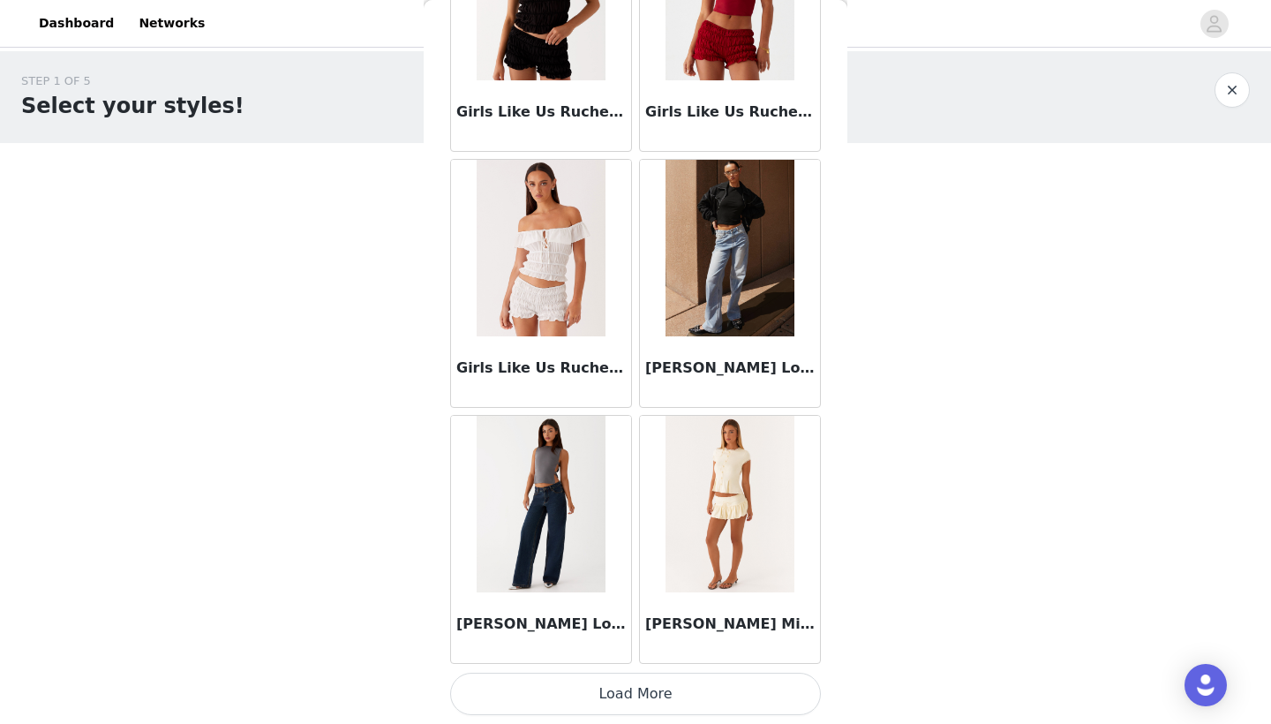
scroll to position [0, 0]
click at [621, 700] on button "Load More" at bounding box center [635, 694] width 371 height 42
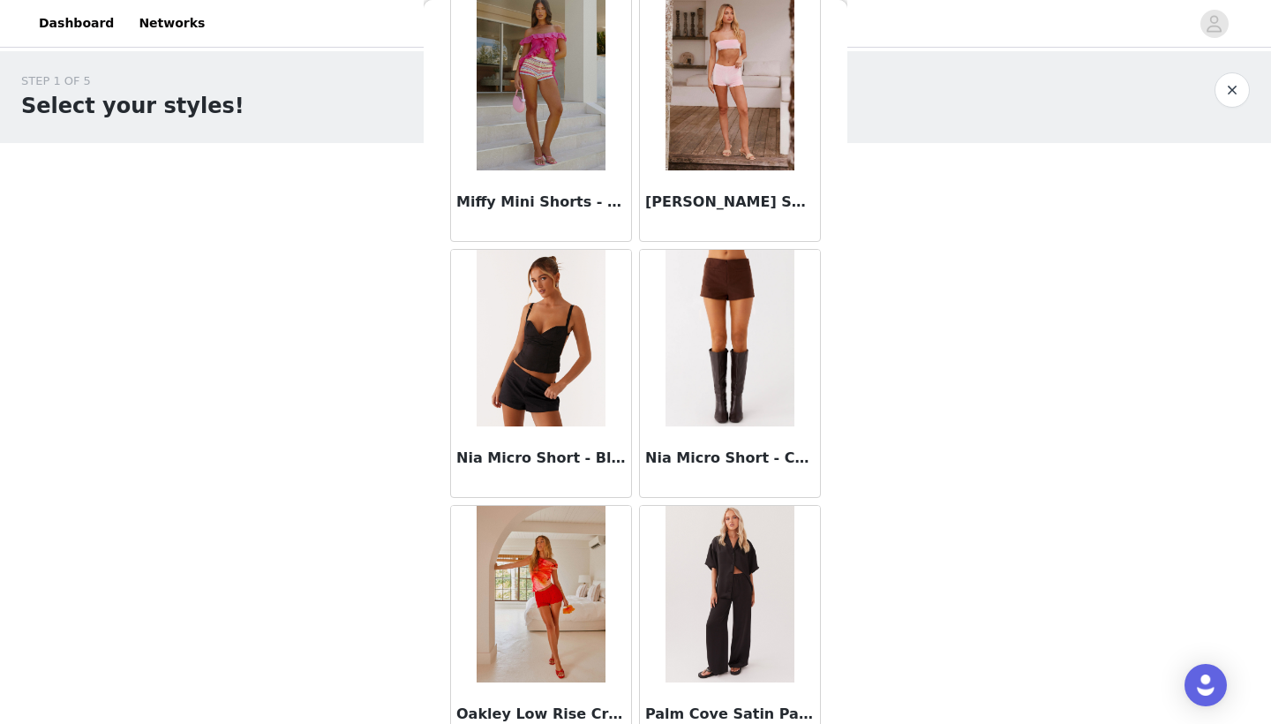
scroll to position [3488, 0]
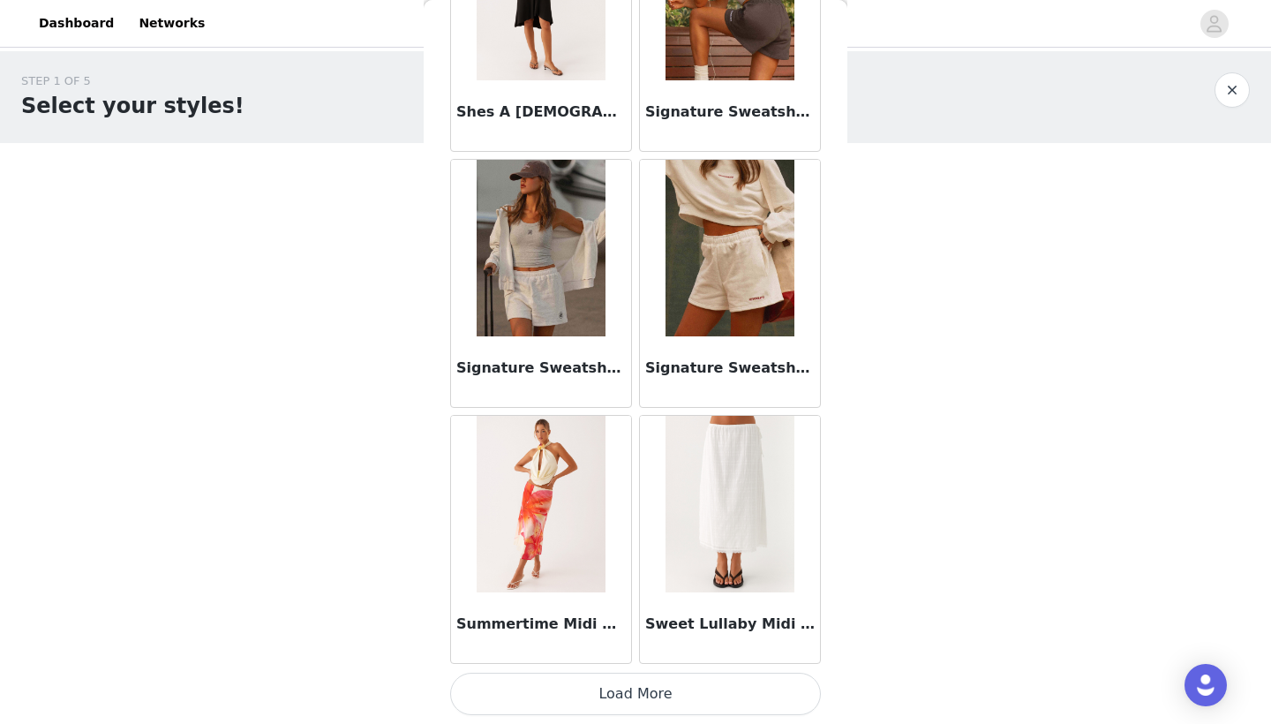
click at [632, 701] on button "Load More" at bounding box center [635, 694] width 371 height 42
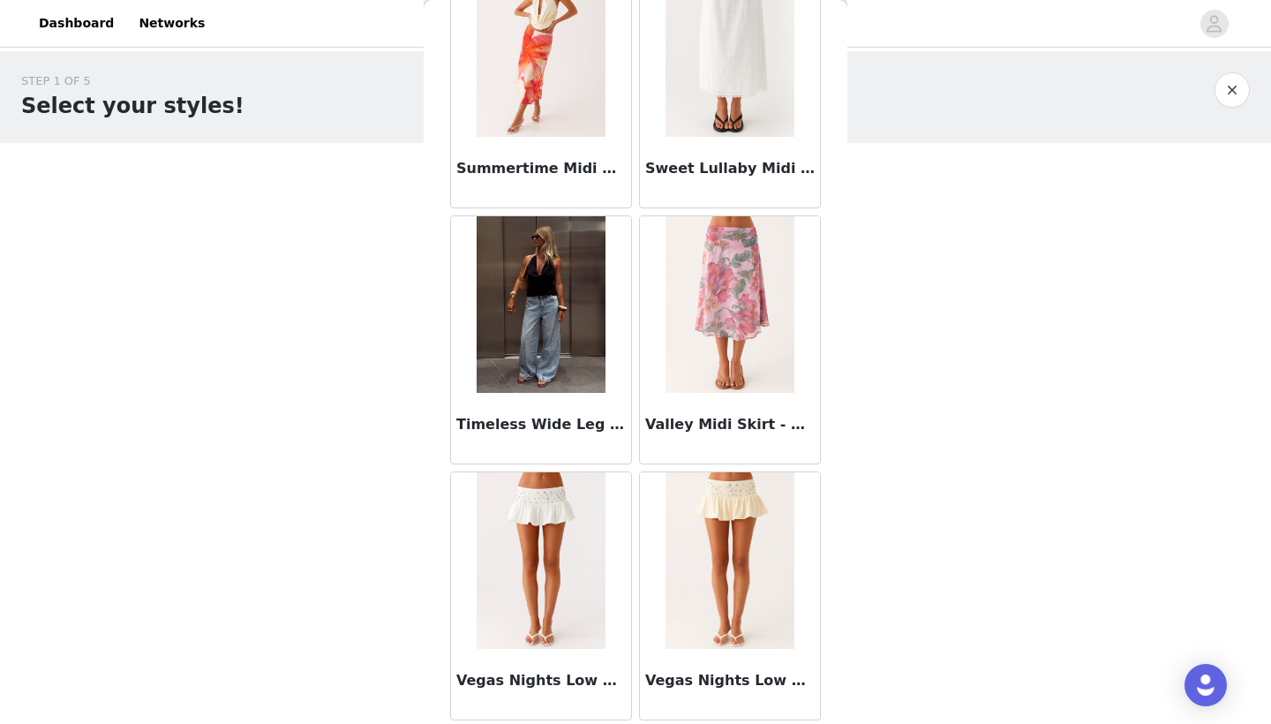
scroll to position [0, 0]
click at [546, 364] on img at bounding box center [541, 304] width 128 height 177
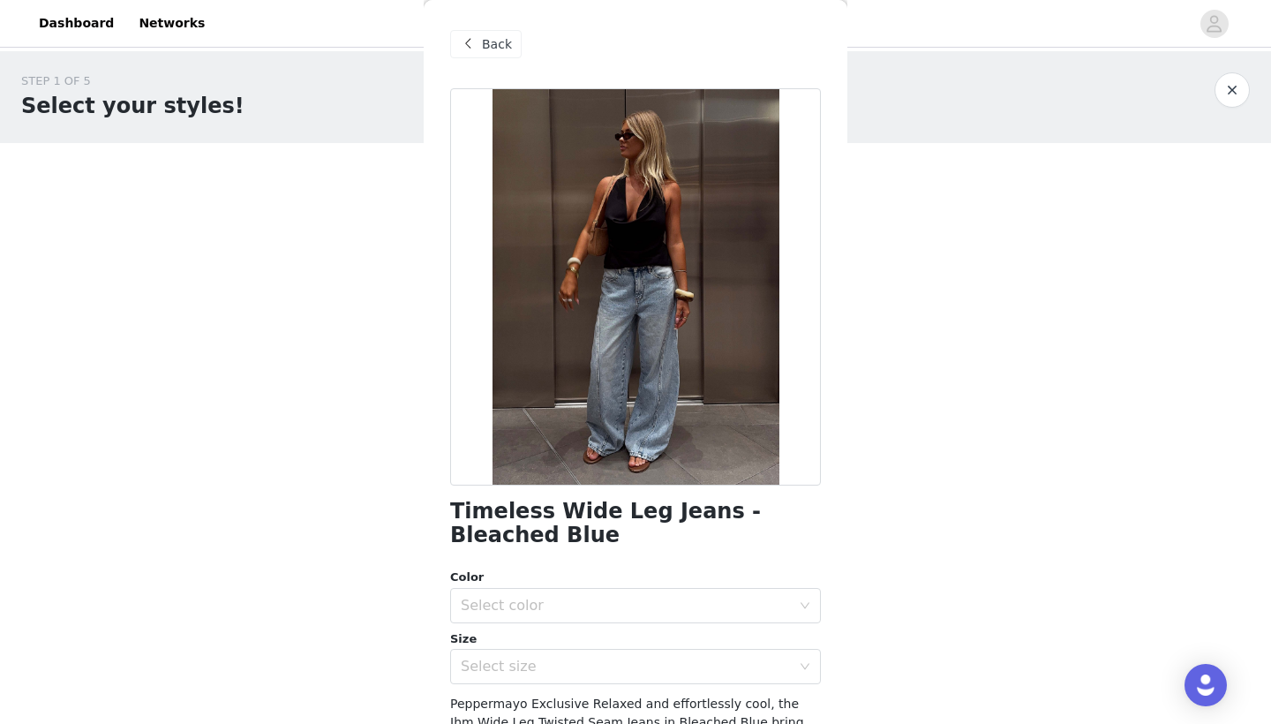
click at [476, 43] on span at bounding box center [467, 44] width 21 height 21
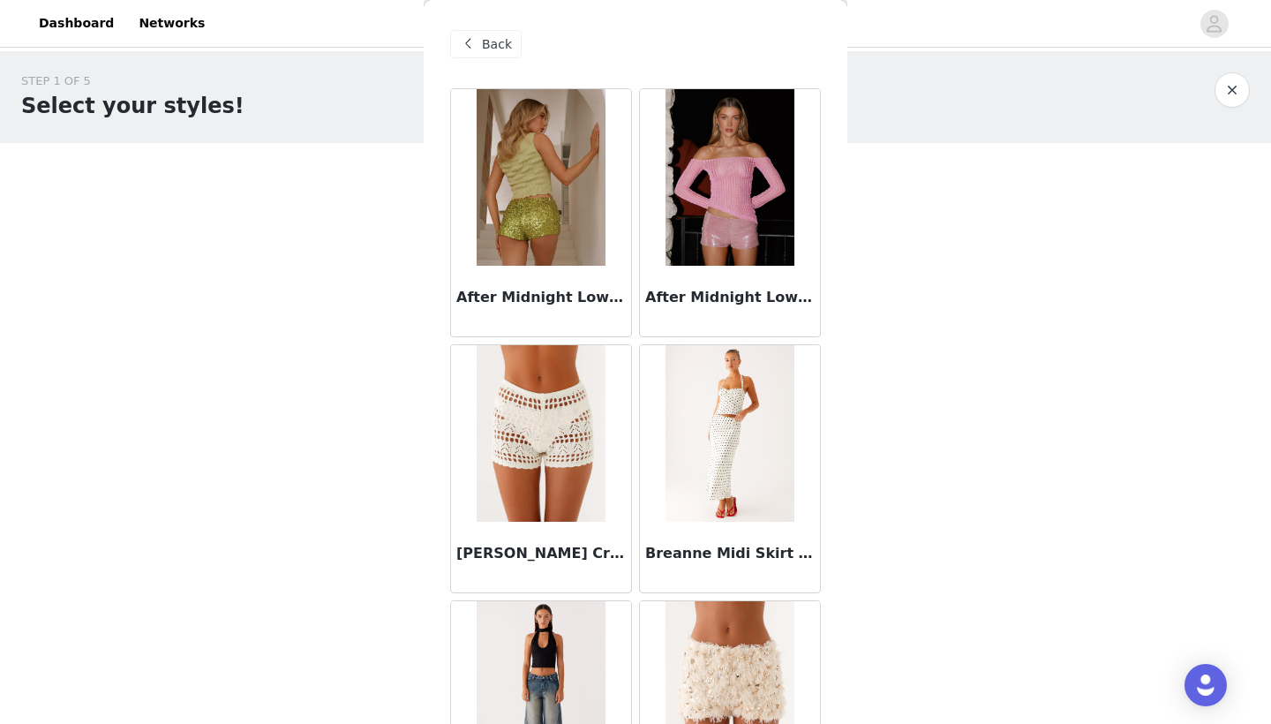
click at [486, 45] on span "Back" at bounding box center [497, 44] width 30 height 19
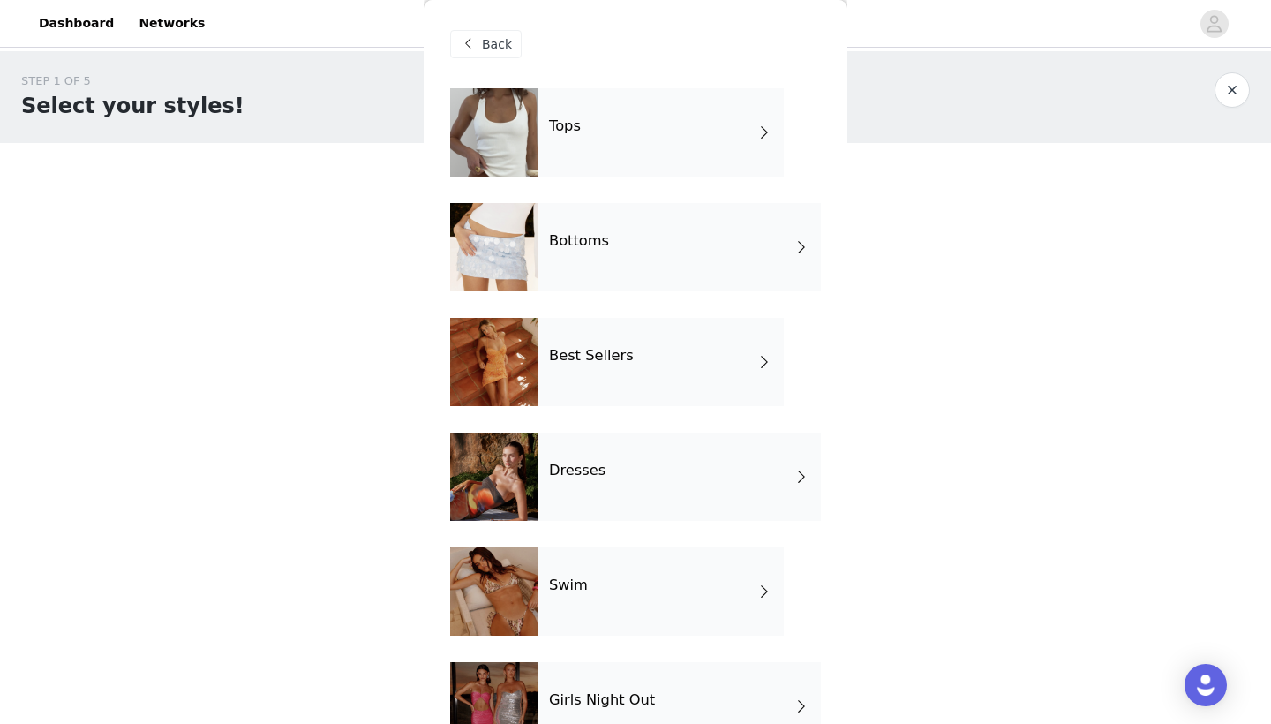
click at [720, 375] on div "Best Sellers" at bounding box center [661, 362] width 245 height 88
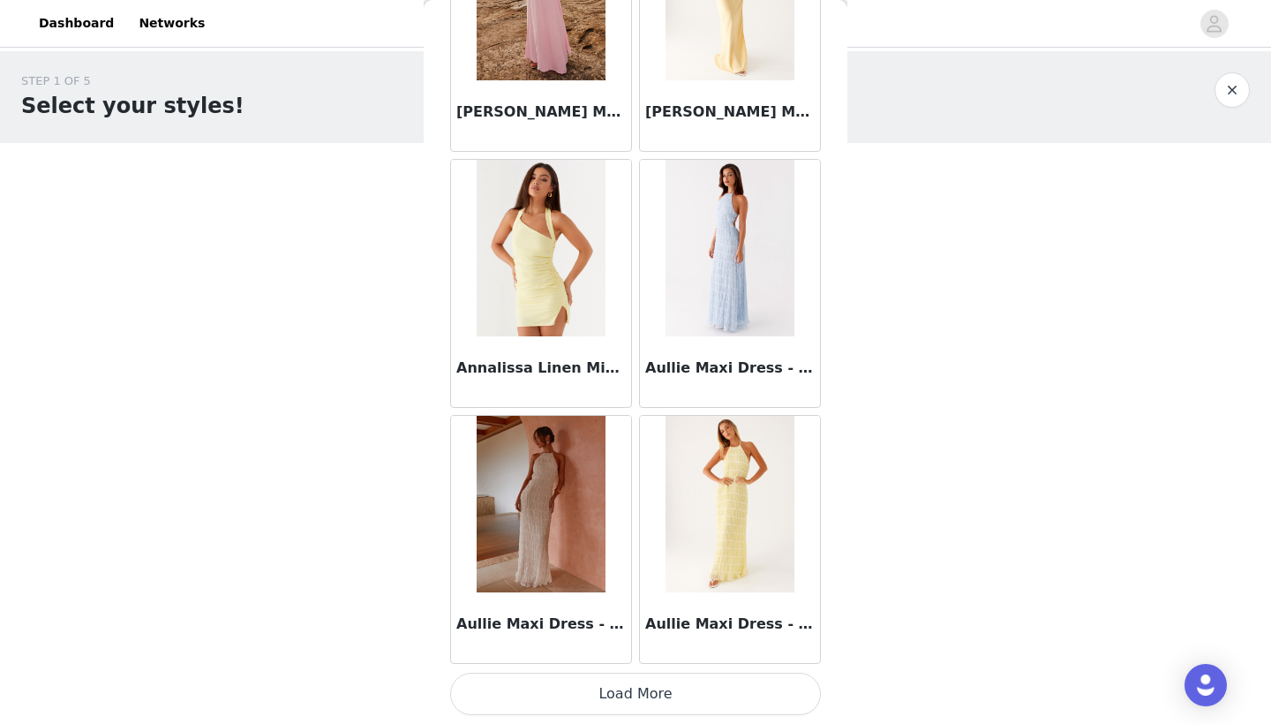
click at [567, 688] on button "Load More" at bounding box center [635, 694] width 371 height 42
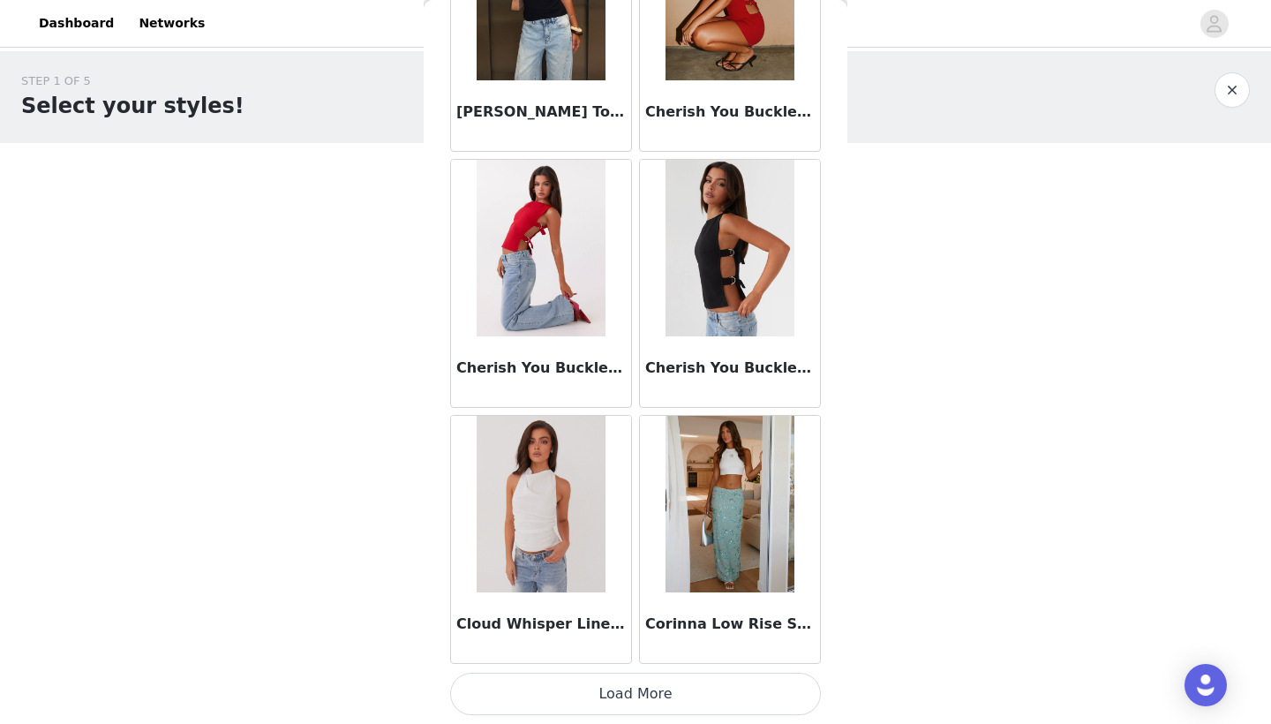
scroll to position [1, 0]
click at [587, 682] on button "Load More" at bounding box center [635, 694] width 371 height 42
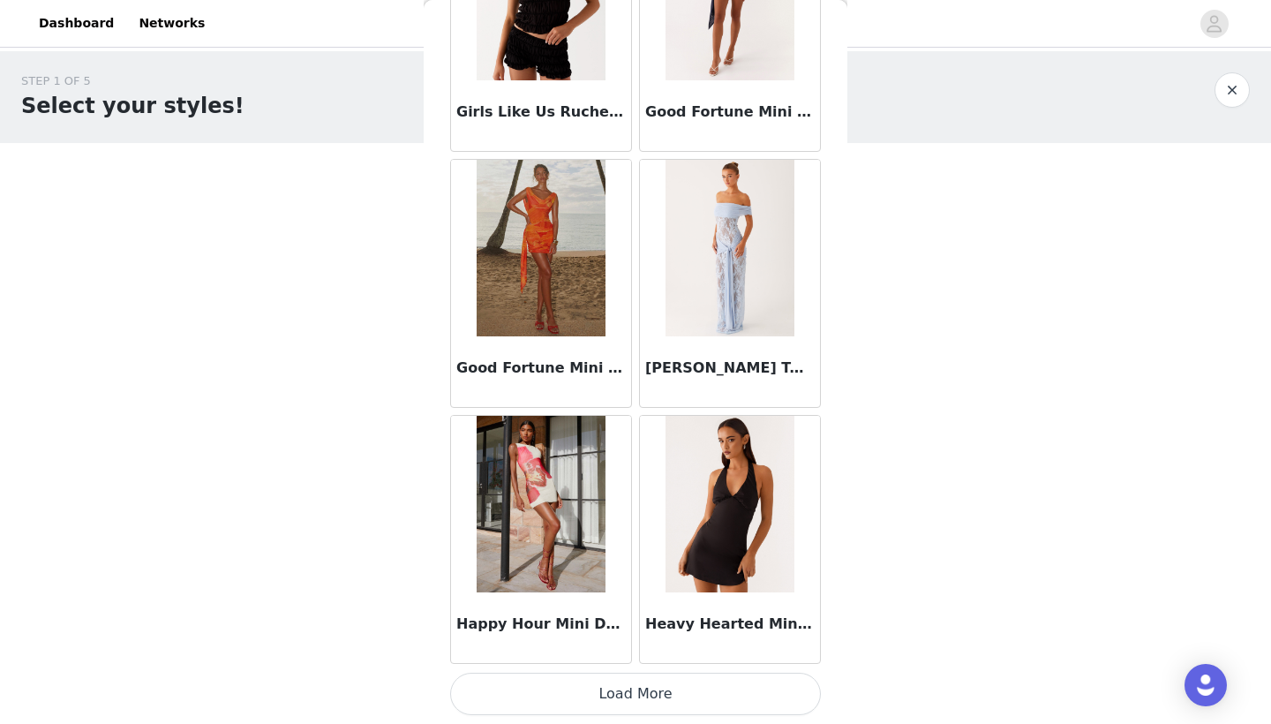
click at [590, 690] on button "Load More" at bounding box center [635, 694] width 371 height 42
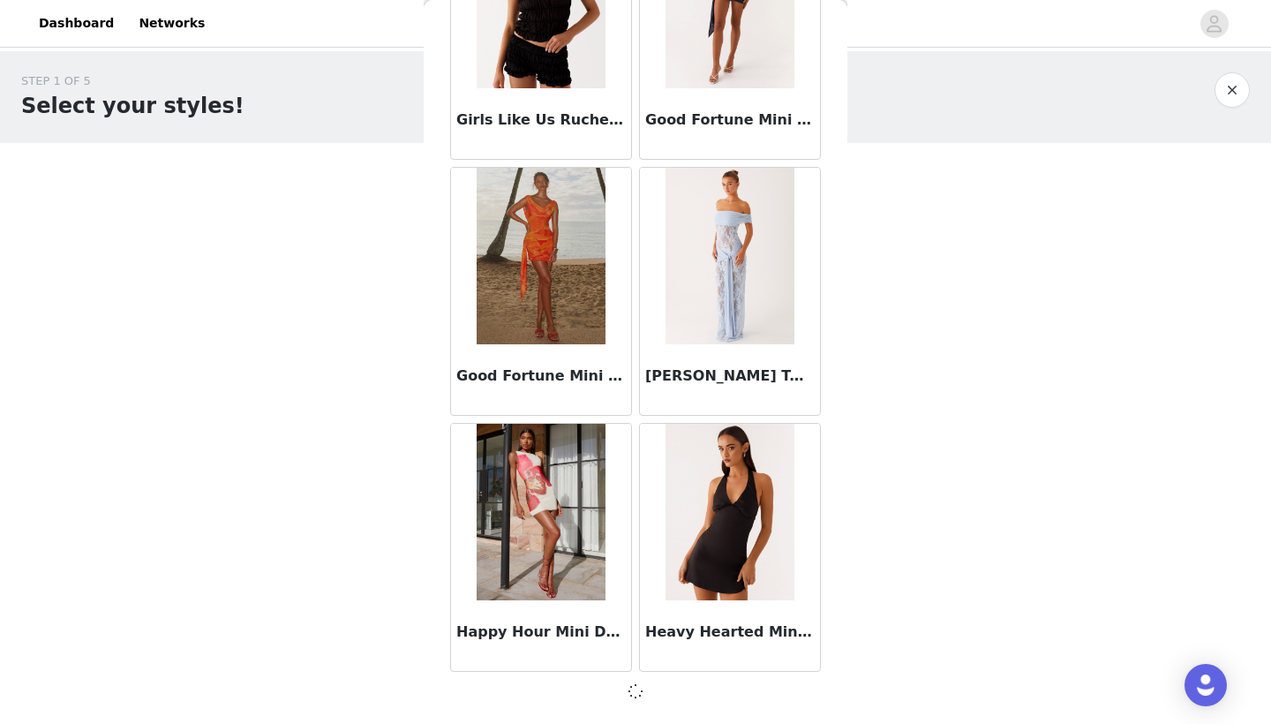
scroll to position [7091, 0]
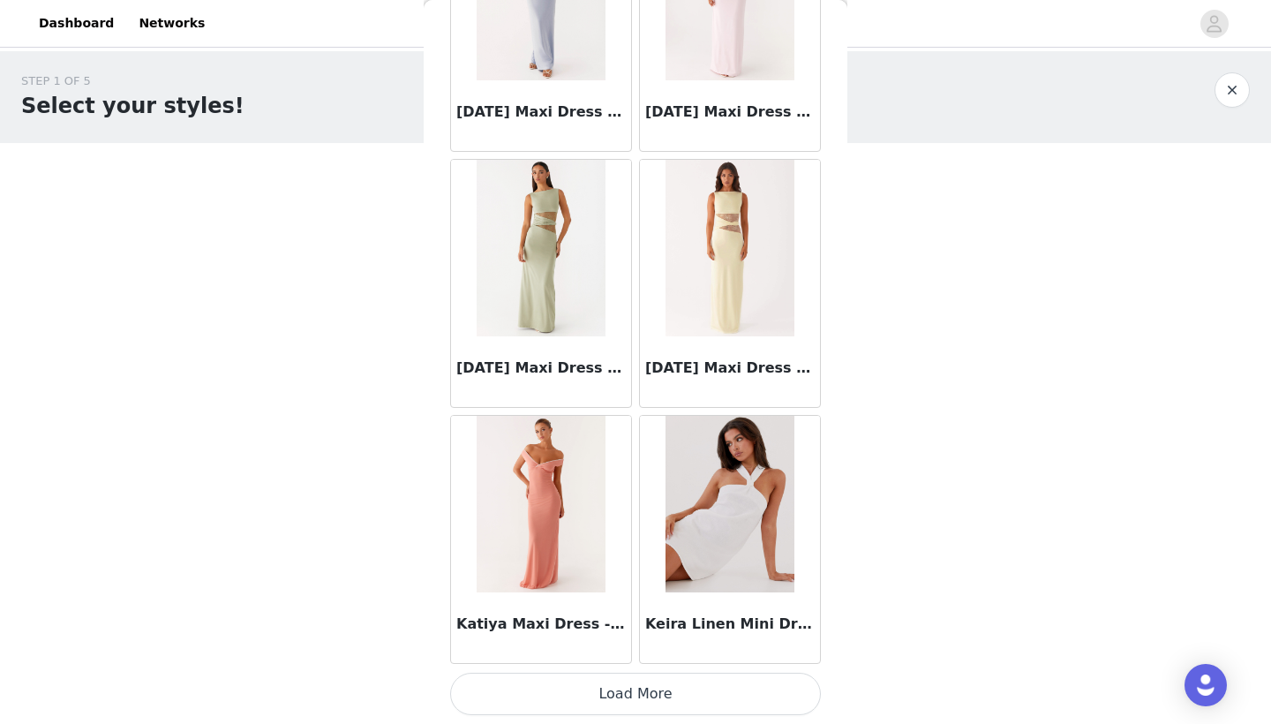
click at [563, 695] on button "Load More" at bounding box center [635, 694] width 371 height 42
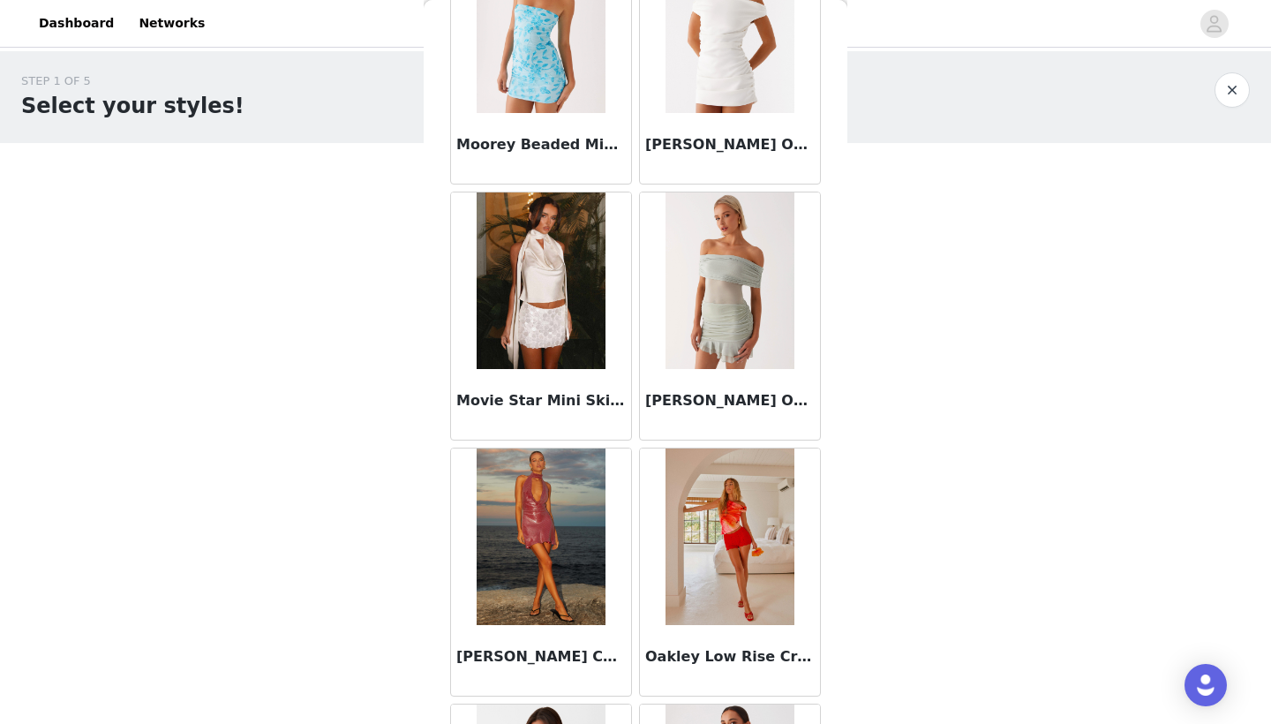
scroll to position [11689, 0]
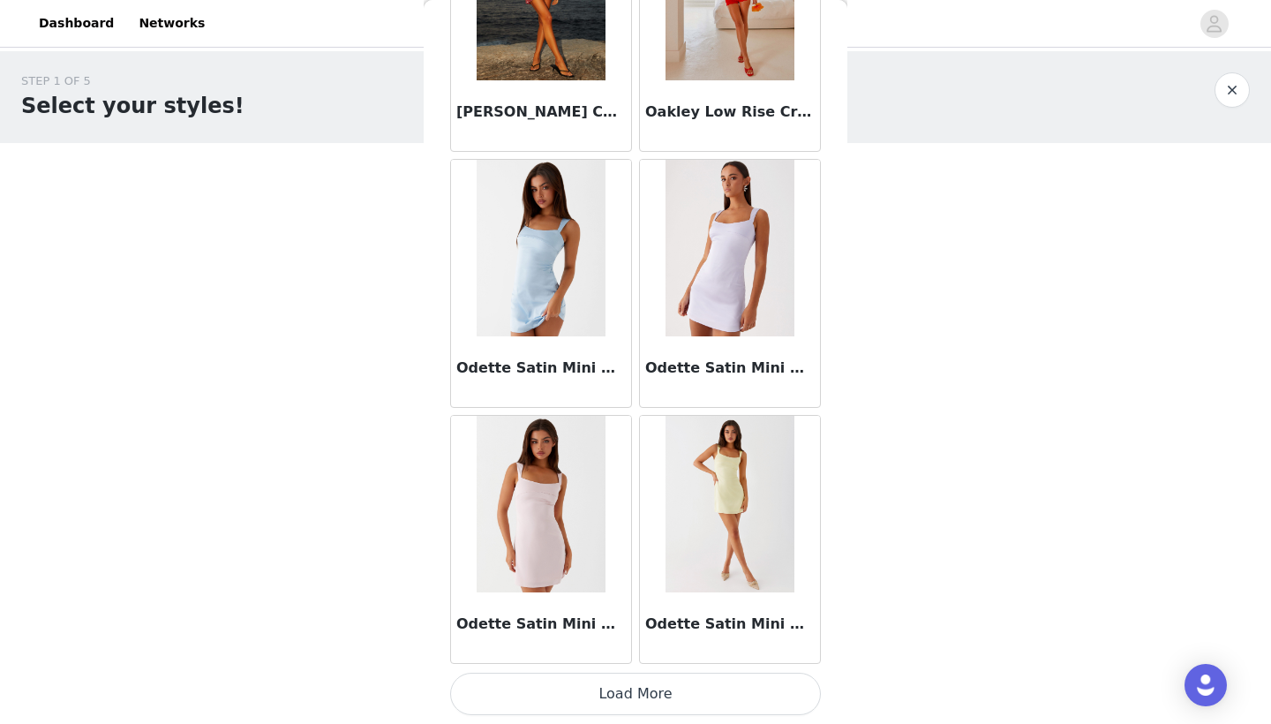
click at [563, 695] on button "Load More" at bounding box center [635, 694] width 371 height 42
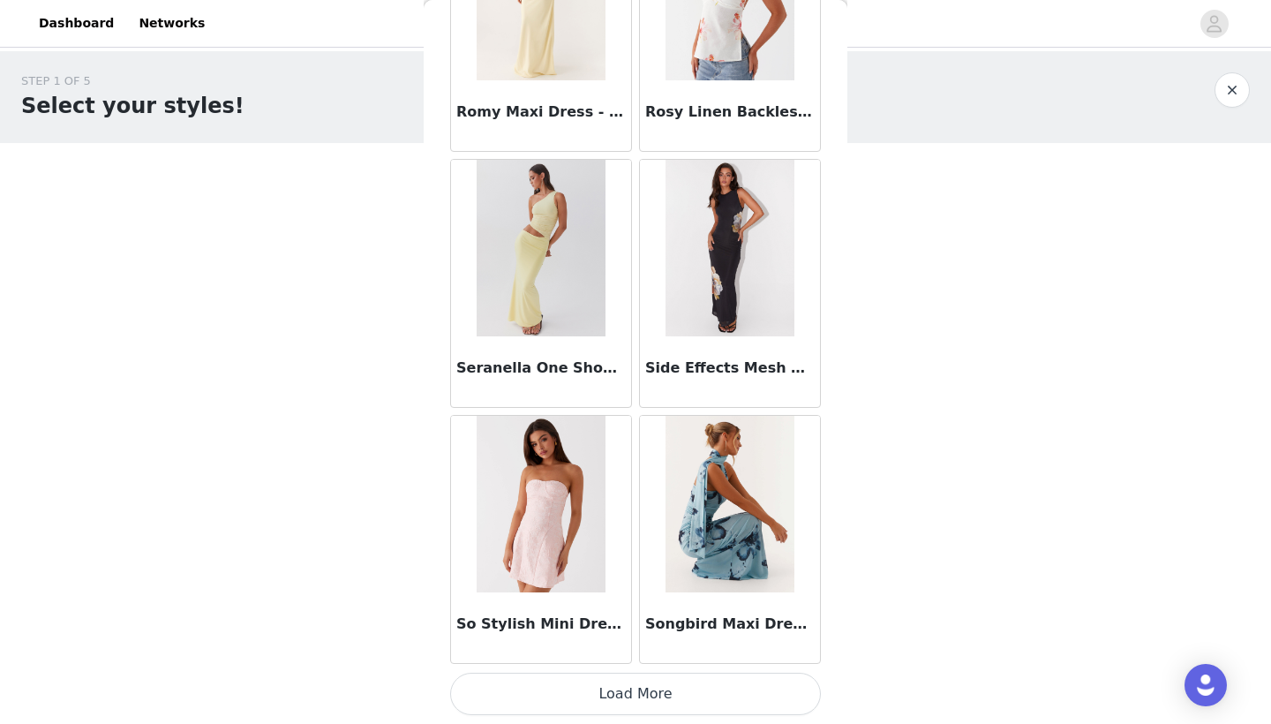
scroll to position [0, 0]
click at [547, 693] on button "Load More" at bounding box center [635, 694] width 371 height 42
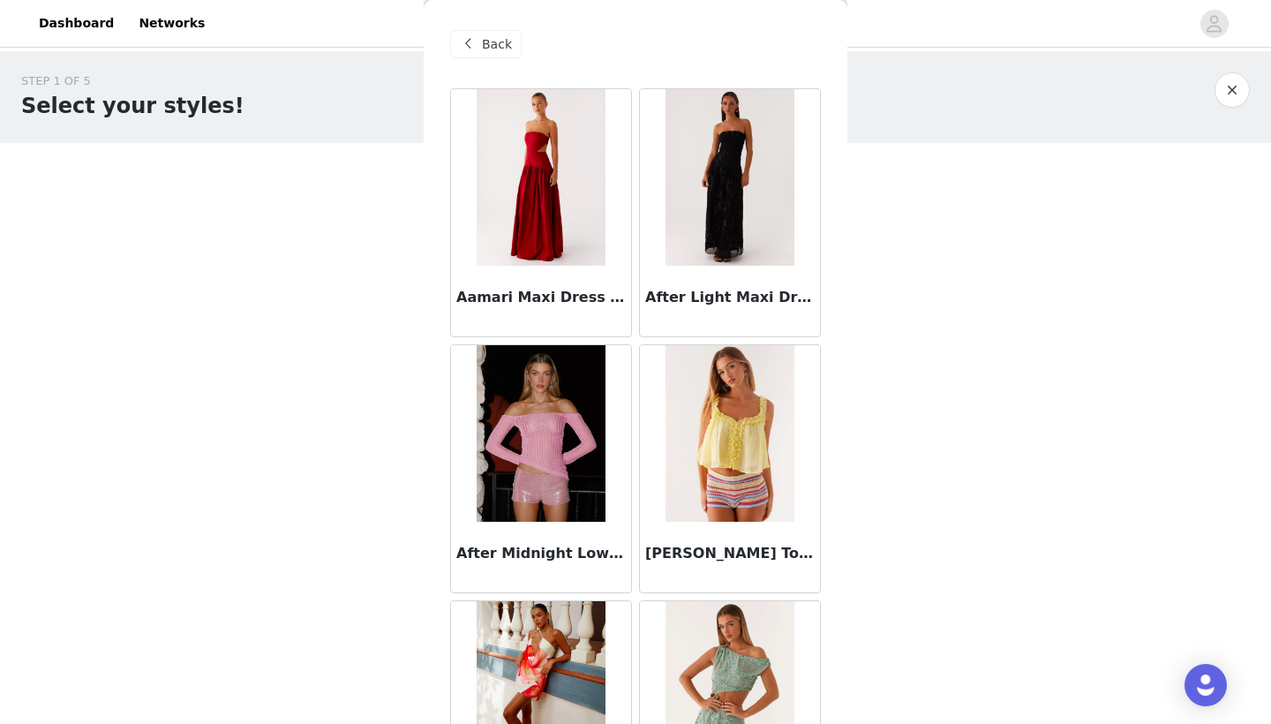
click at [474, 43] on span at bounding box center [467, 44] width 21 height 21
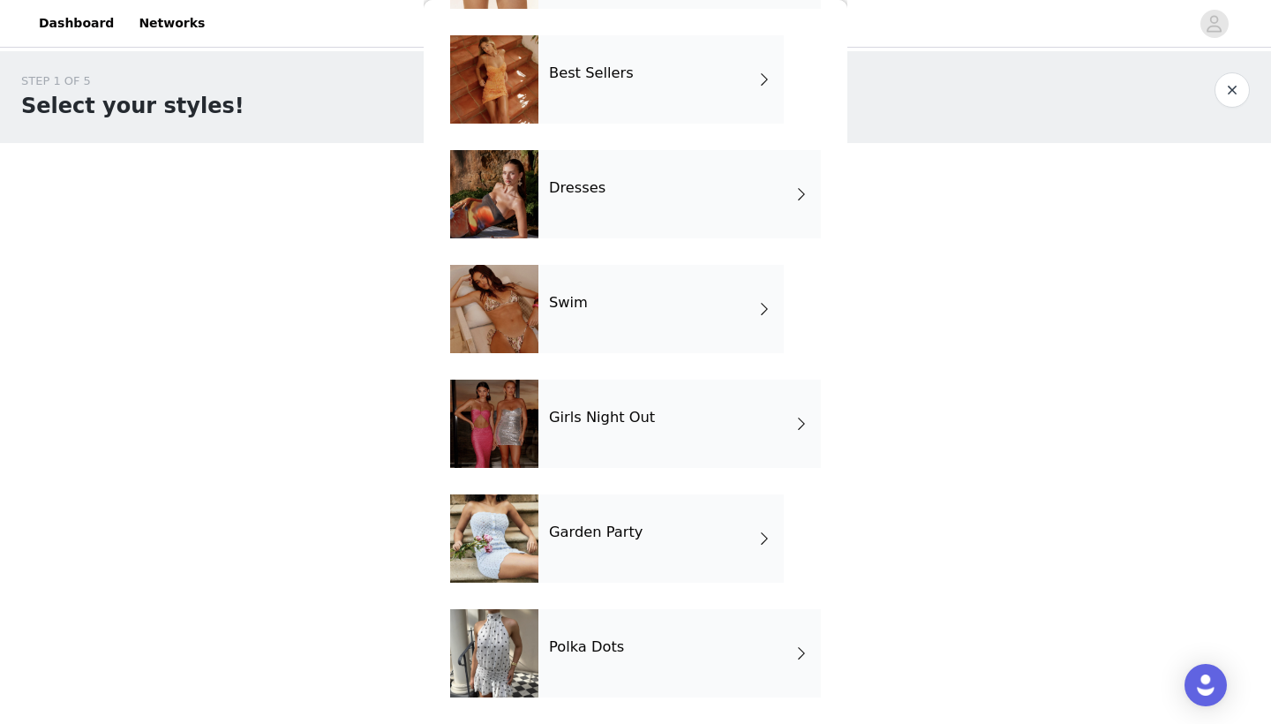
scroll to position [283, 0]
click at [682, 203] on div "Dresses" at bounding box center [680, 194] width 283 height 88
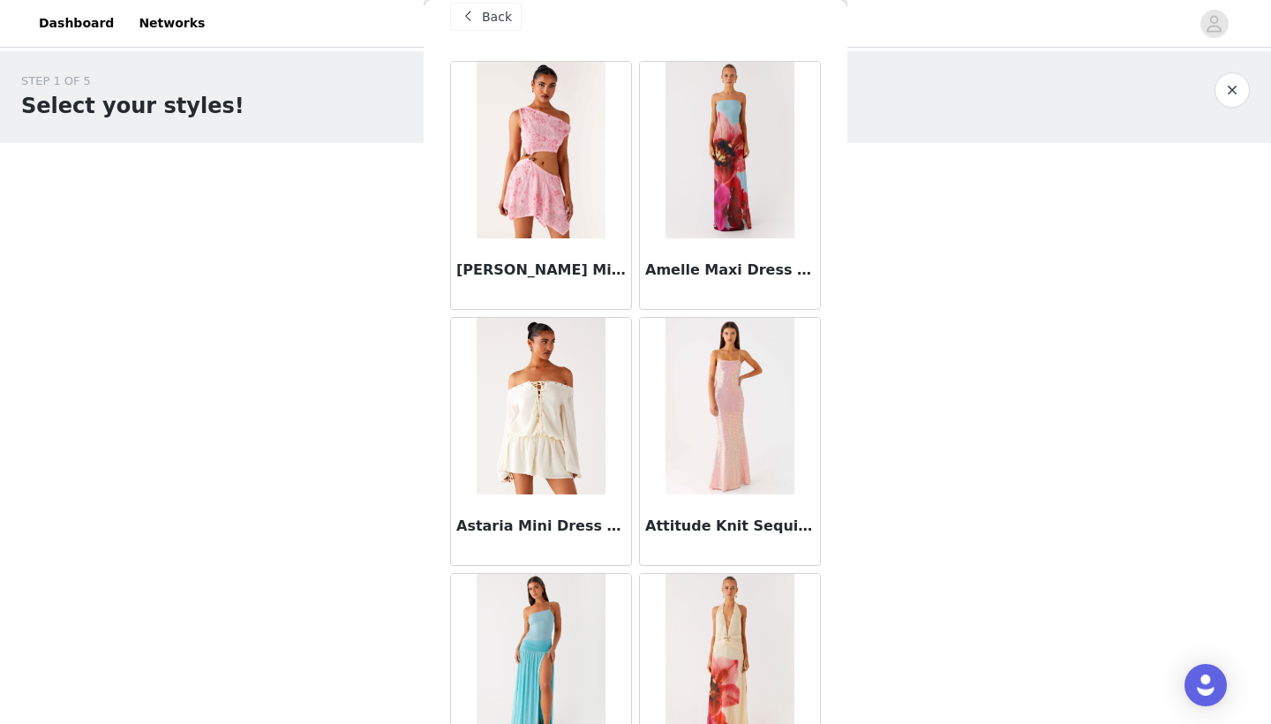
scroll to position [32, 0]
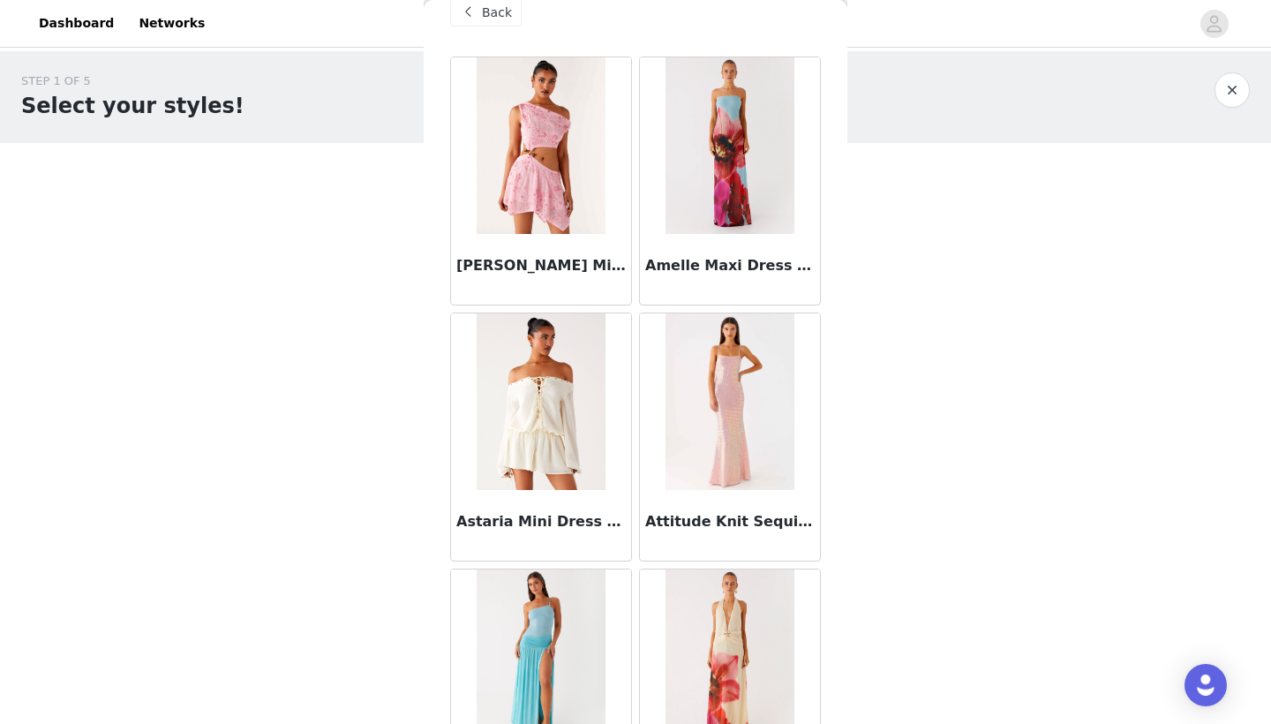
click at [472, 13] on span at bounding box center [467, 12] width 21 height 21
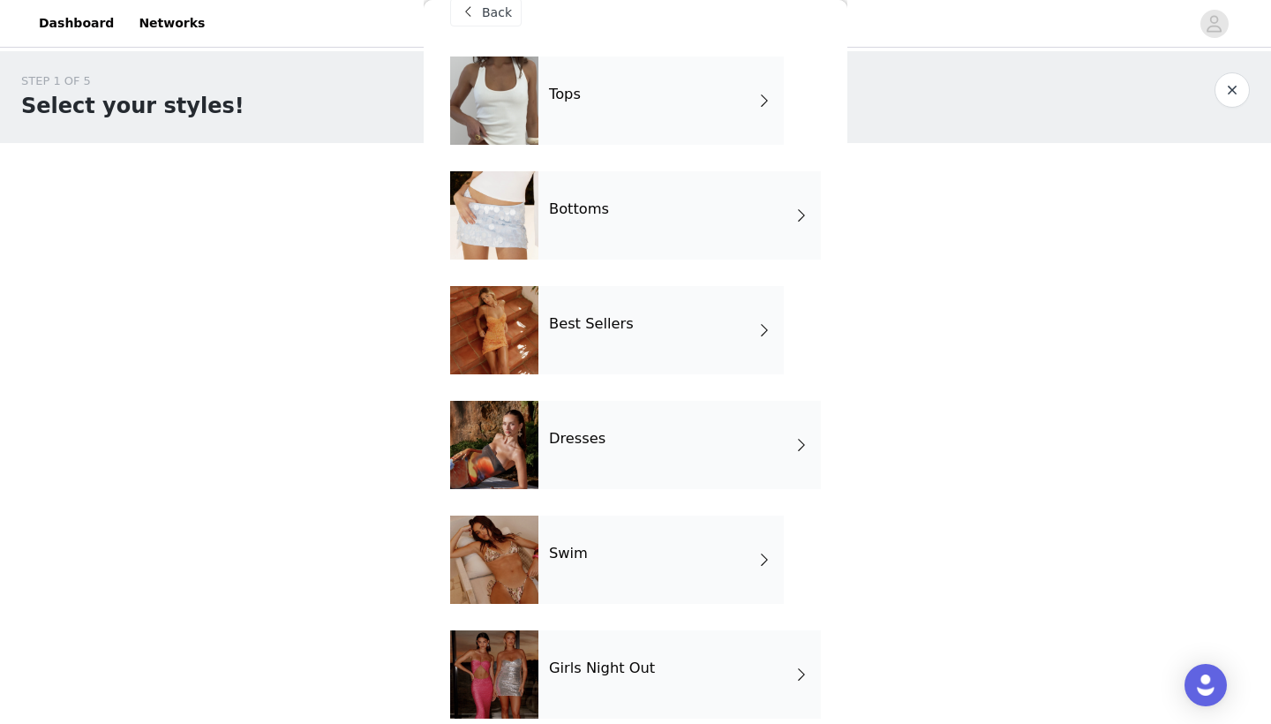
click at [636, 120] on div "Tops" at bounding box center [661, 101] width 245 height 88
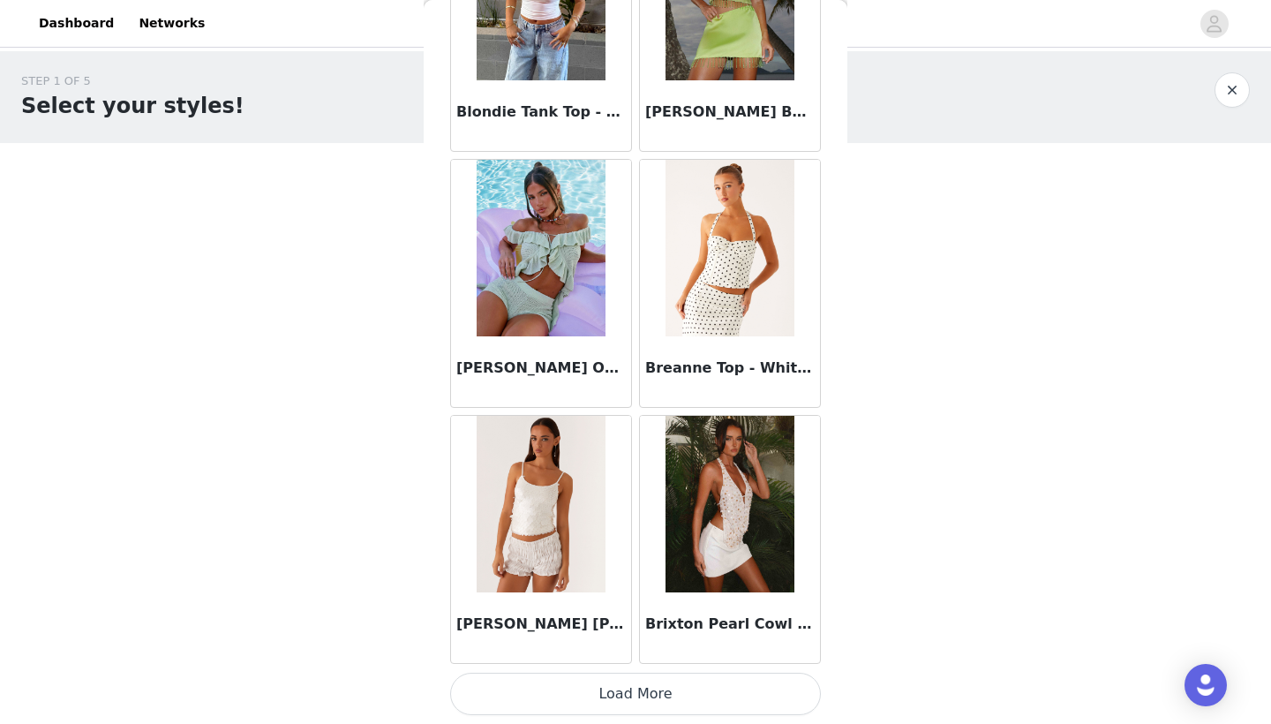
scroll to position [1978, 0]
click at [739, 292] on img at bounding box center [730, 248] width 128 height 177
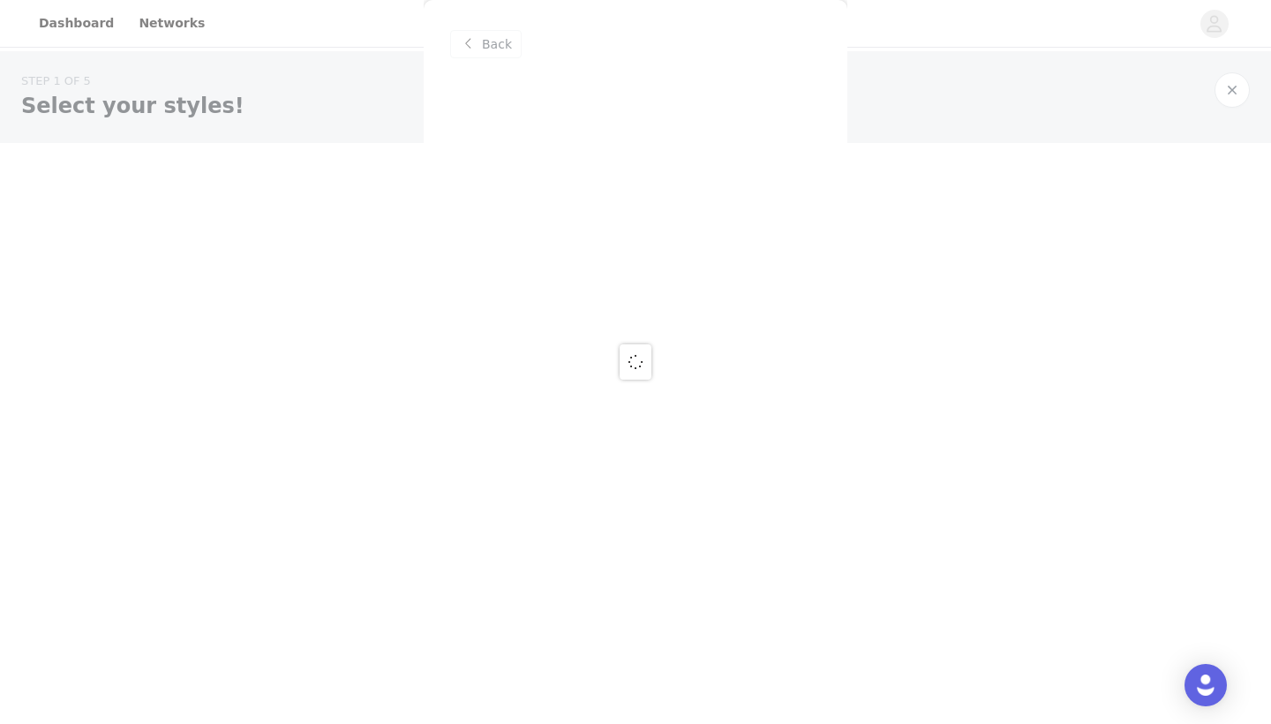
scroll to position [0, 0]
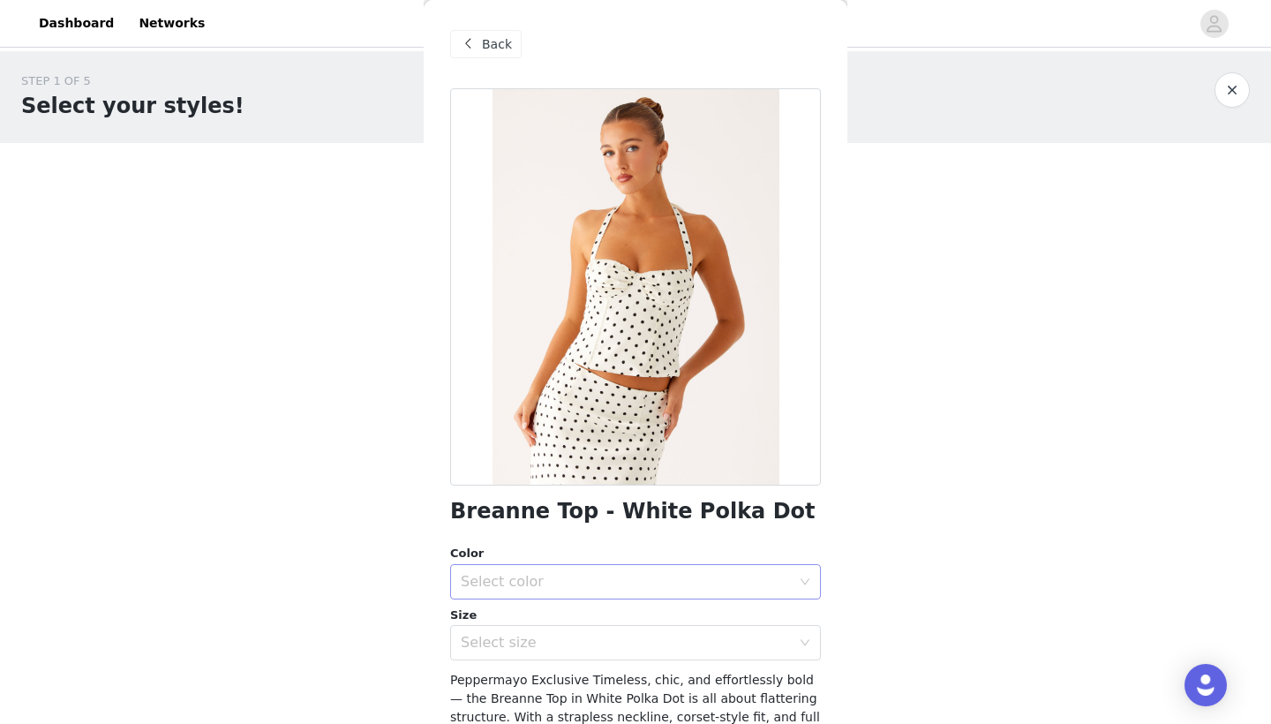
click at [500, 584] on div "Select color" at bounding box center [626, 582] width 330 height 18
click at [498, 615] on li "White Polka Dot" at bounding box center [635, 620] width 371 height 28
click at [493, 642] on div "Select size" at bounding box center [626, 643] width 330 height 18
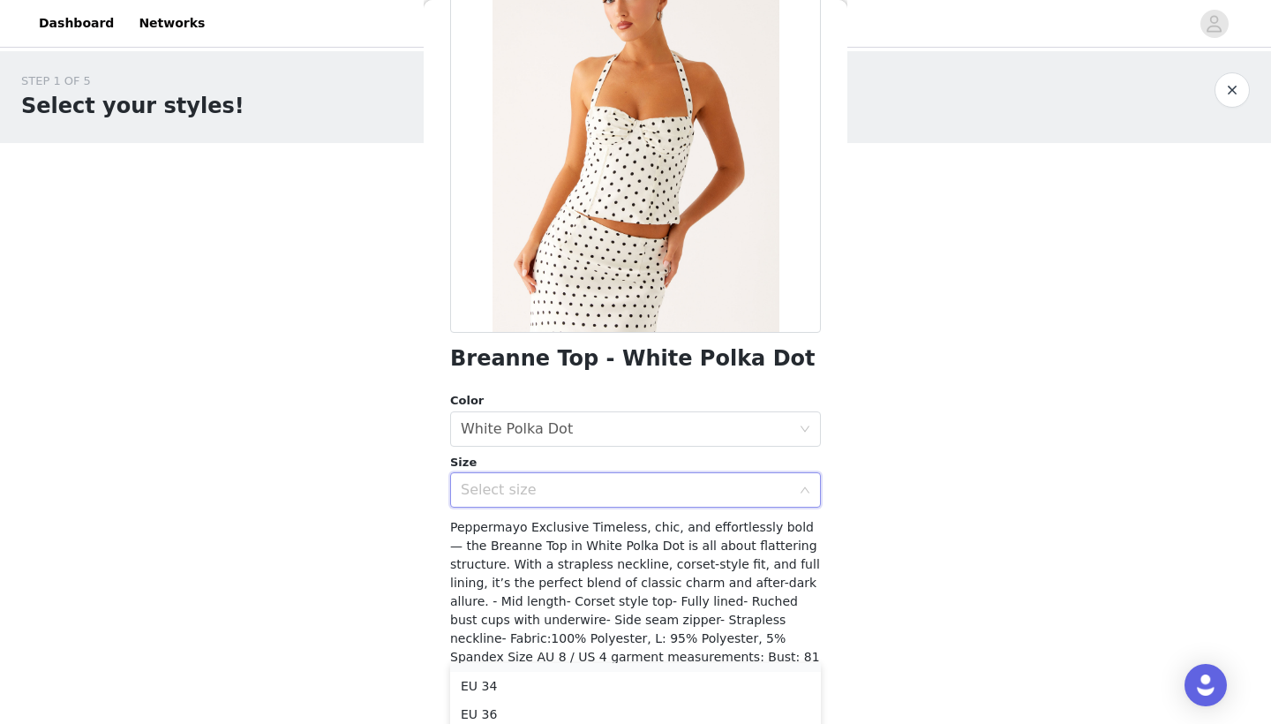
scroll to position [24, 0]
click at [487, 709] on li "EU 36" at bounding box center [635, 713] width 371 height 28
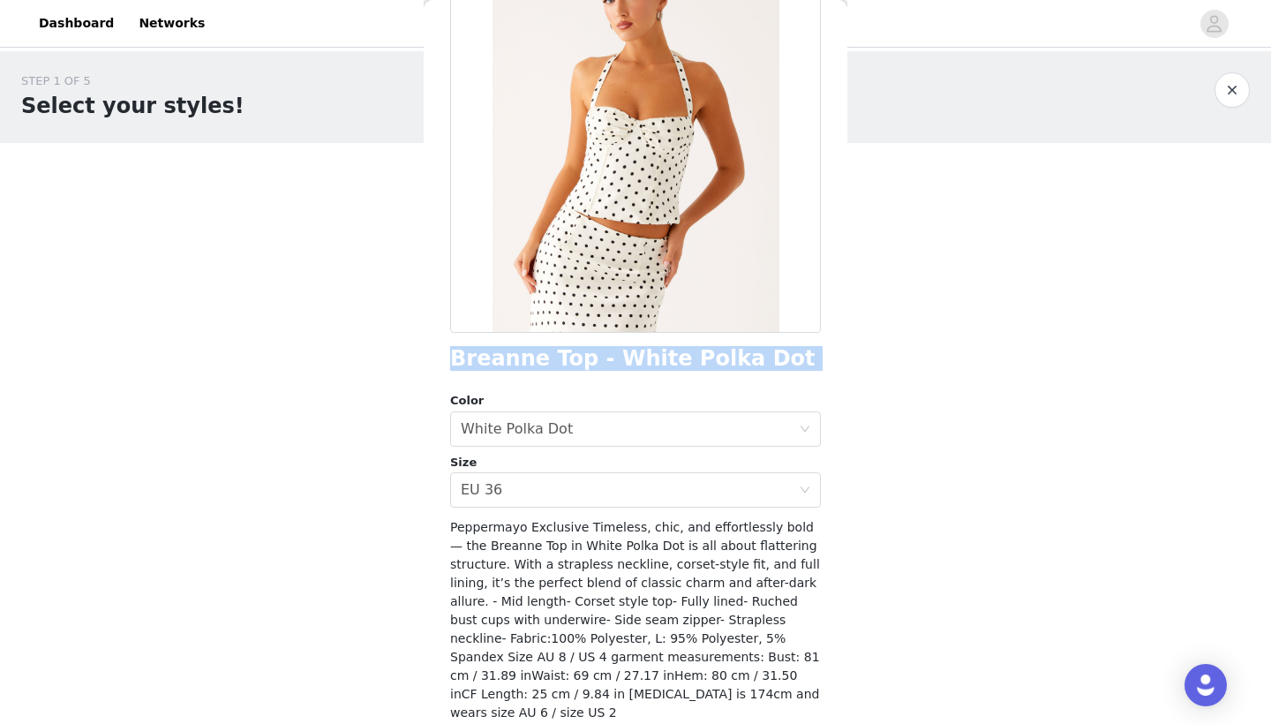
drag, startPoint x: 450, startPoint y: 360, endPoint x: 725, endPoint y: 377, distance: 275.1
click at [725, 377] on div "Breanne Top - White Polka Dot Color Select color White Polka Dot Size Select si…" at bounding box center [635, 366] width 371 height 861
copy div "Breanne Top - White Polka Dot"
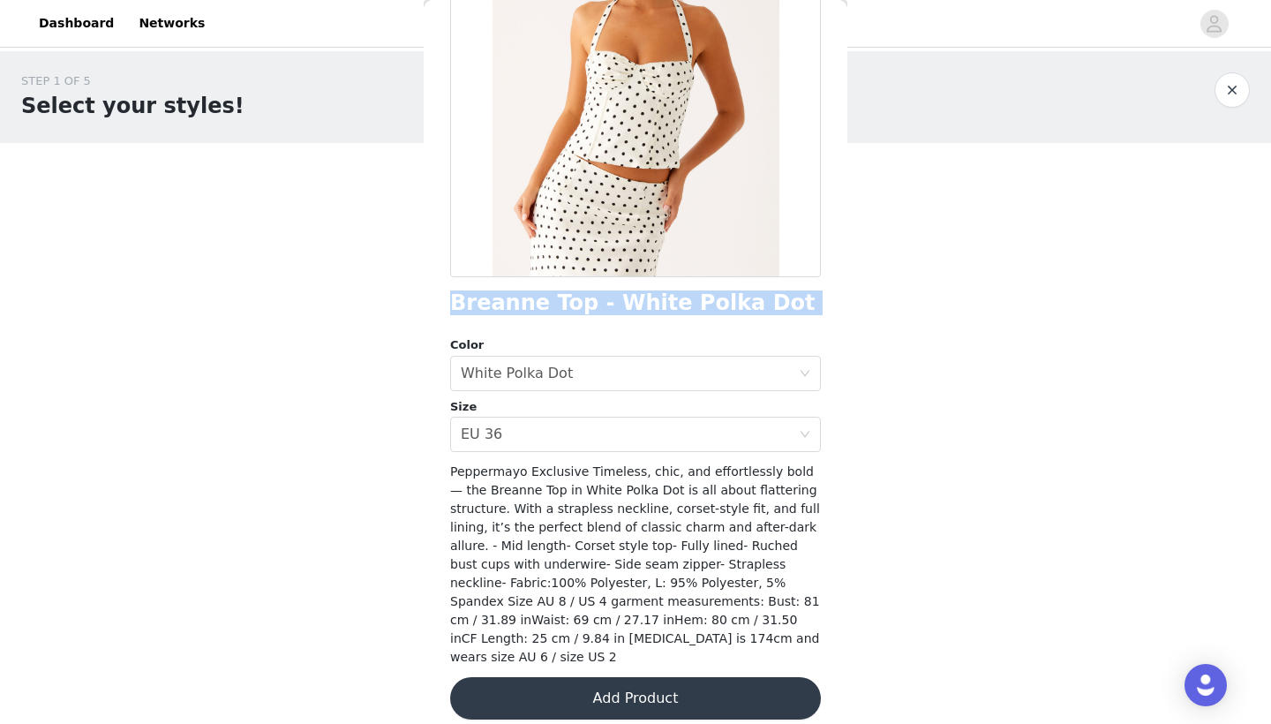
scroll to position [206, 0]
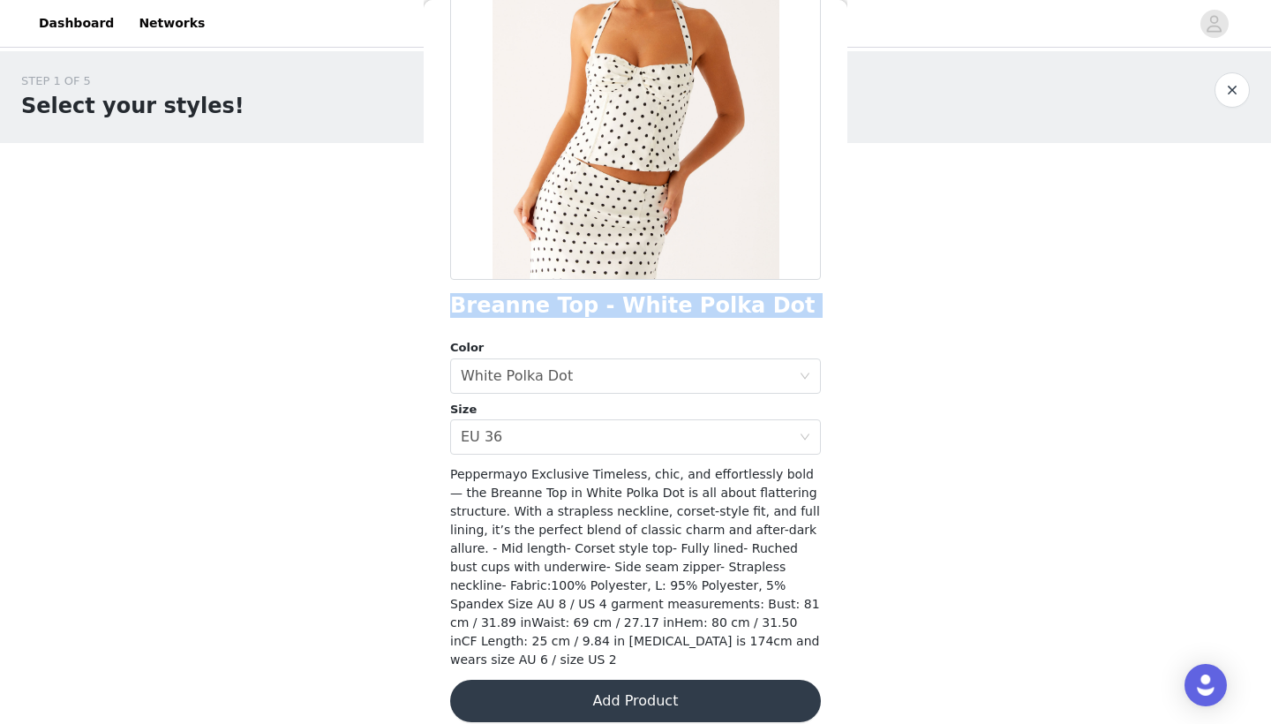
click at [519, 687] on button "Add Product" at bounding box center [635, 701] width 371 height 42
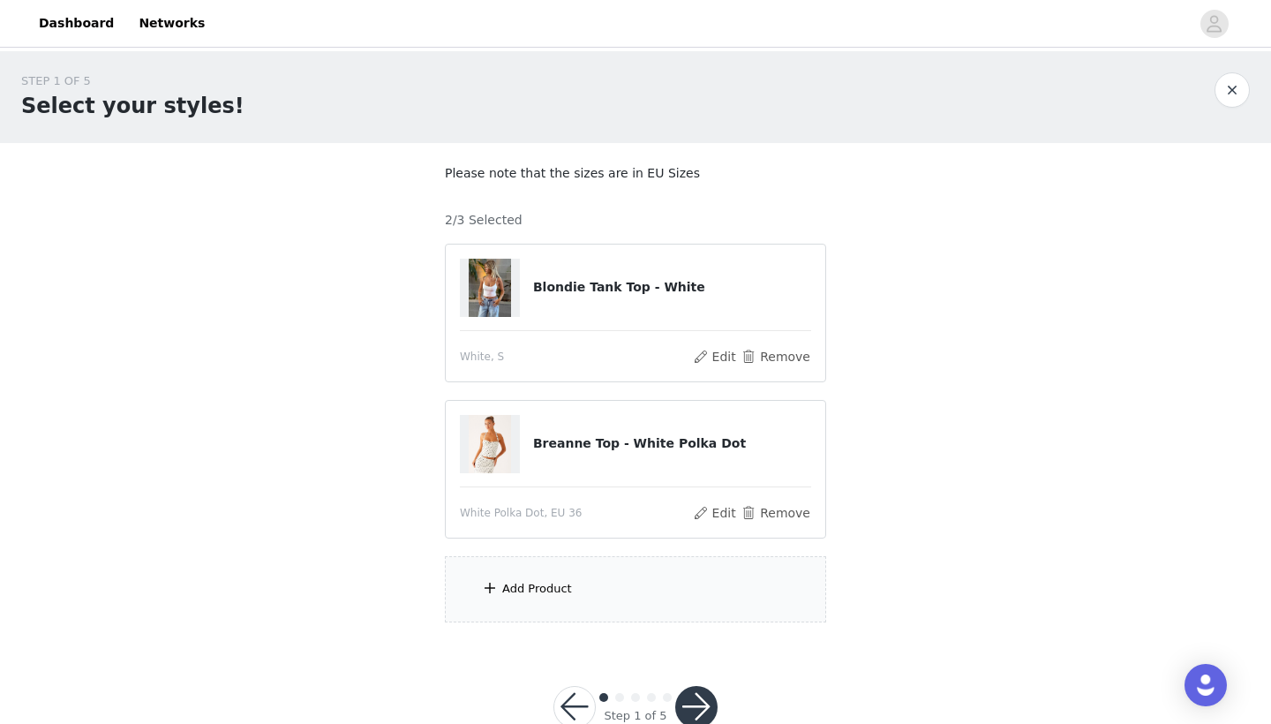
click at [481, 591] on span at bounding box center [490, 587] width 18 height 21
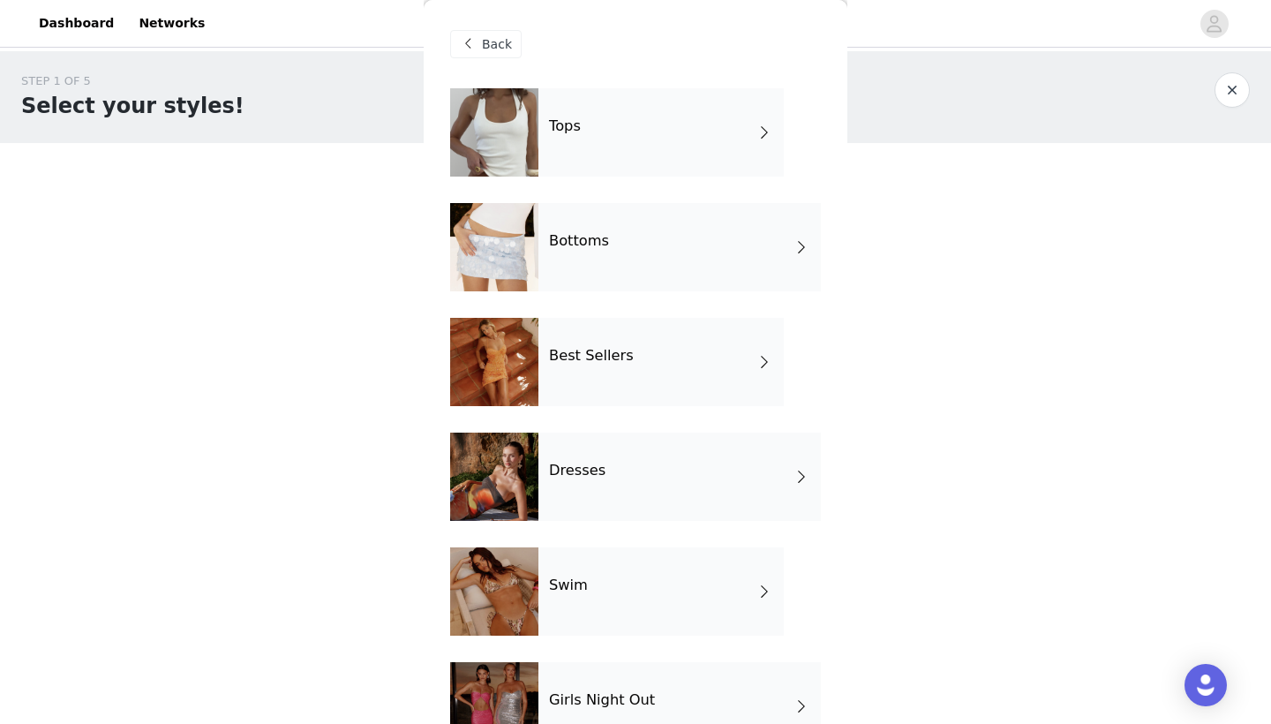
click at [709, 261] on div "Bottoms" at bounding box center [680, 247] width 283 height 88
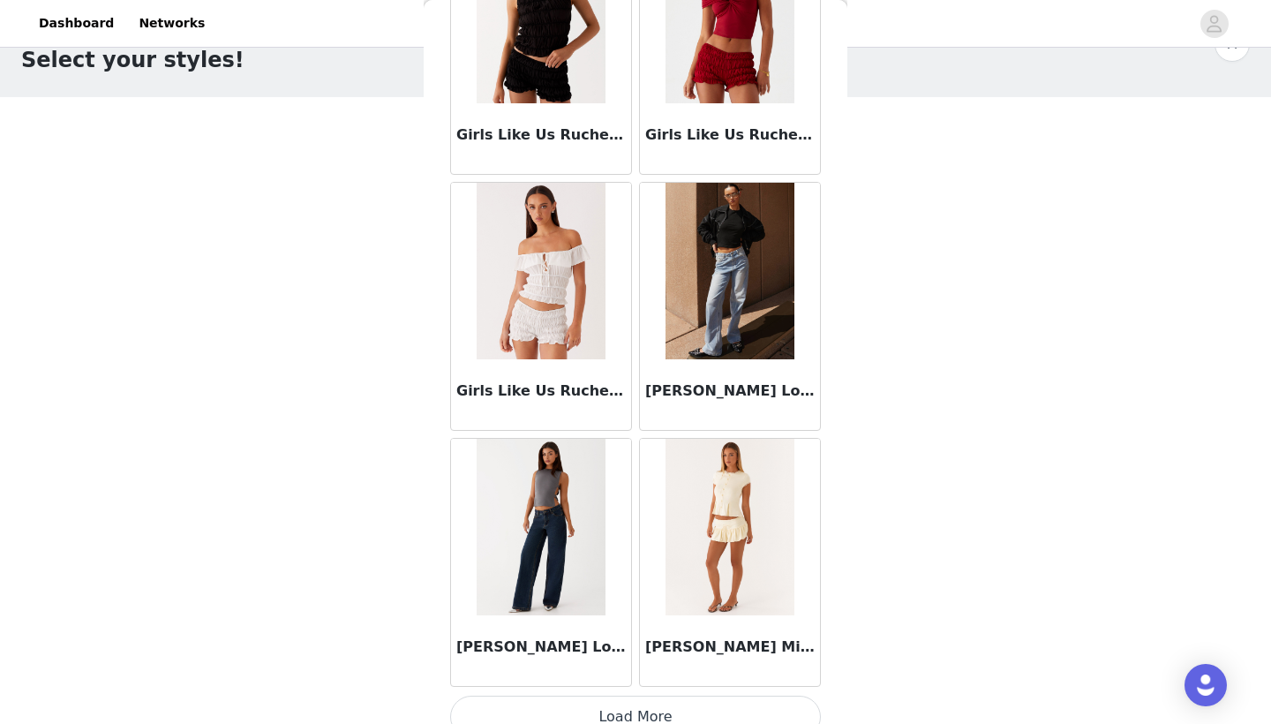
scroll to position [1967, 0]
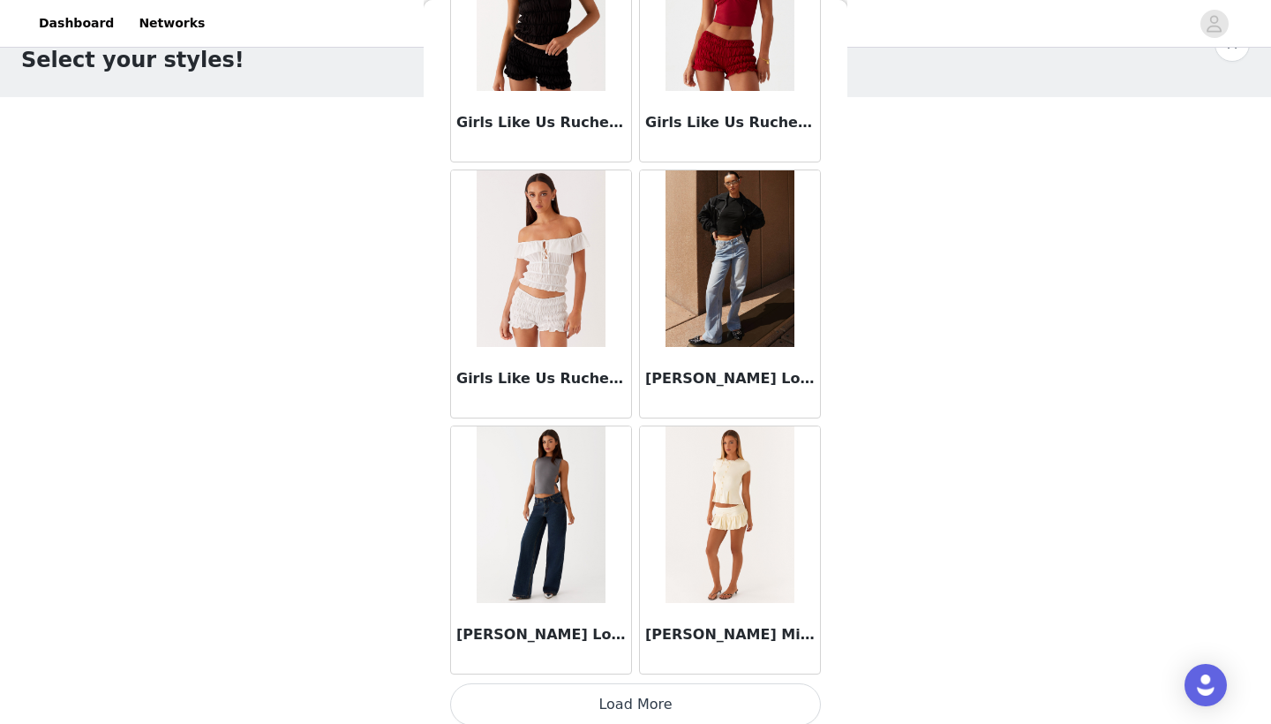
click at [563, 702] on button "Load More" at bounding box center [635, 704] width 371 height 42
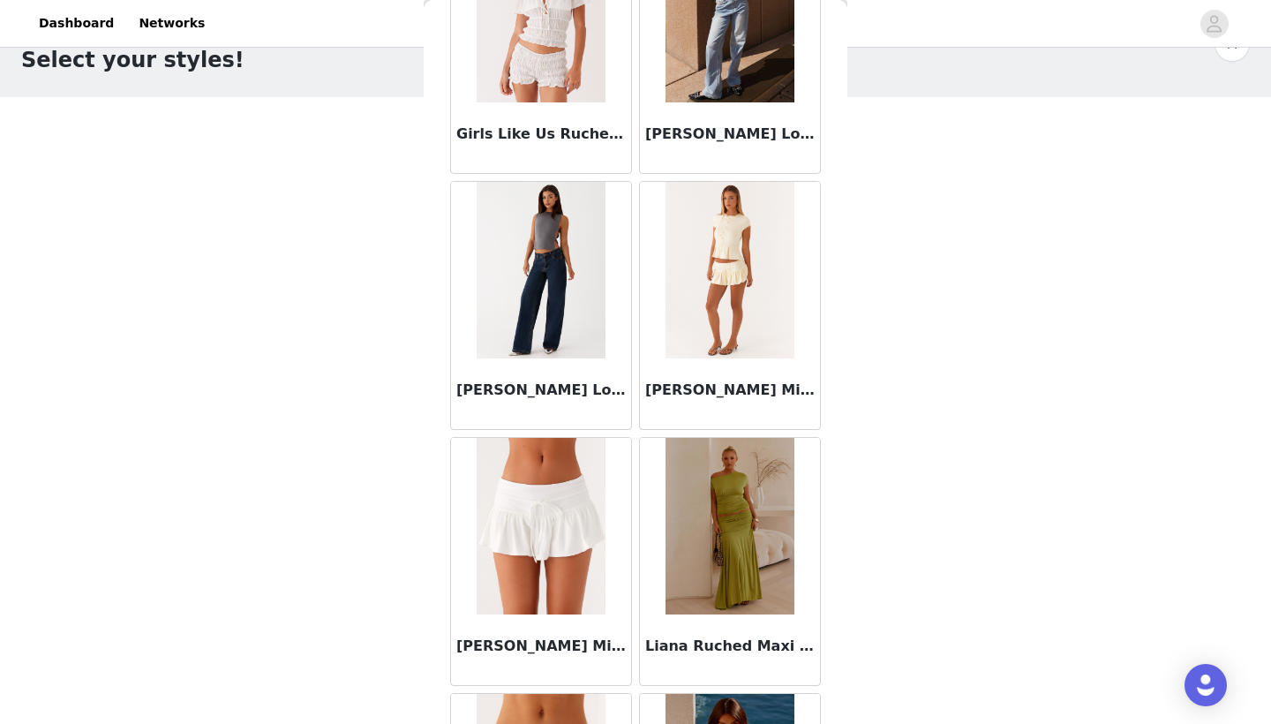
scroll to position [2325, 0]
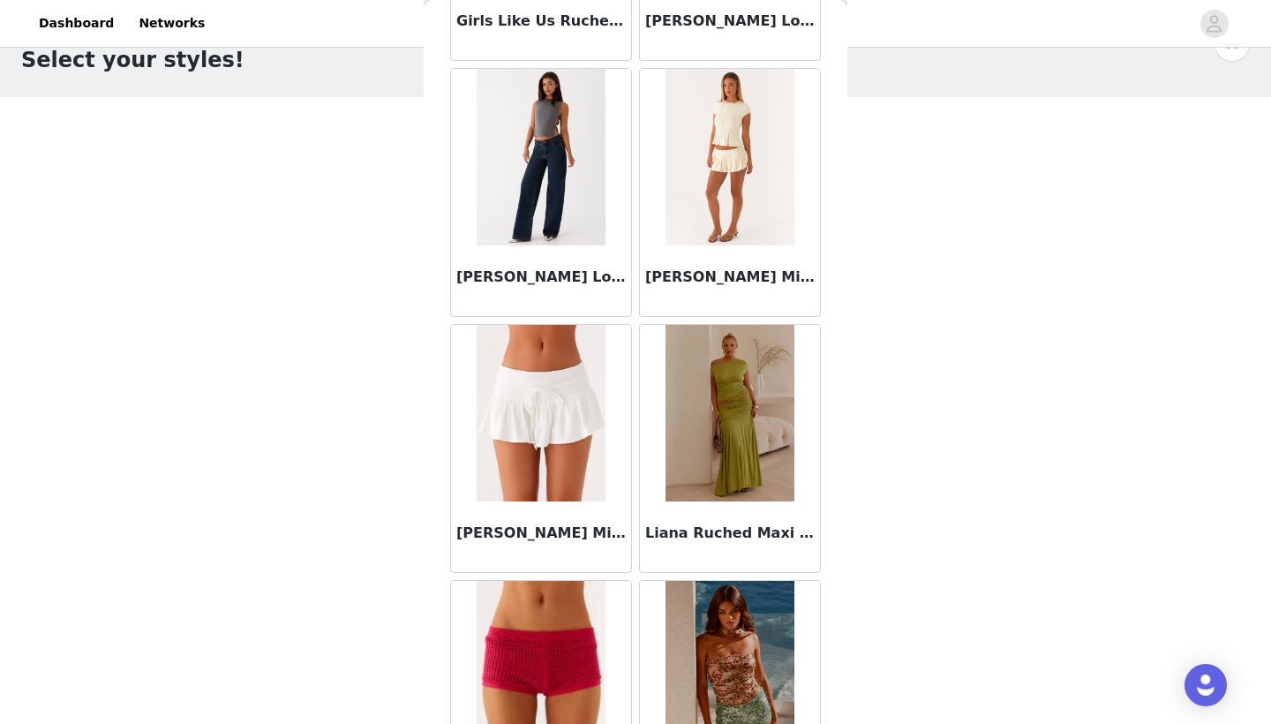
click at [543, 412] on img at bounding box center [541, 413] width 128 height 177
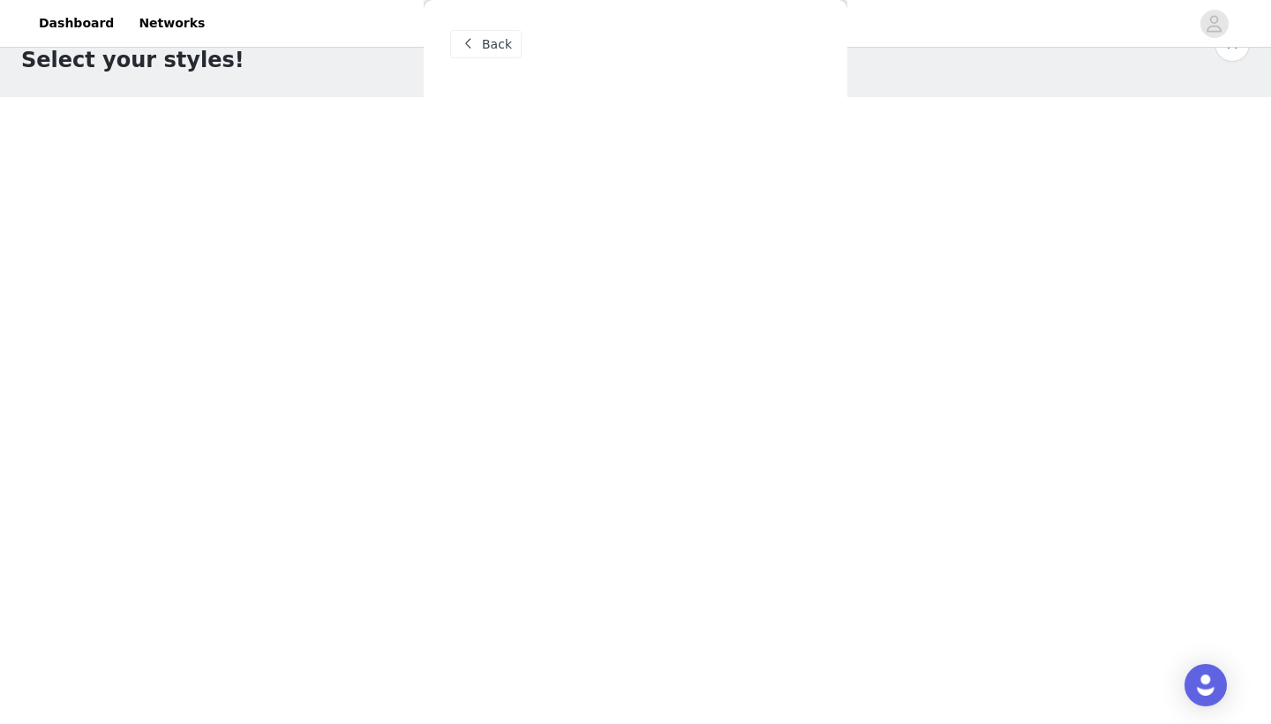
scroll to position [0, 0]
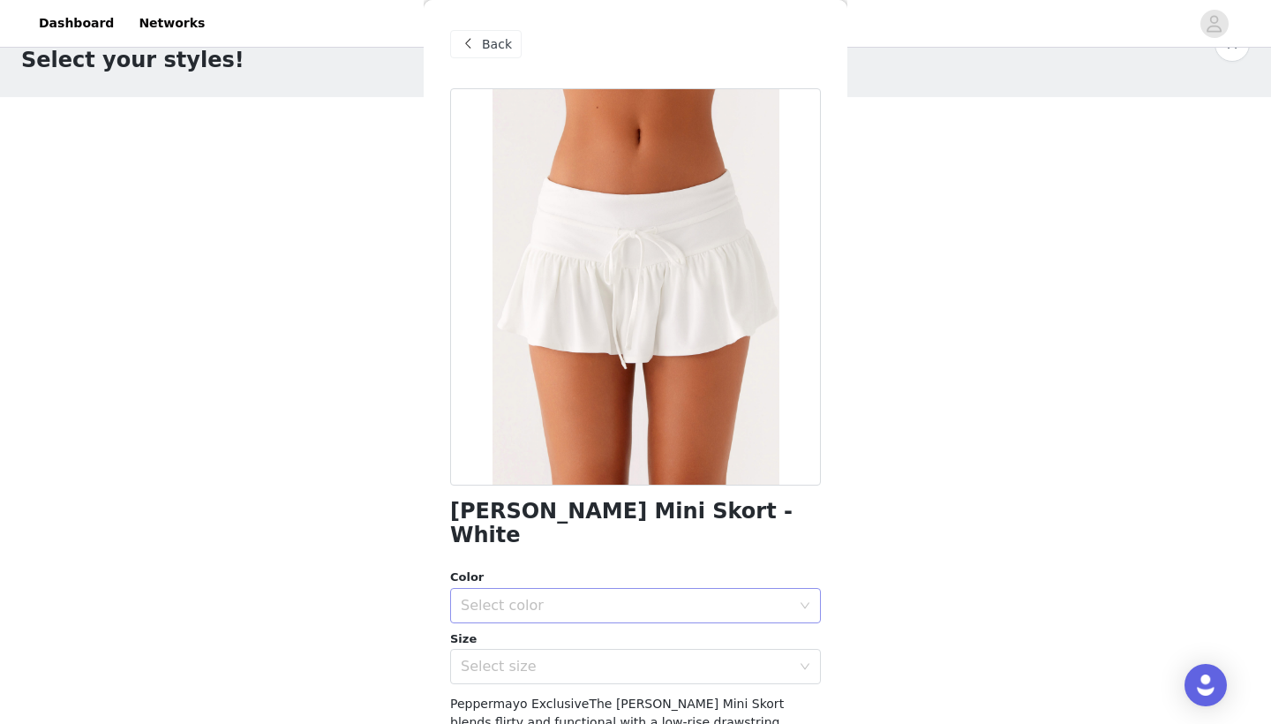
click at [525, 597] on div "Select color" at bounding box center [626, 606] width 330 height 18
click at [527, 617] on li "White" at bounding box center [635, 620] width 371 height 28
click at [479, 48] on div "Back" at bounding box center [486, 44] width 72 height 28
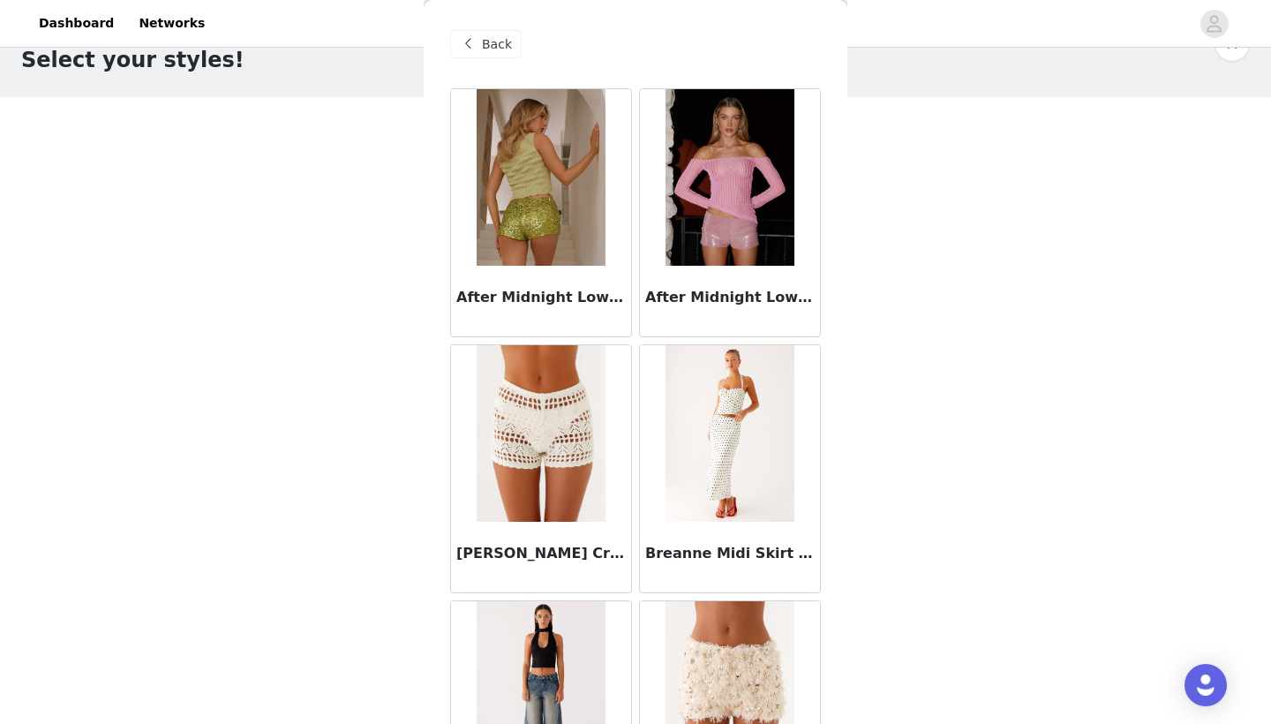
click at [478, 47] on span at bounding box center [467, 44] width 21 height 21
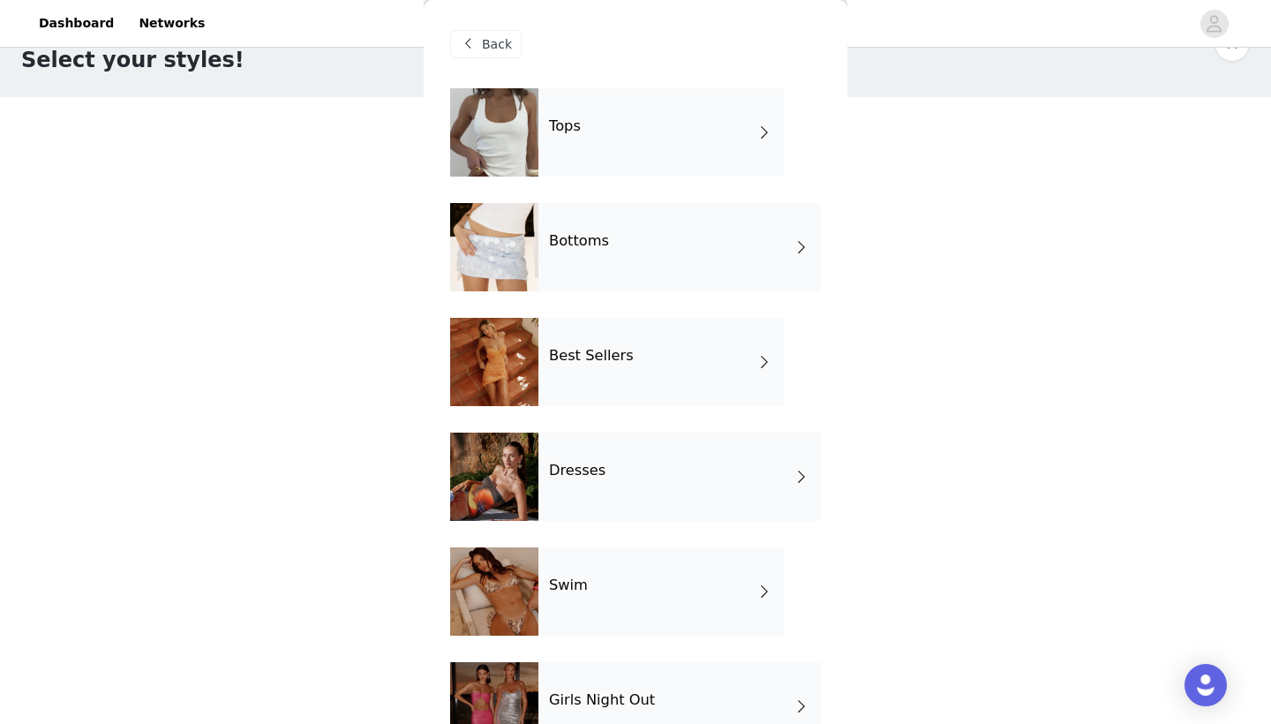
click at [697, 460] on div "Dresses" at bounding box center [680, 477] width 283 height 88
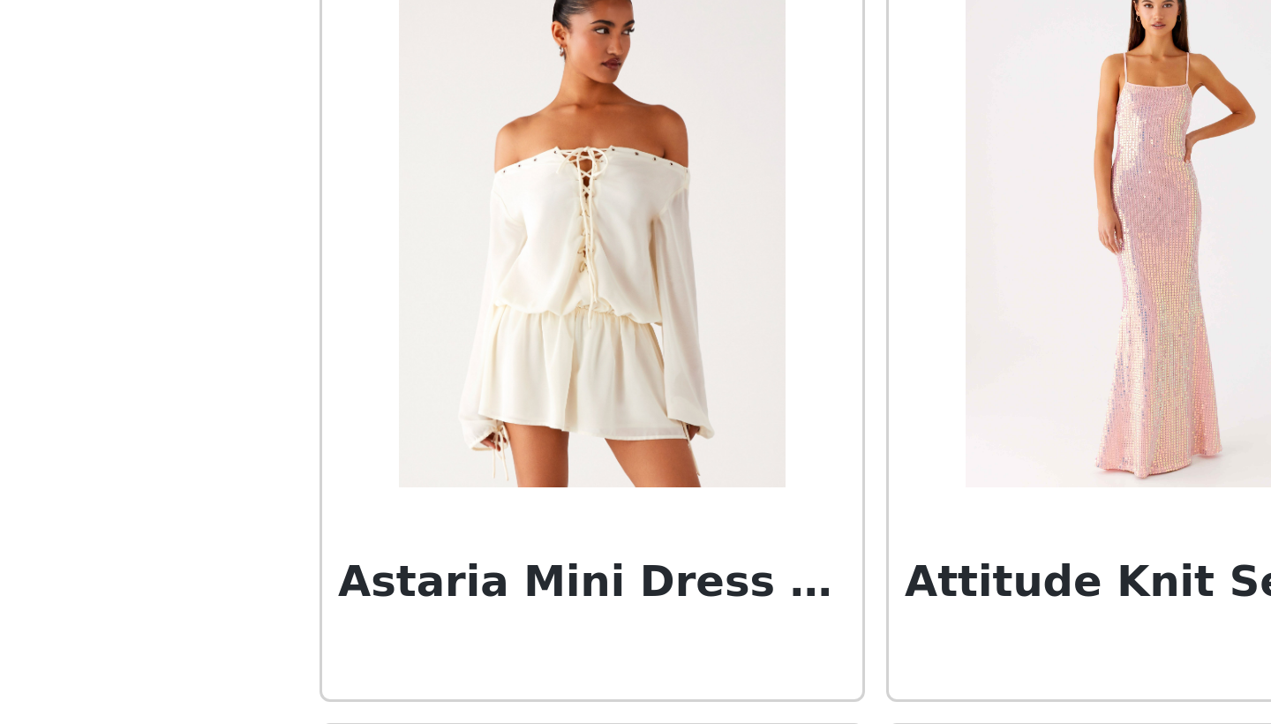
scroll to position [46, 0]
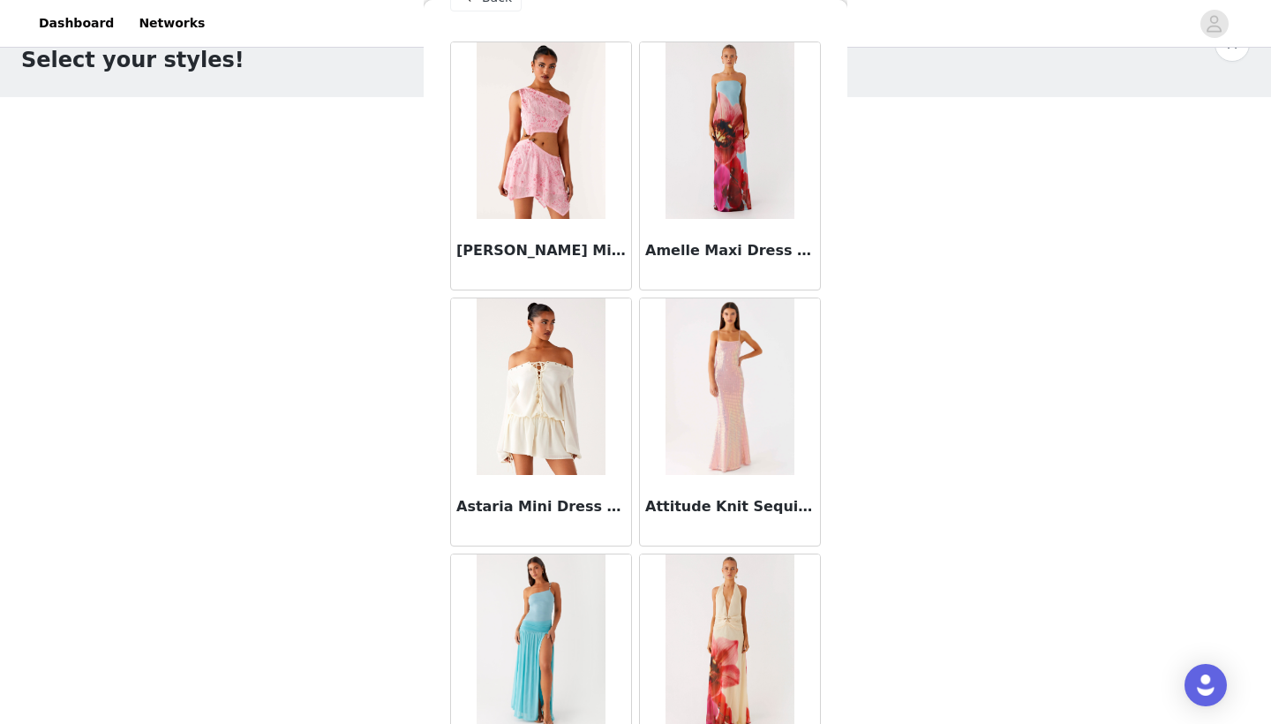
click at [543, 438] on img at bounding box center [541, 386] width 129 height 177
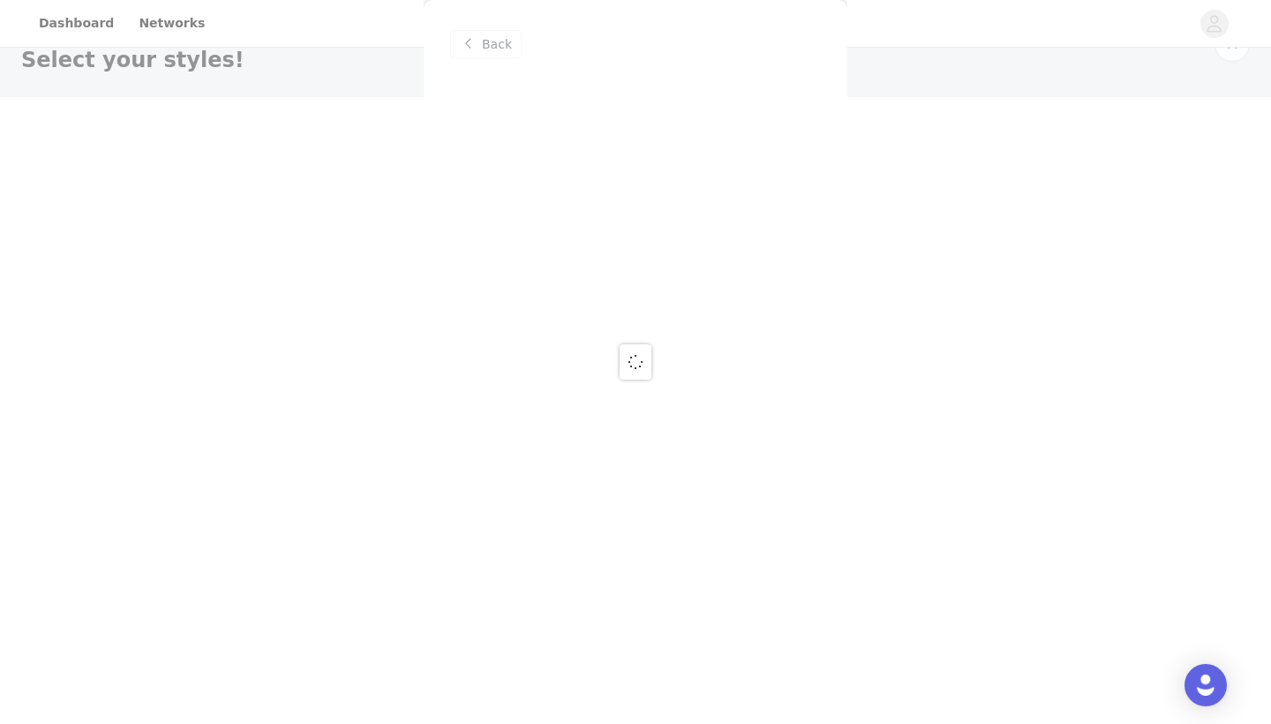
scroll to position [0, 0]
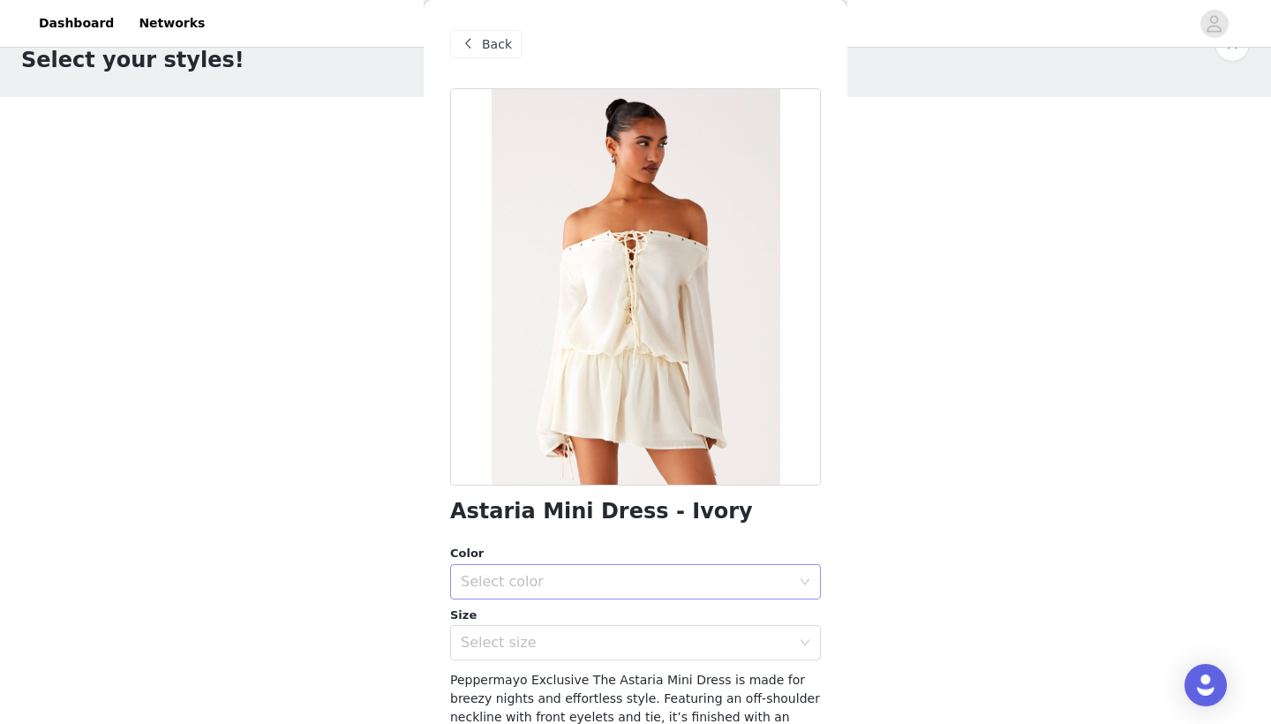
click at [580, 573] on div "Select color" at bounding box center [626, 582] width 330 height 18
click at [481, 622] on li "Ivory" at bounding box center [635, 620] width 371 height 28
click at [482, 657] on div "Select size" at bounding box center [630, 643] width 338 height 34
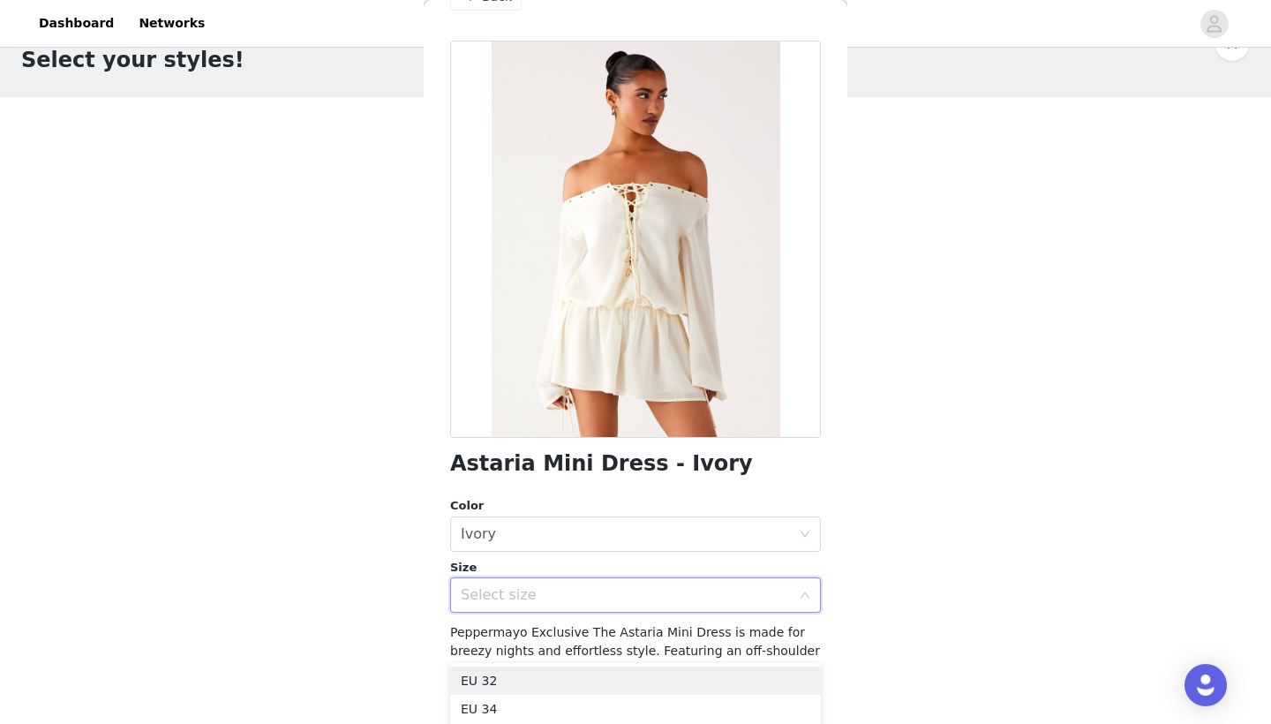
scroll to position [49, 0]
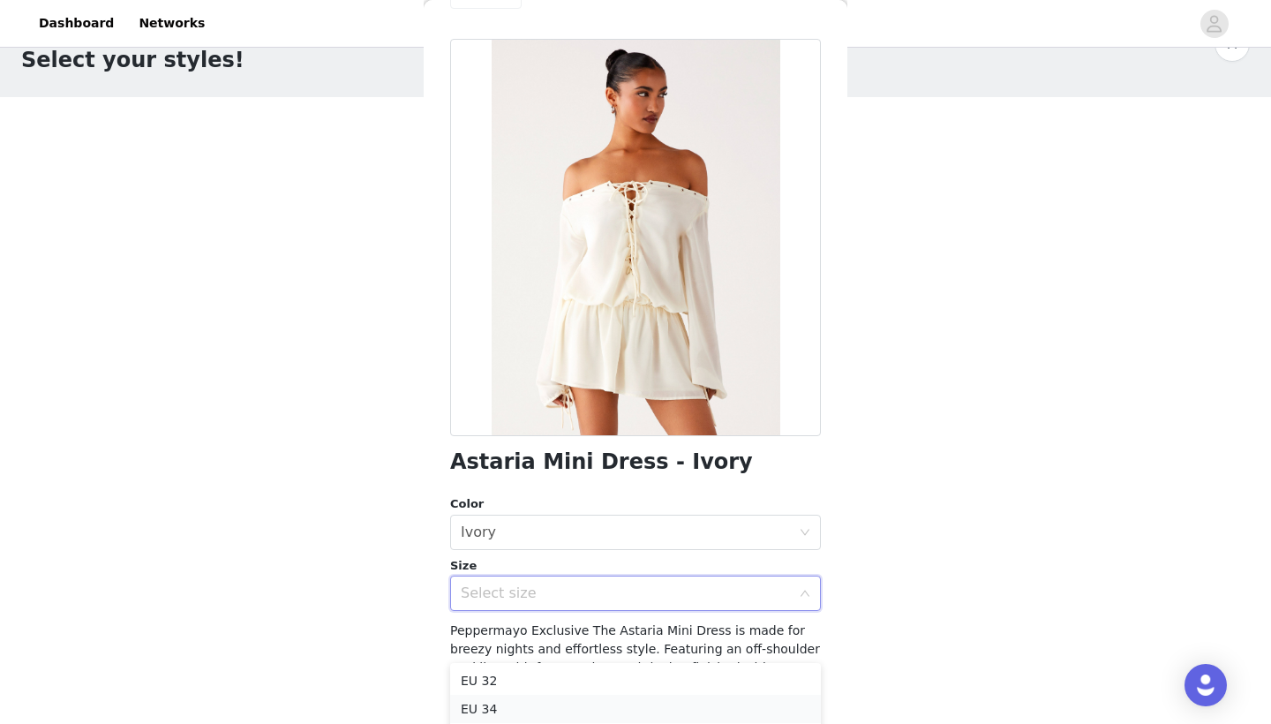
click at [491, 706] on li "EU 34" at bounding box center [635, 709] width 371 height 28
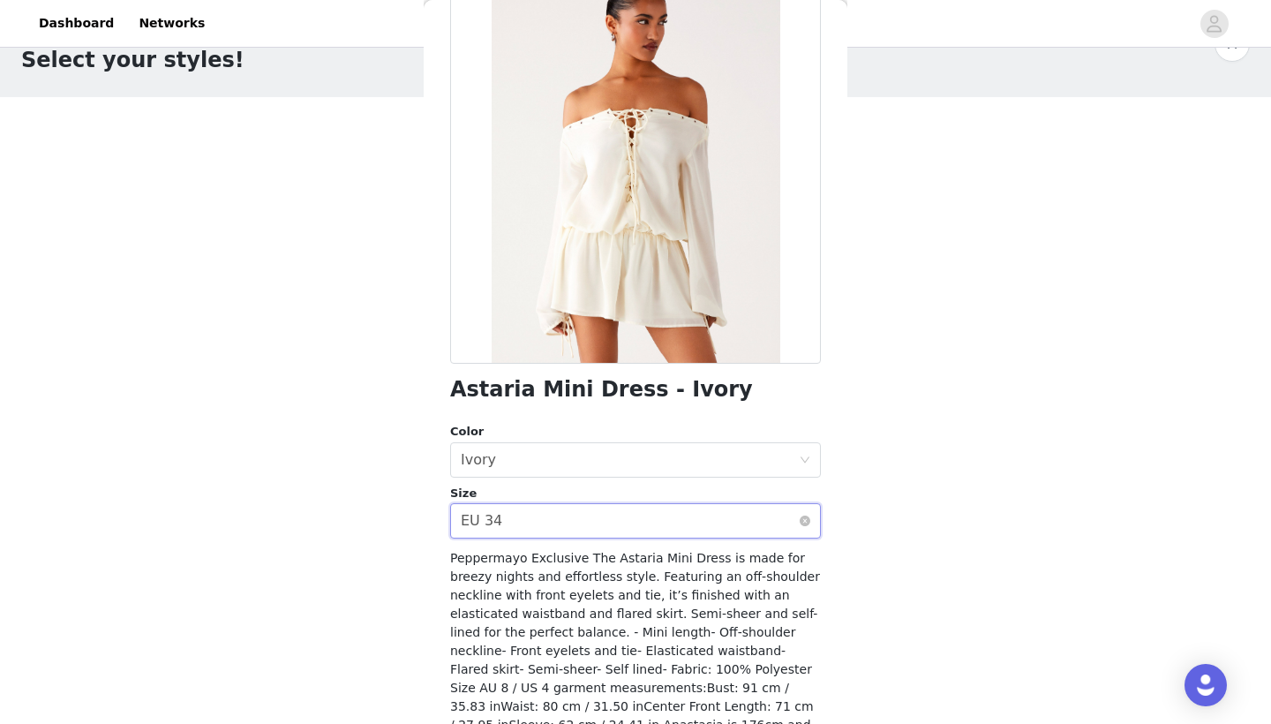
scroll to position [131, 0]
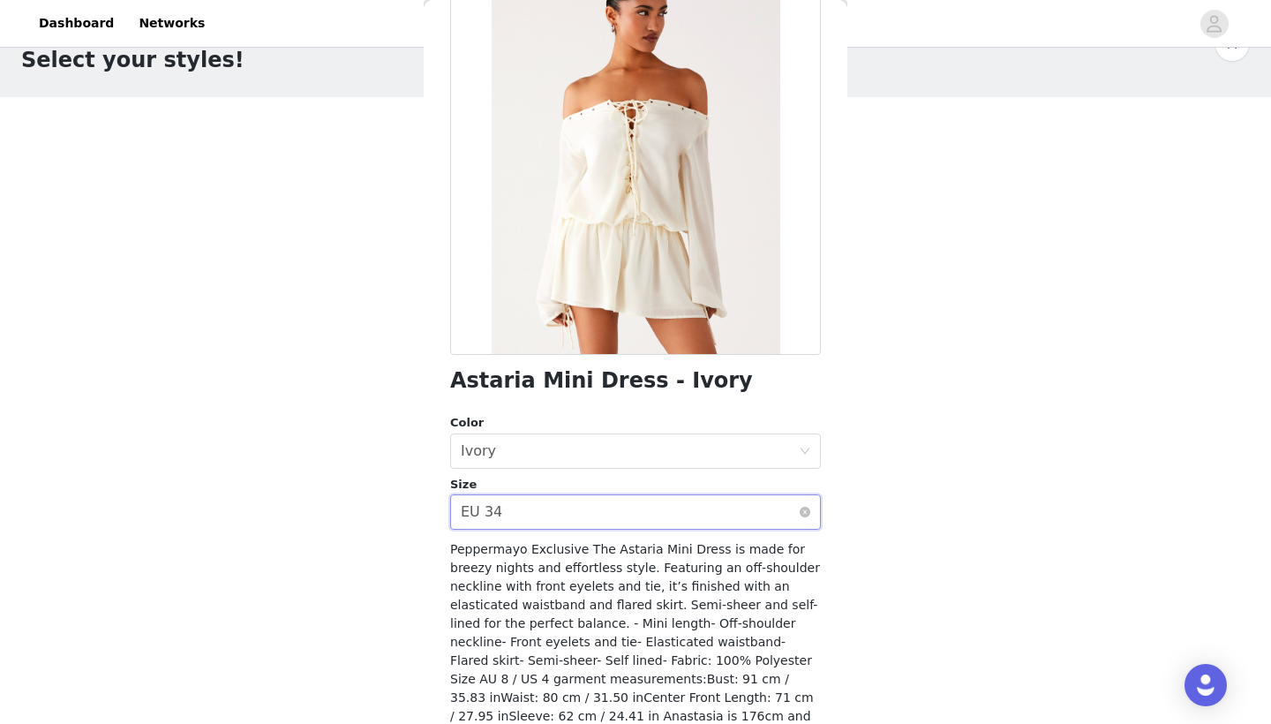
click at [720, 518] on div "Select size EU 34" at bounding box center [630, 512] width 338 height 34
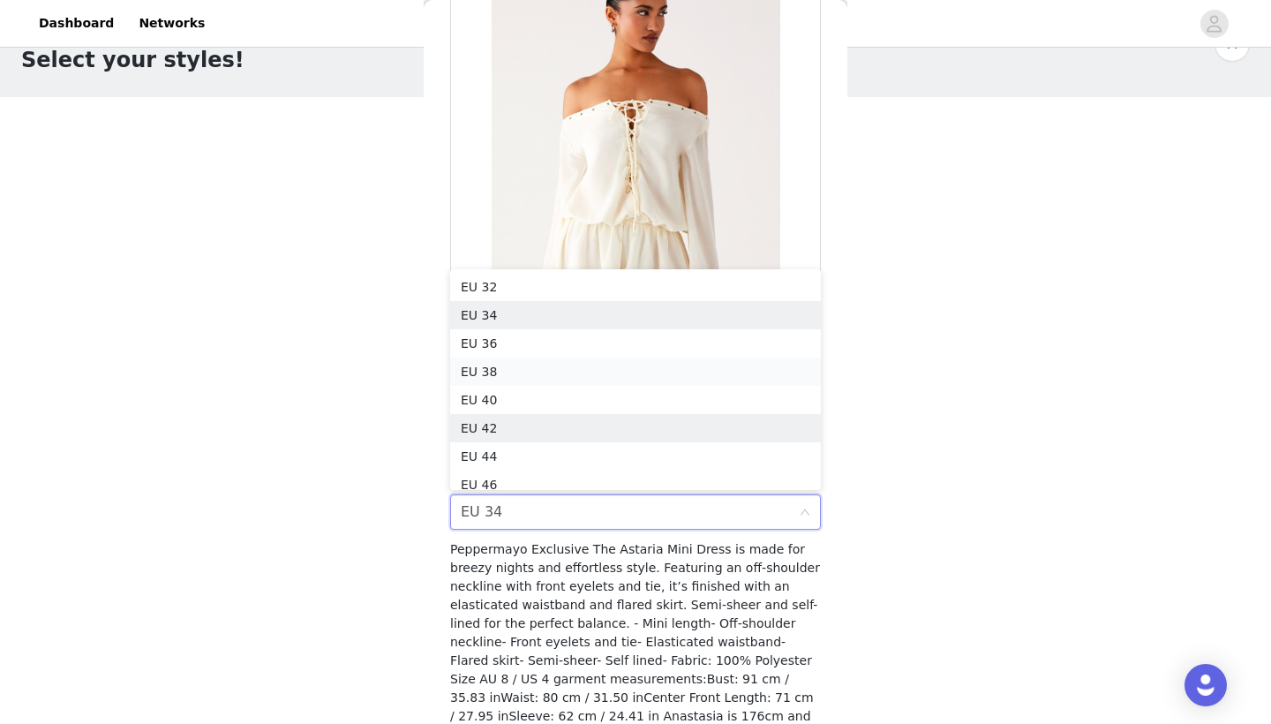
scroll to position [9, 0]
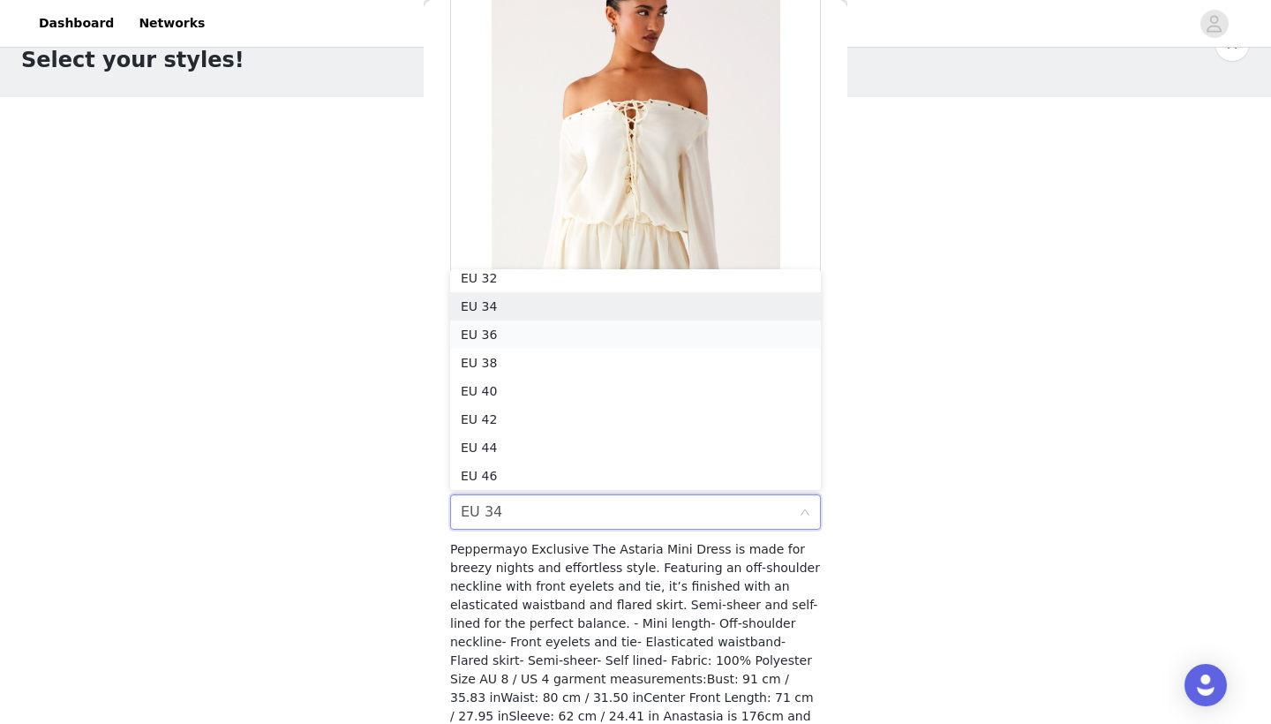
click at [500, 335] on li "EU 36" at bounding box center [635, 334] width 371 height 28
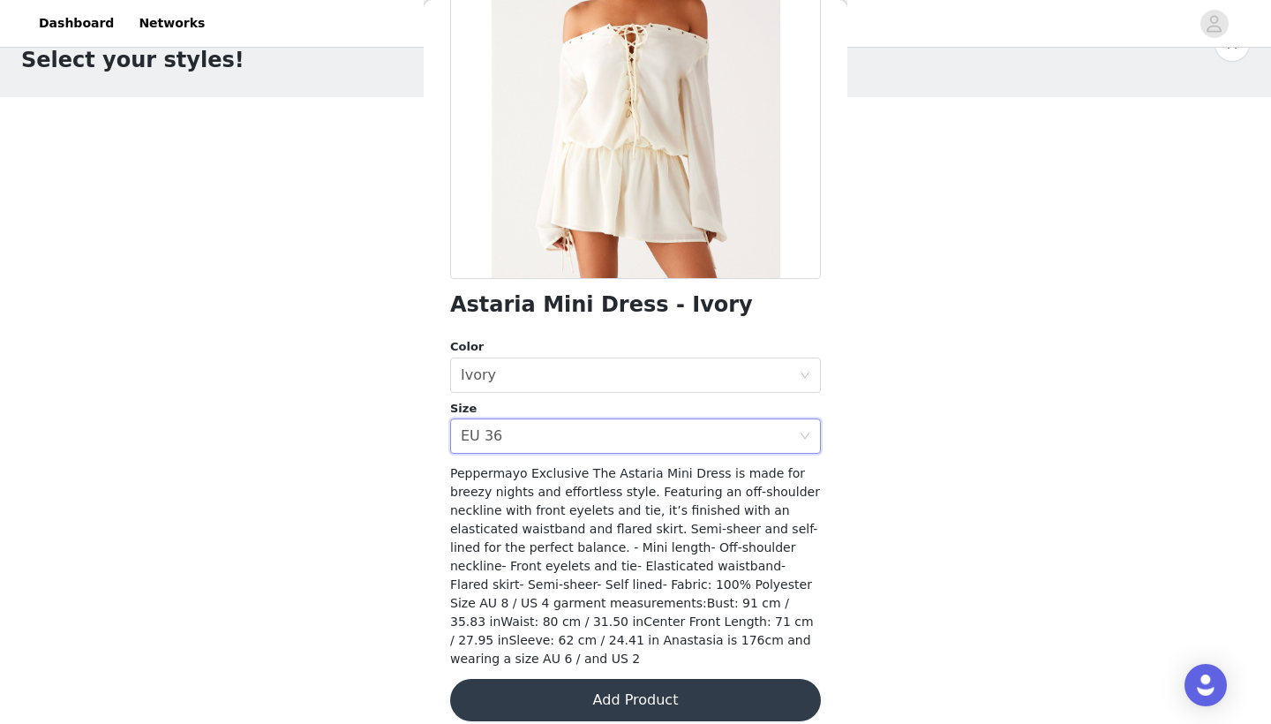
scroll to position [206, 0]
click at [609, 683] on button "Add Product" at bounding box center [635, 701] width 371 height 42
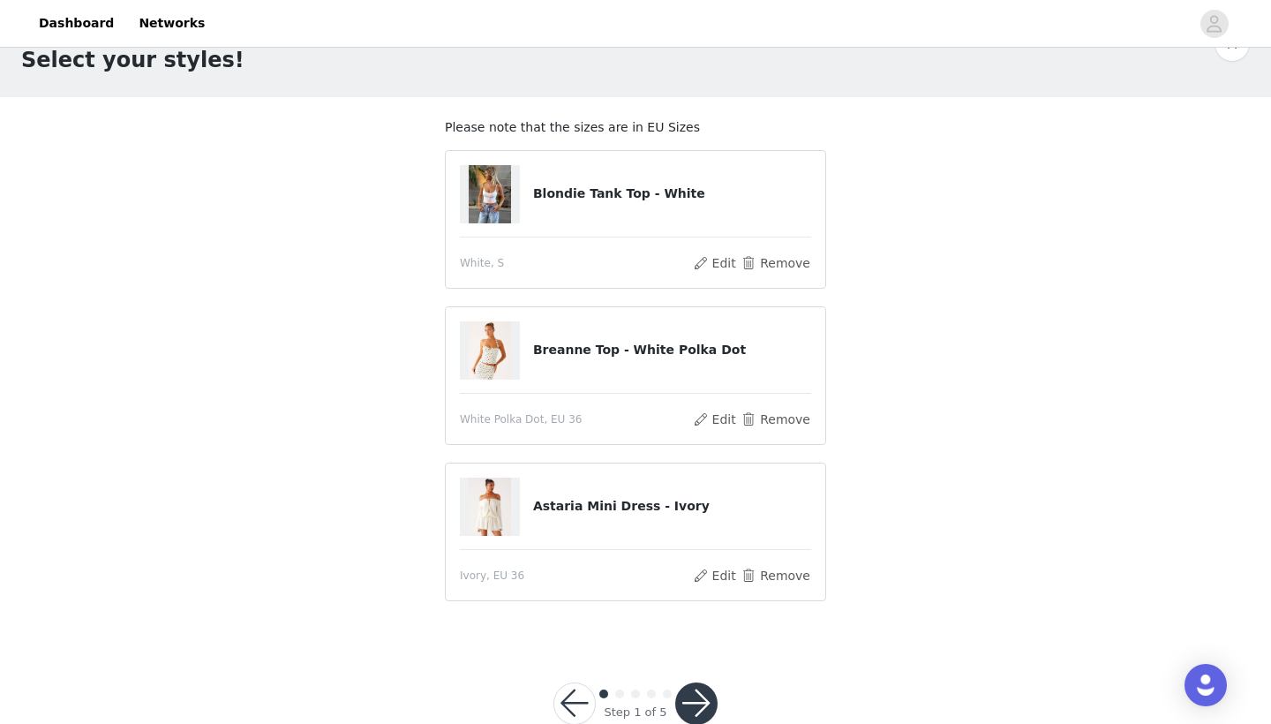
click at [702, 692] on button "button" at bounding box center [696, 703] width 42 height 42
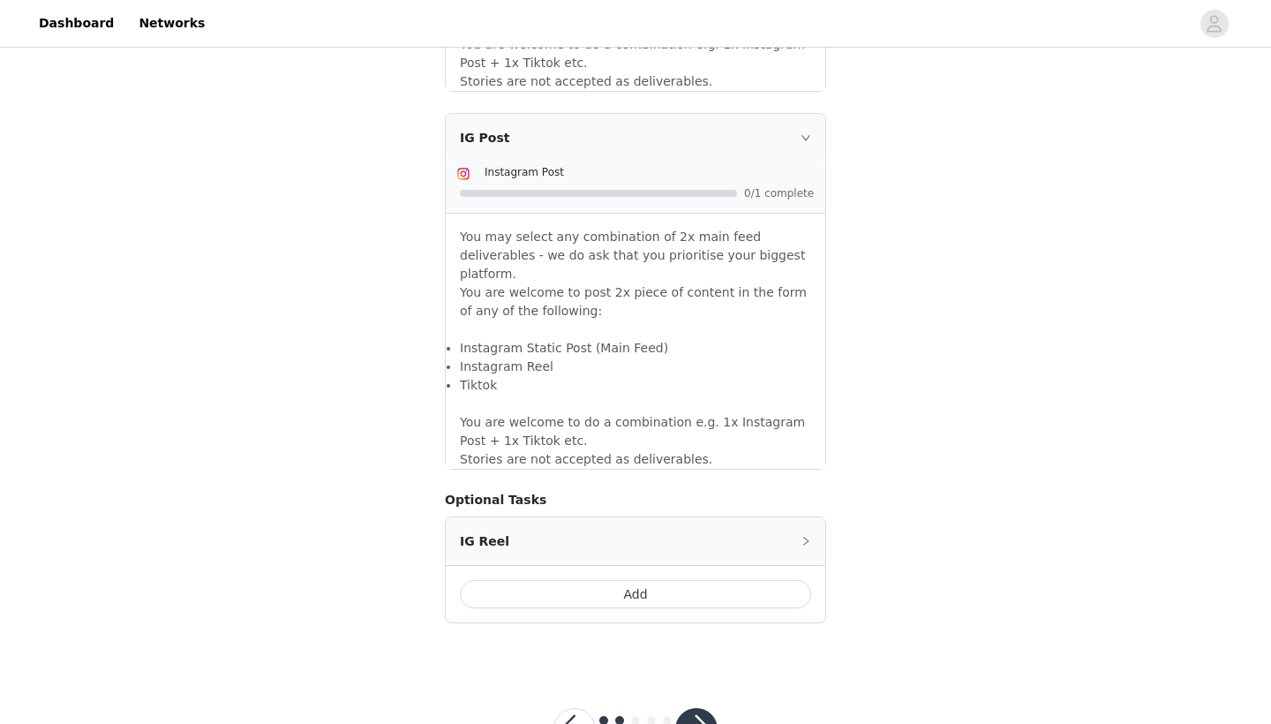
scroll to position [1466, 0]
click at [704, 709] on button "button" at bounding box center [696, 730] width 42 height 42
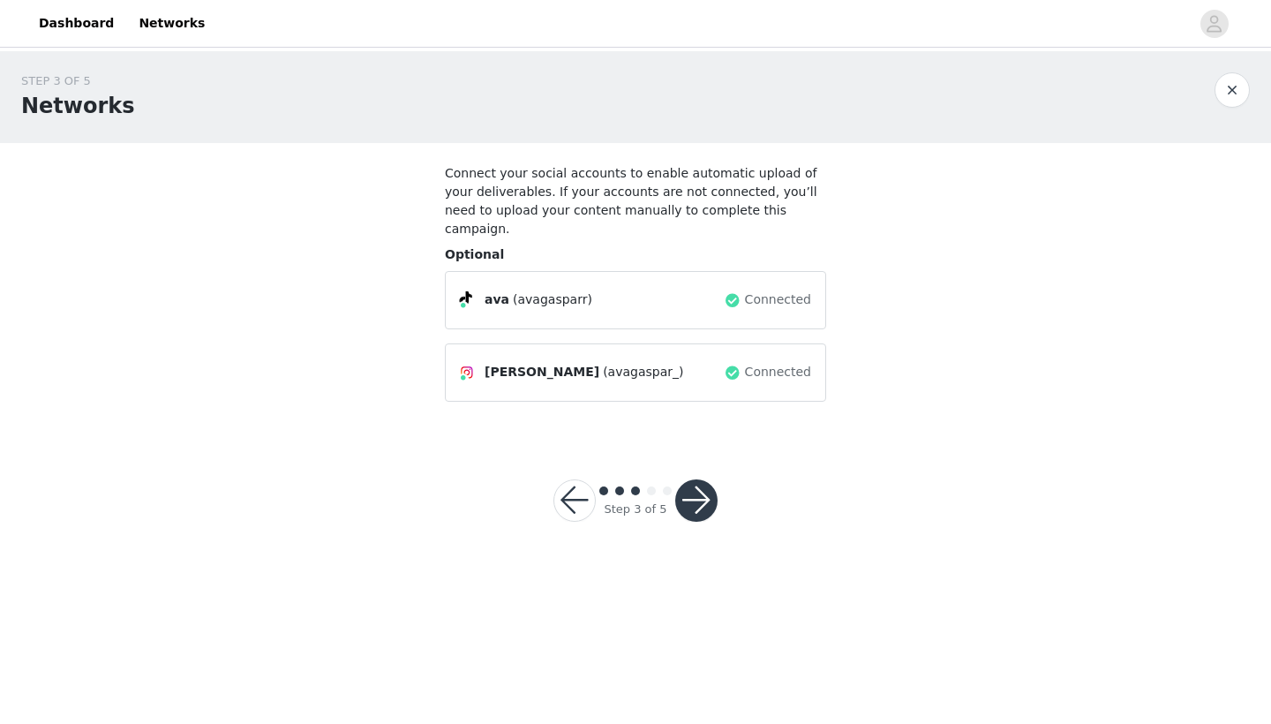
click at [688, 485] on button "button" at bounding box center [696, 500] width 42 height 42
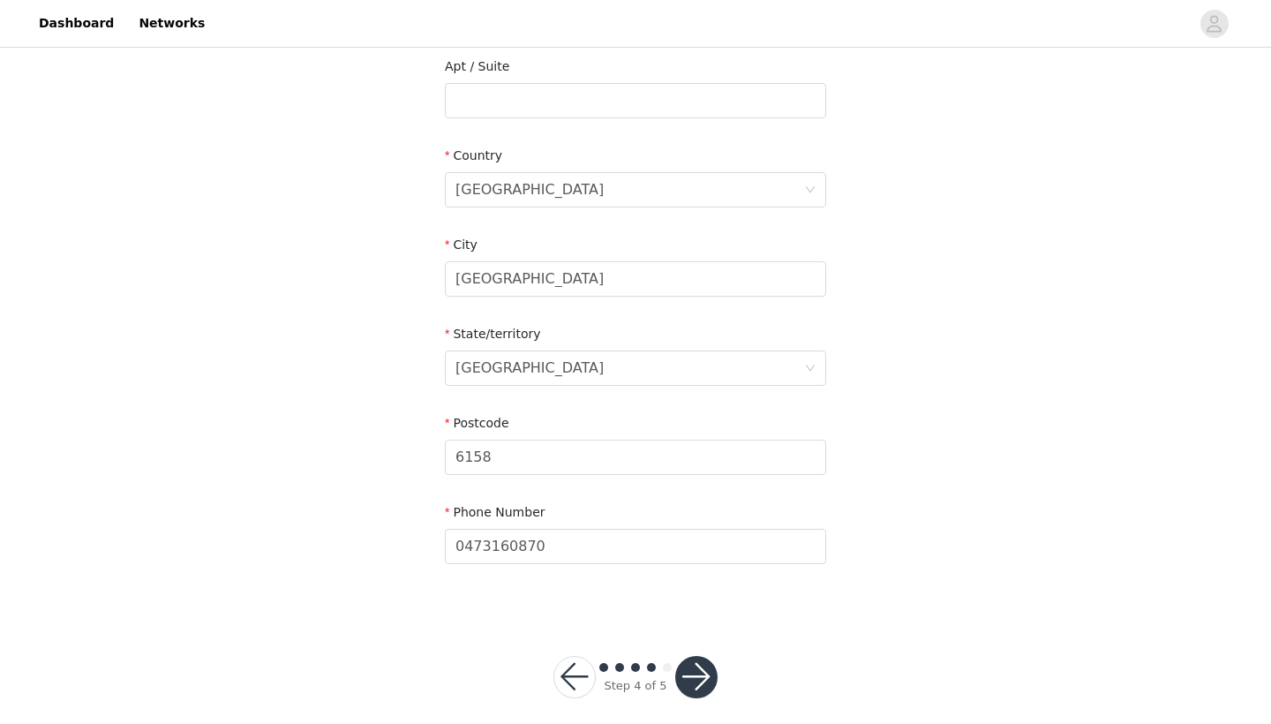
scroll to position [512, 0]
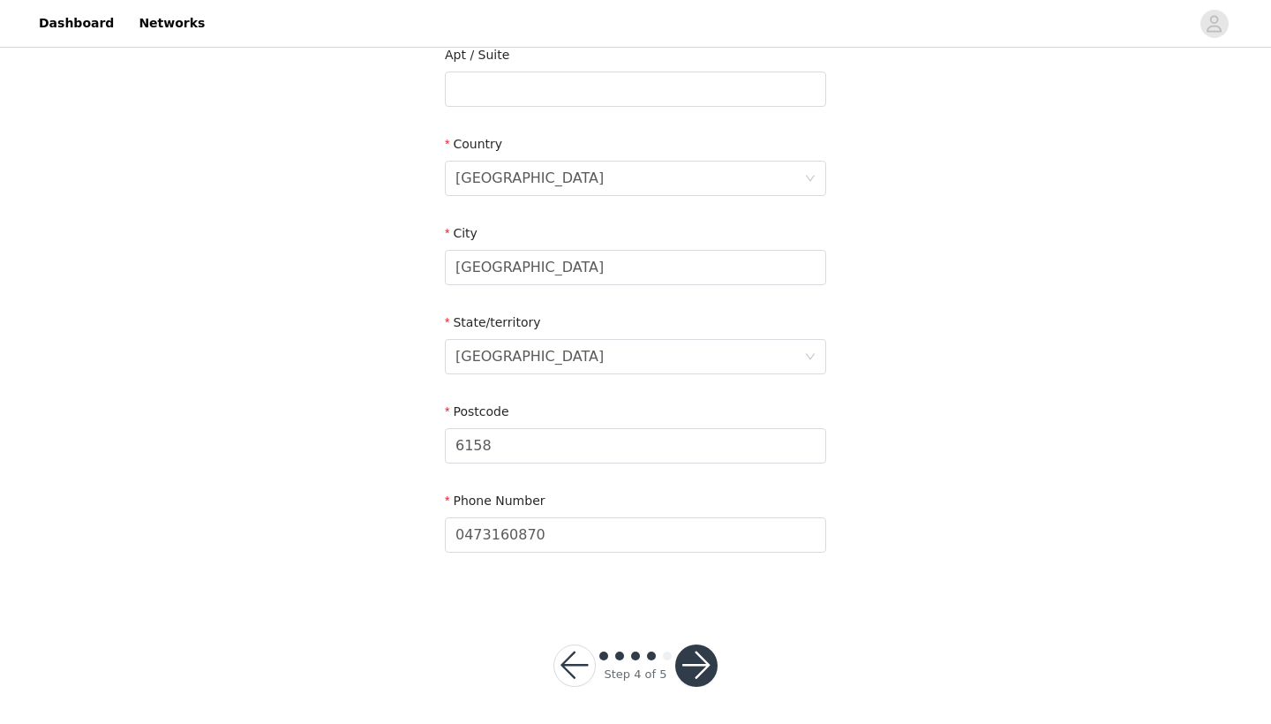
click at [695, 663] on button "button" at bounding box center [696, 666] width 42 height 42
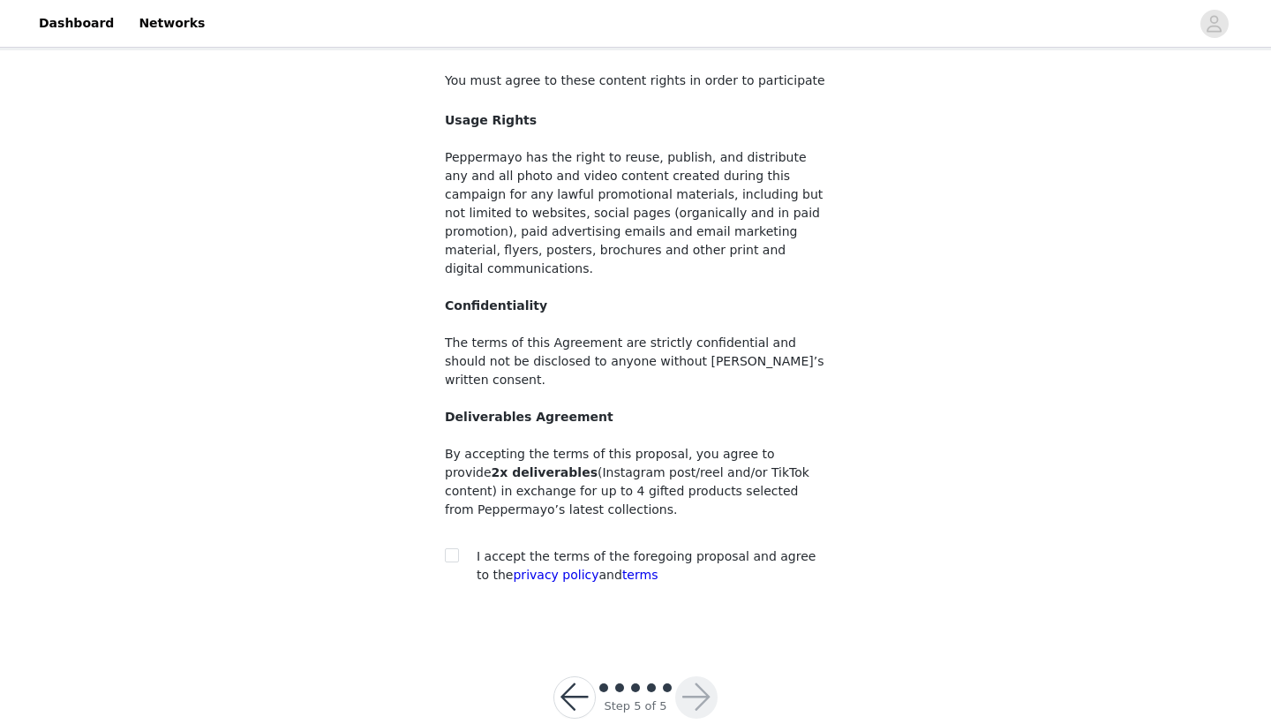
scroll to position [92, 0]
click at [444, 517] on section "You must agree to these content rights in order to participate Usage Rights Pep…" at bounding box center [636, 343] width 424 height 584
click at [449, 549] on input "checkbox" at bounding box center [451, 555] width 12 height 12
checkbox input "true"
click at [686, 677] on button "button" at bounding box center [696, 698] width 42 height 42
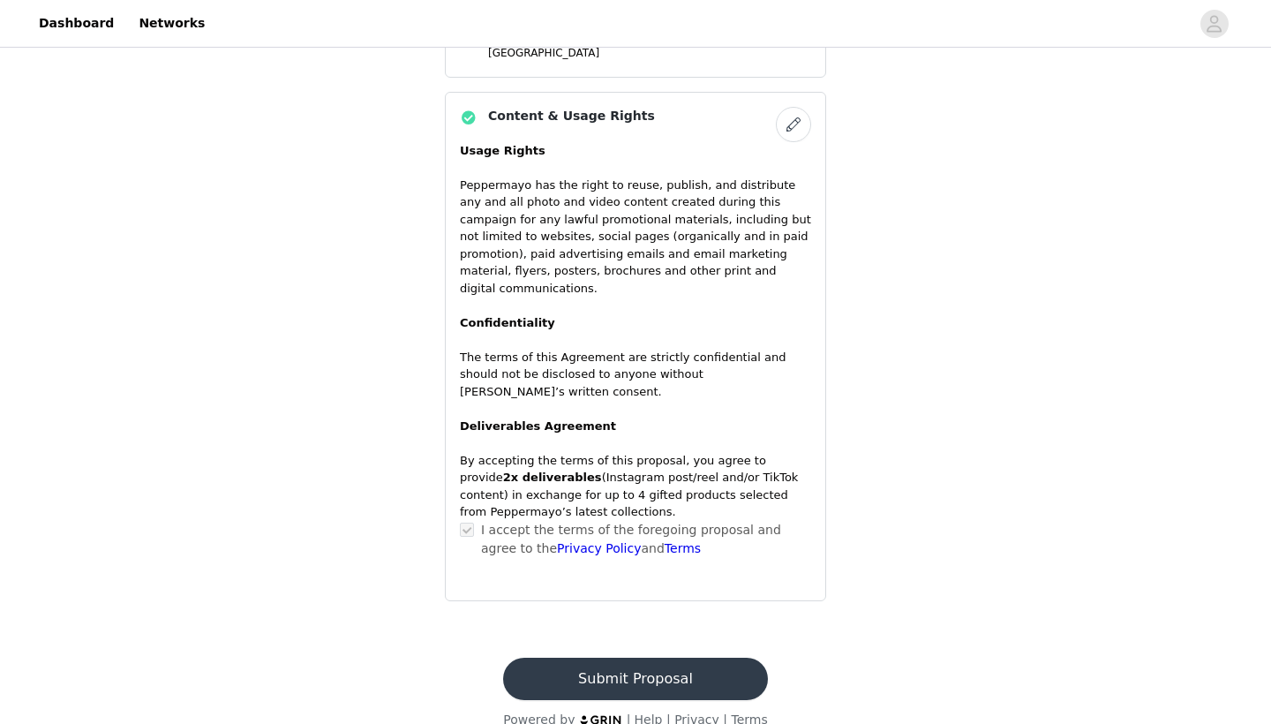
click at [539, 658] on button "Submit Proposal" at bounding box center [635, 679] width 264 height 42
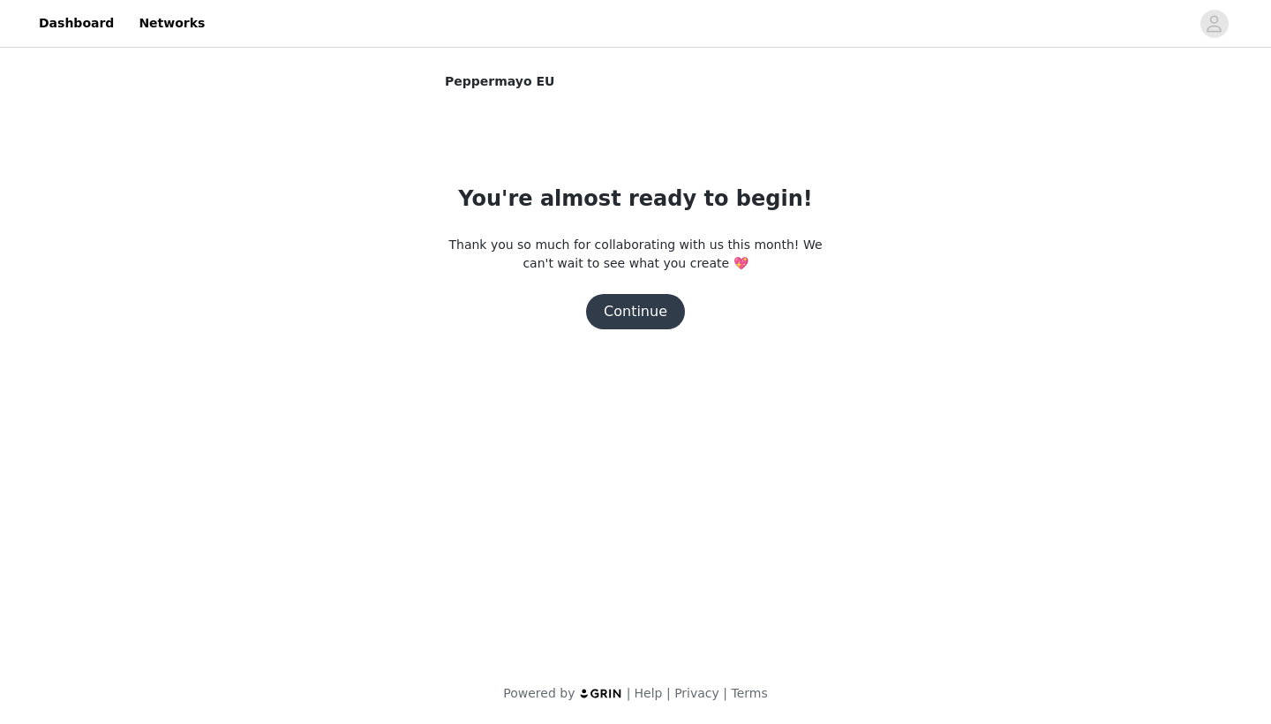
click at [630, 308] on button "Continue" at bounding box center [635, 311] width 99 height 35
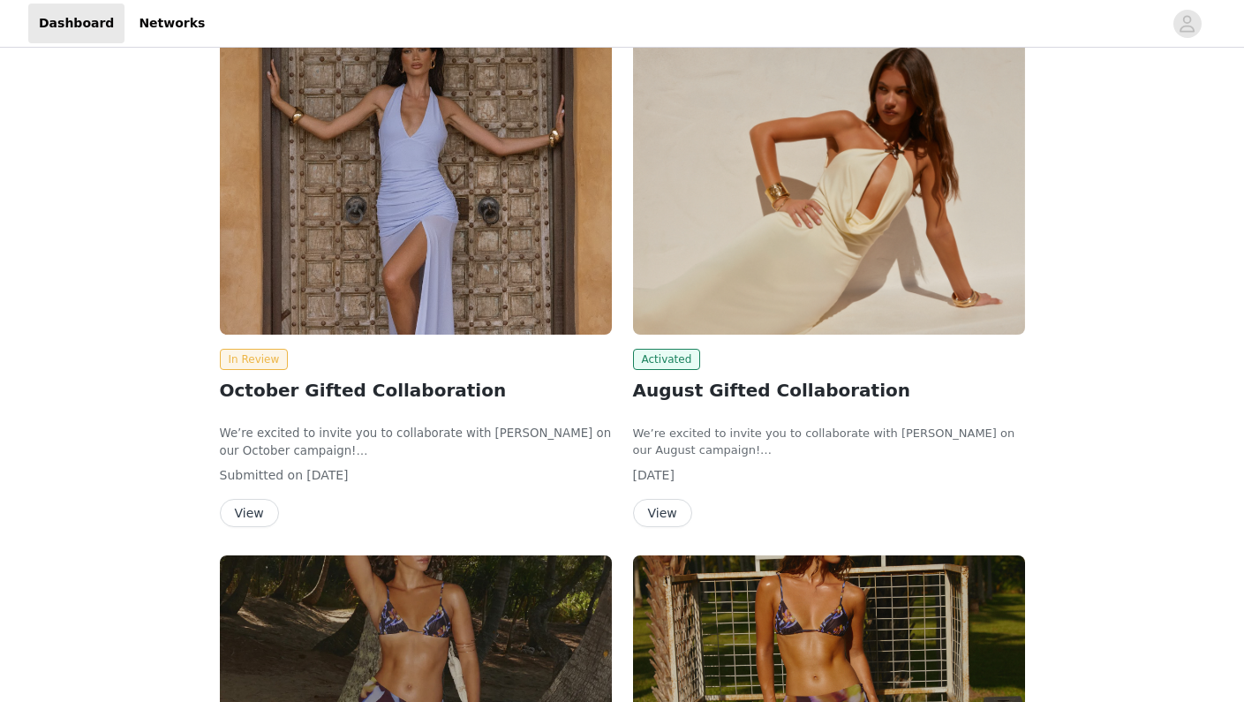
scroll to position [102, 0]
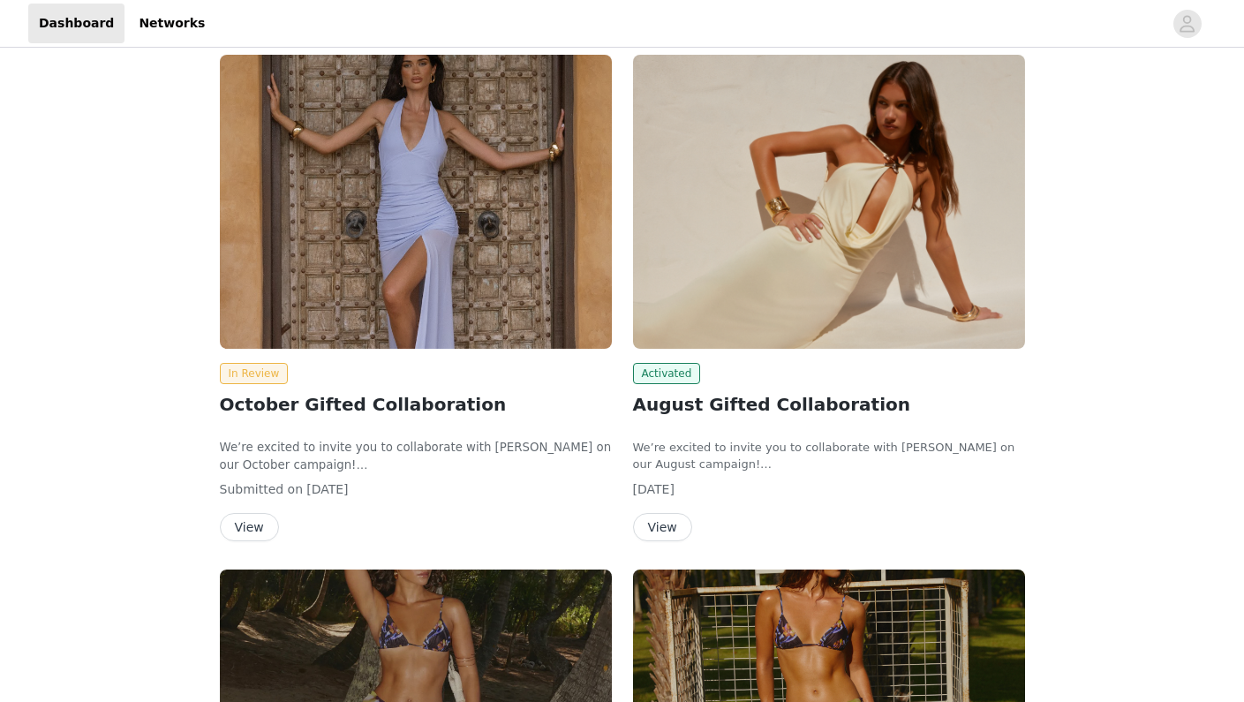
click at [838, 6] on div at bounding box center [688, 24] width 947 height 40
